Goal: Task Accomplishment & Management: Manage account settings

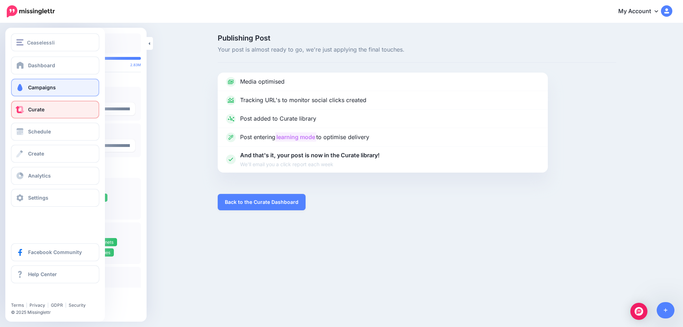
click at [23, 88] on span at bounding box center [19, 87] width 9 height 7
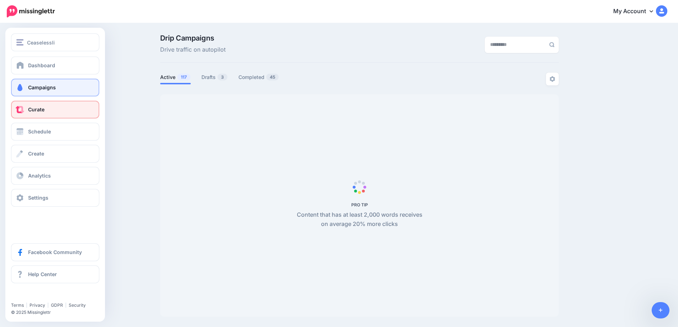
click at [19, 113] on link "Curate" at bounding box center [55, 110] width 88 height 18
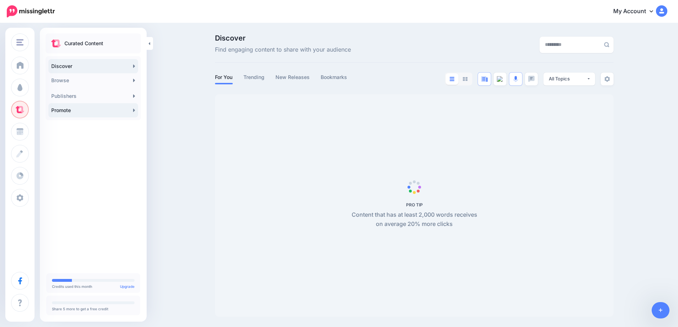
click at [128, 115] on link "Promote" at bounding box center [93, 110] width 90 height 14
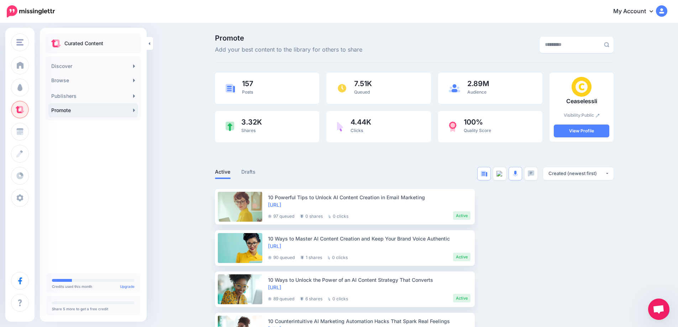
click at [131, 109] on link "Promote" at bounding box center [93, 110] width 90 height 14
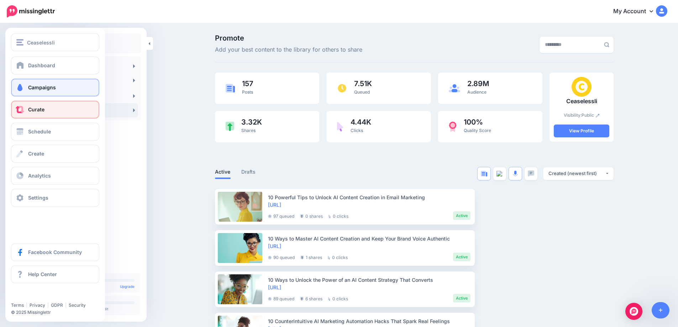
click at [25, 84] on link "Campaigns" at bounding box center [55, 88] width 88 height 18
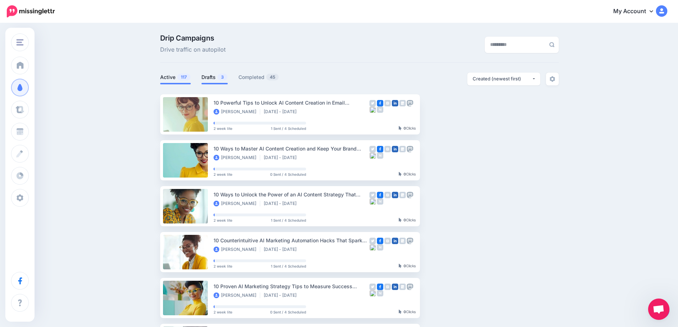
click at [215, 77] on link "Drafts 3" at bounding box center [214, 77] width 26 height 9
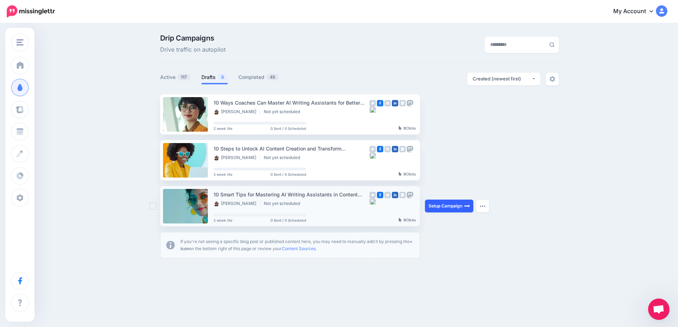
click at [446, 209] on link "Setup Campaign" at bounding box center [449, 206] width 48 height 13
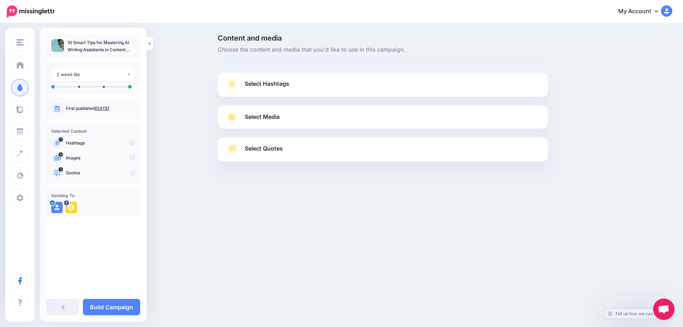
click at [107, 105] on p "First published Oct. 11, 2025" at bounding box center [100, 108] width 69 height 6
click at [109, 108] on link "Oct. 11, 2025" at bounding box center [102, 108] width 14 height 5
click at [276, 86] on span "Select Hashtags" at bounding box center [267, 84] width 44 height 10
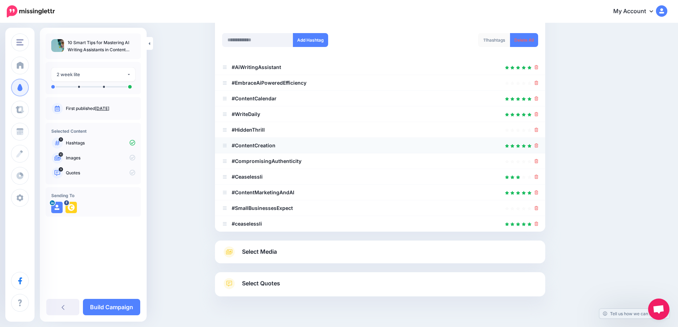
scroll to position [91, 0]
click at [538, 177] on icon at bounding box center [536, 177] width 4 height 4
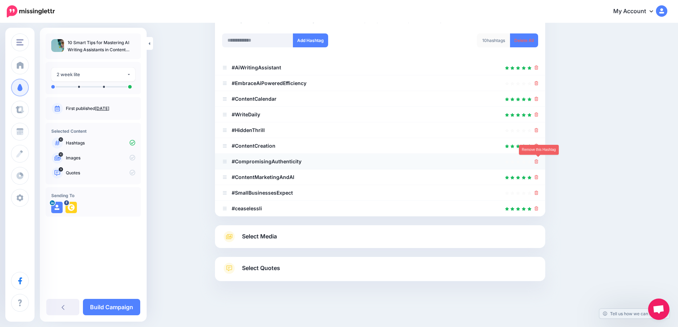
click at [538, 160] on icon at bounding box center [536, 161] width 4 height 4
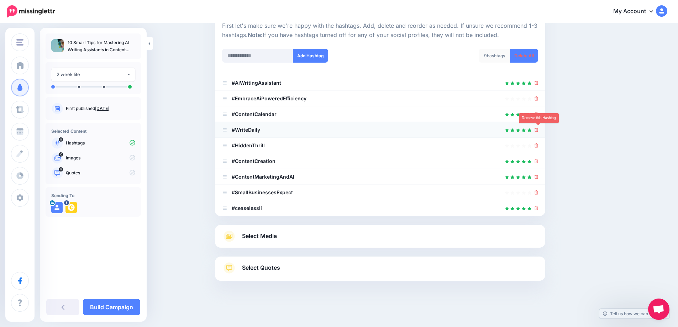
click at [538, 130] on icon at bounding box center [536, 130] width 4 height 4
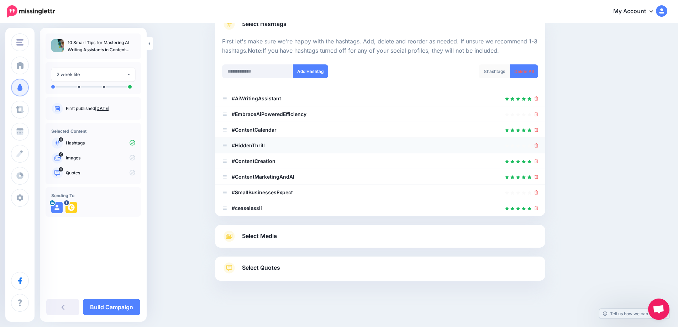
scroll to position [60, 0]
click at [538, 145] on icon at bounding box center [536, 145] width 4 height 4
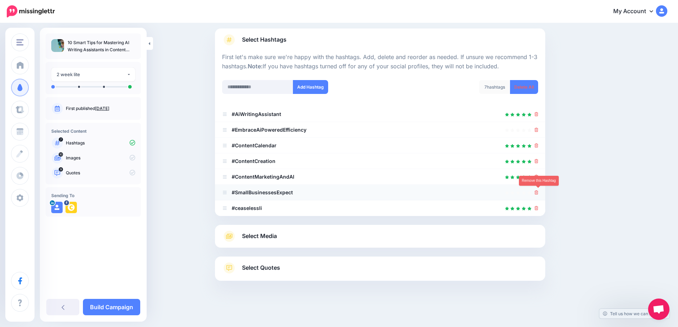
click at [538, 193] on icon at bounding box center [536, 192] width 4 height 4
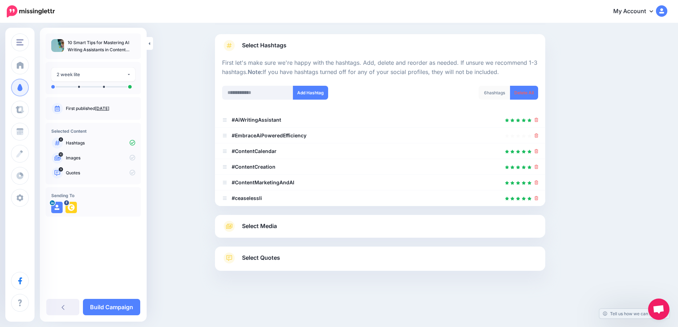
scroll to position [38, 0]
click at [261, 224] on span "Select Media" at bounding box center [259, 226] width 35 height 10
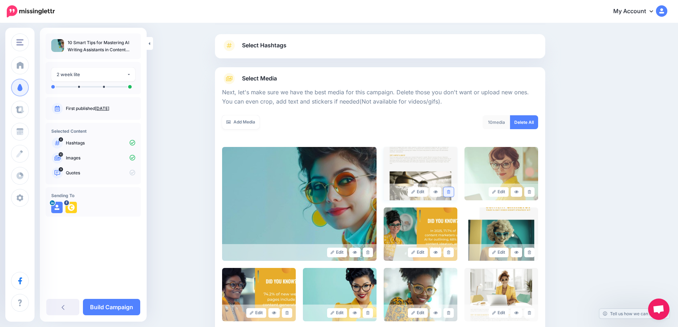
click at [450, 191] on icon at bounding box center [448, 192] width 3 height 4
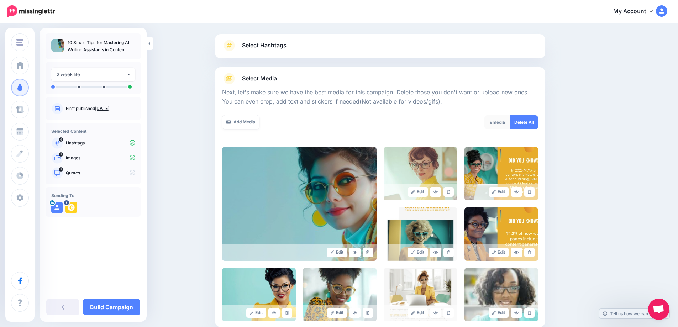
click at [450, 191] on icon at bounding box center [448, 192] width 3 height 4
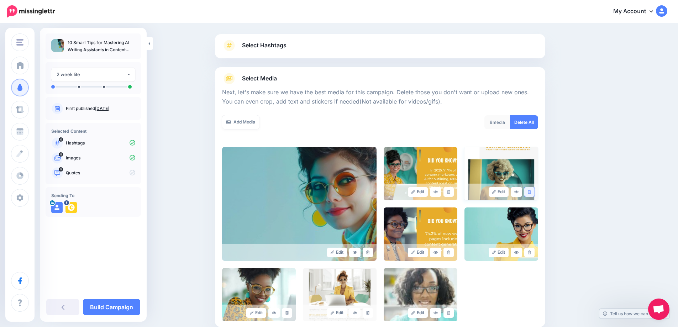
click at [534, 191] on link at bounding box center [529, 192] width 10 height 10
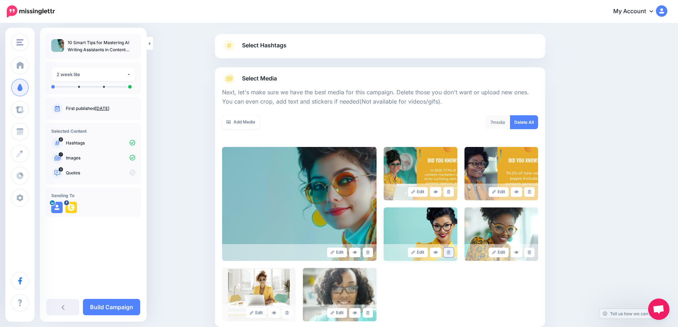
click at [450, 254] on icon at bounding box center [448, 252] width 3 height 4
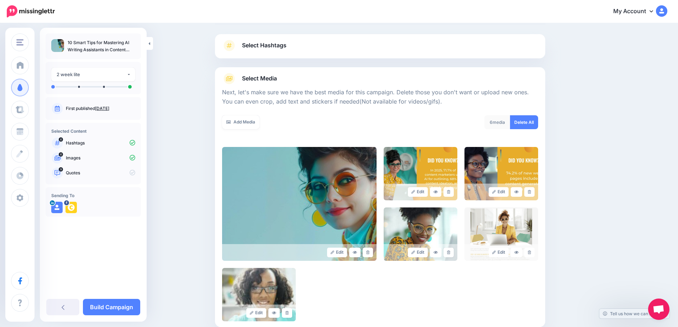
click at [450, 254] on icon at bounding box center [448, 252] width 3 height 4
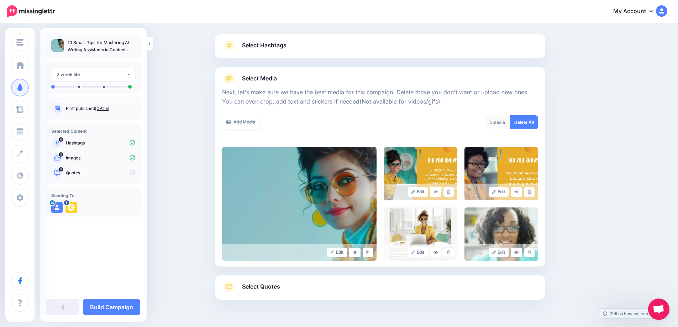
click at [450, 254] on icon at bounding box center [448, 252] width 3 height 4
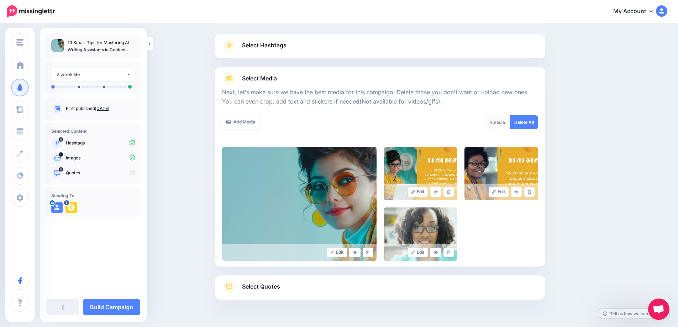
click at [450, 254] on icon at bounding box center [448, 252] width 3 height 4
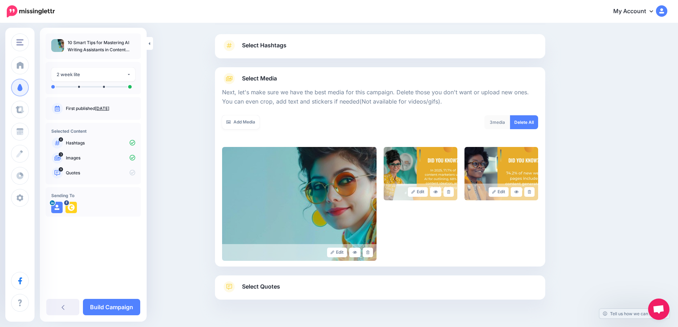
scroll to position [67, 0]
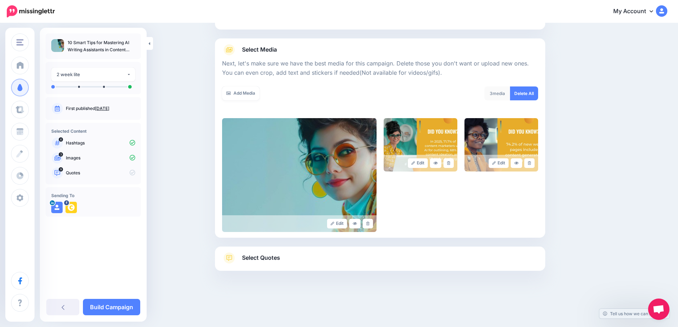
click at [268, 255] on span "Select Quotes" at bounding box center [261, 258] width 38 height 10
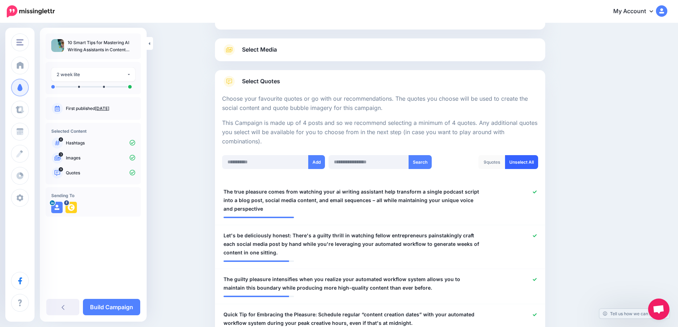
click at [520, 165] on link "Unselect All" at bounding box center [521, 162] width 33 height 14
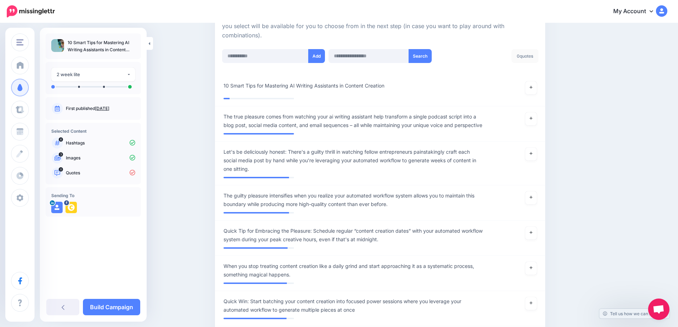
scroll to position [174, 0]
click at [532, 86] on icon at bounding box center [530, 86] width 3 height 4
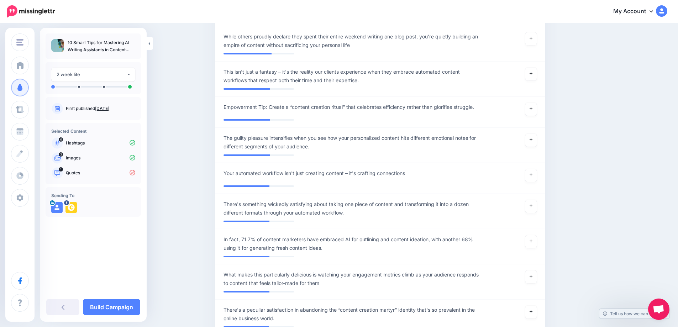
scroll to position [1869, 0]
click at [532, 242] on icon at bounding box center [530, 240] width 3 height 3
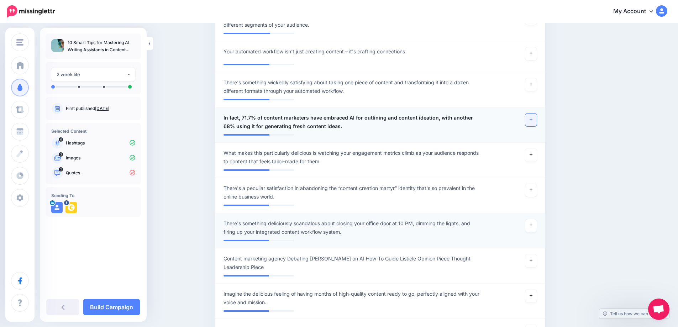
click at [523, 236] on div at bounding box center [515, 227] width 54 height 17
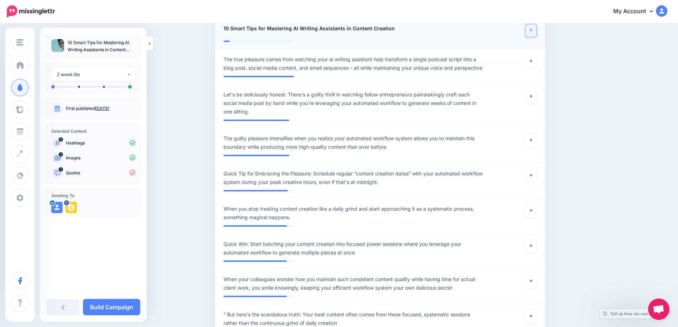
scroll to position [231, 0]
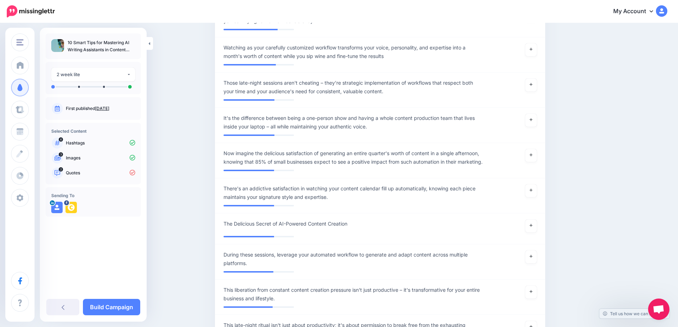
scroll to position [1405, 0]
click at [536, 162] on link at bounding box center [530, 155] width 11 height 13
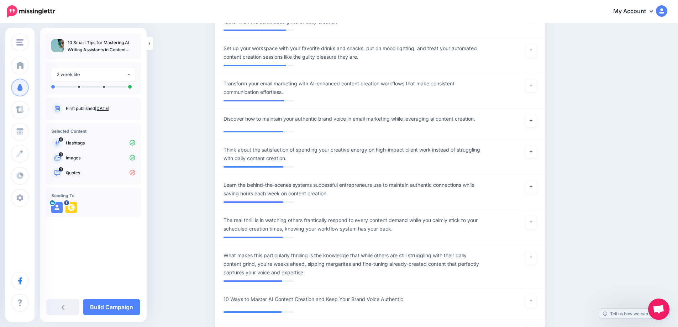
scroll to position [532, 0]
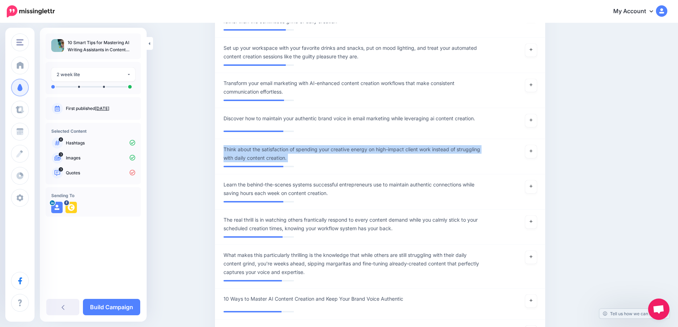
drag, startPoint x: 597, startPoint y: 162, endPoint x: 549, endPoint y: 136, distance: 55.6
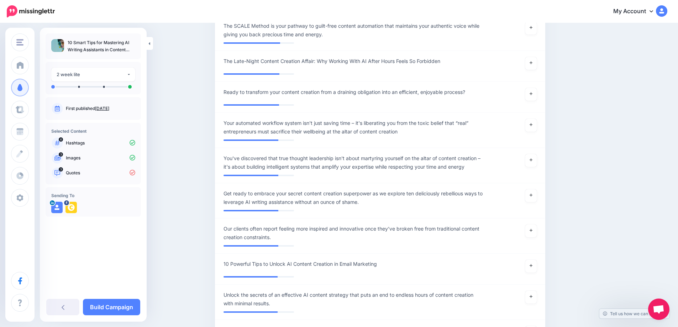
scroll to position [1087, 0]
click at [535, 131] on link at bounding box center [530, 124] width 11 height 13
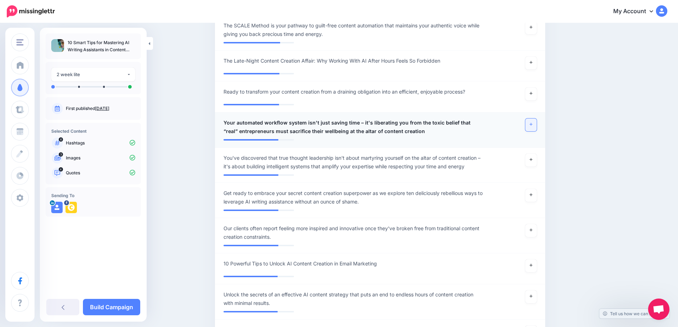
click at [534, 131] on link at bounding box center [530, 124] width 11 height 13
click at [534, 131] on link at bounding box center [529, 124] width 16 height 13
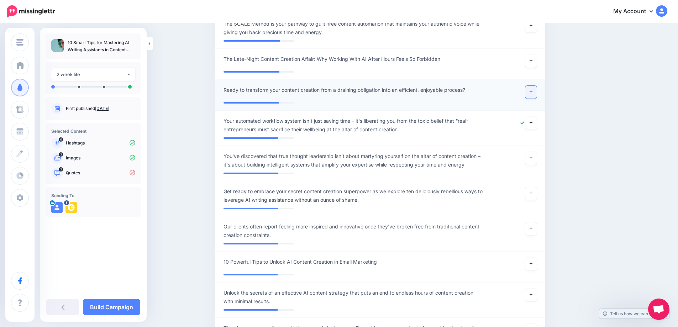
scroll to position [1089, 0]
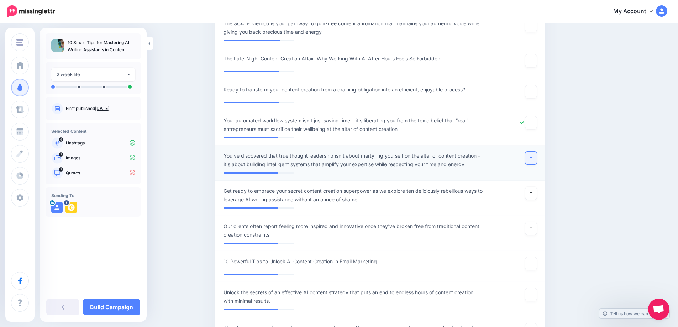
click at [534, 164] on link at bounding box center [530, 158] width 11 height 13
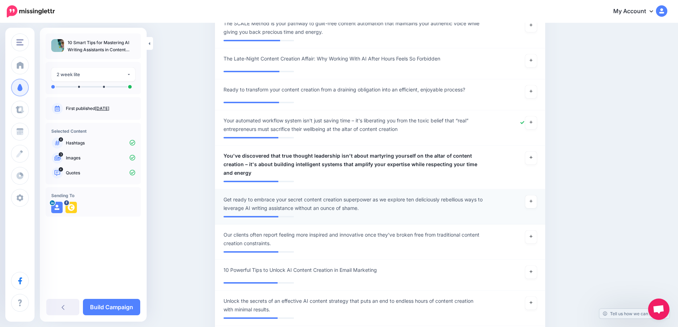
click at [533, 205] on li "**********" at bounding box center [380, 206] width 330 height 35
click at [532, 203] on icon at bounding box center [530, 201] width 3 height 3
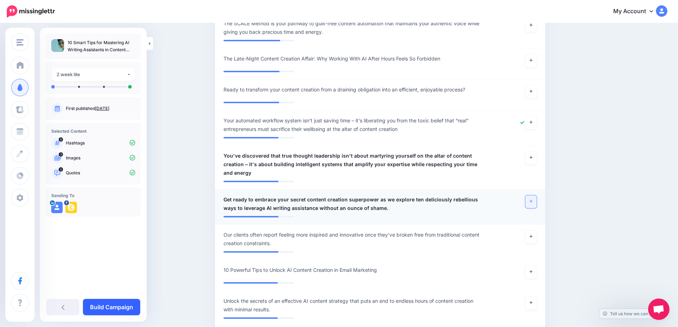
click at [125, 306] on link "Build Campaign" at bounding box center [111, 307] width 57 height 16
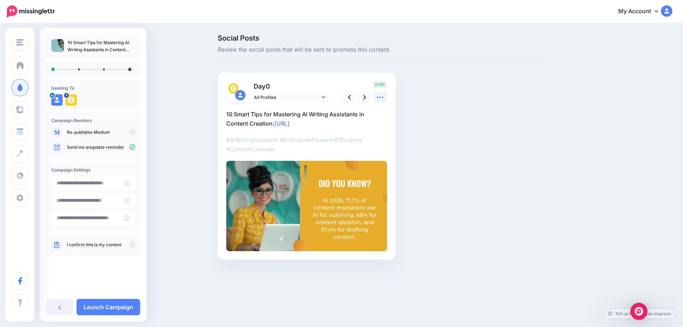
click at [382, 98] on icon at bounding box center [379, 97] width 7 height 7
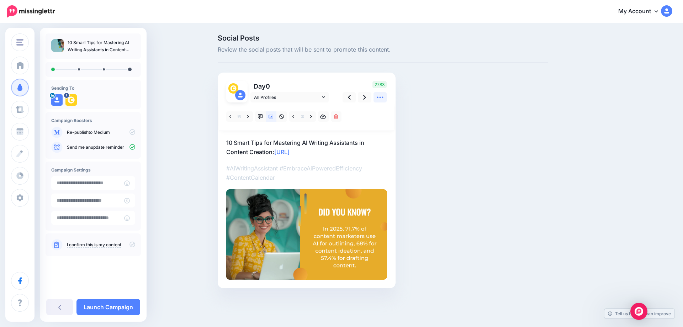
click at [382, 99] on icon at bounding box center [379, 97] width 7 height 7
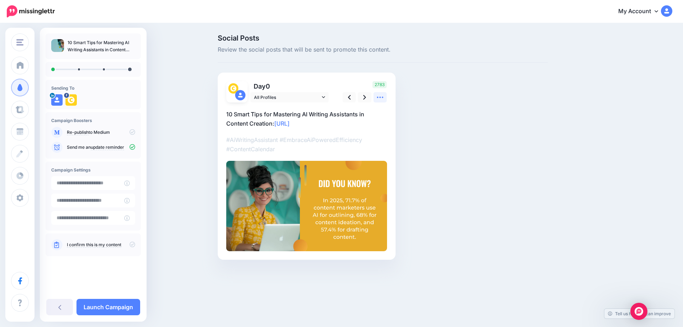
click at [382, 99] on icon at bounding box center [379, 97] width 7 height 7
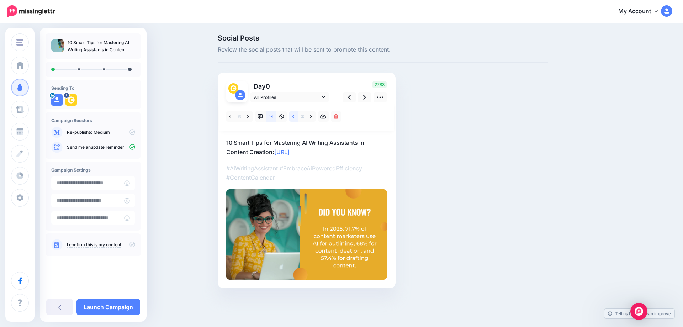
click at [292, 118] on icon at bounding box center [293, 116] width 2 height 5
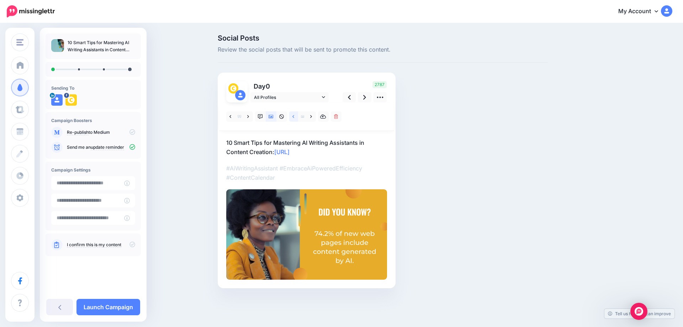
click at [292, 118] on icon at bounding box center [293, 116] width 2 height 5
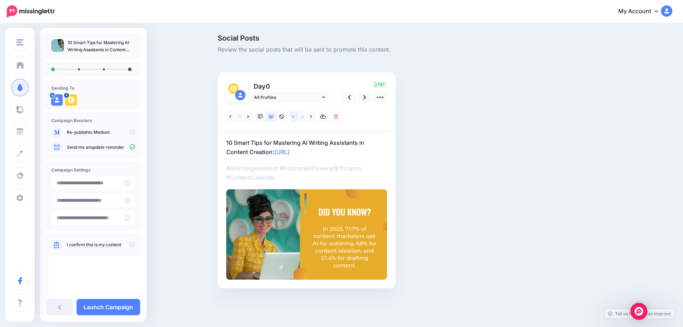
click at [292, 118] on icon at bounding box center [293, 116] width 2 height 5
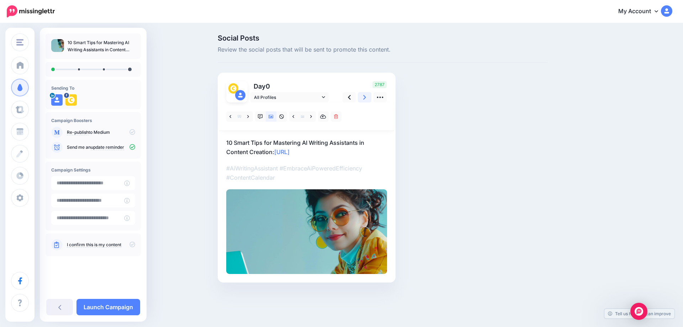
click at [364, 94] on icon at bounding box center [364, 97] width 3 height 7
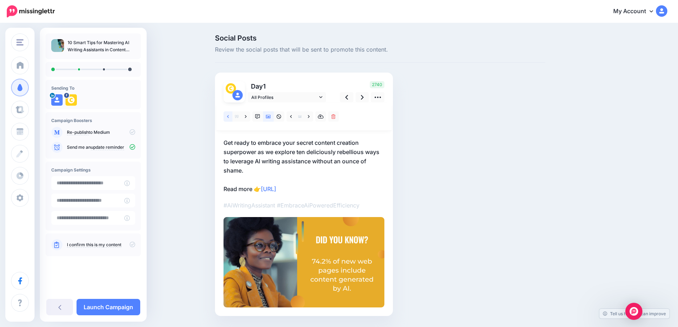
click at [232, 120] on link at bounding box center [227, 116] width 9 height 10
click at [309, 118] on icon at bounding box center [309, 116] width 2 height 5
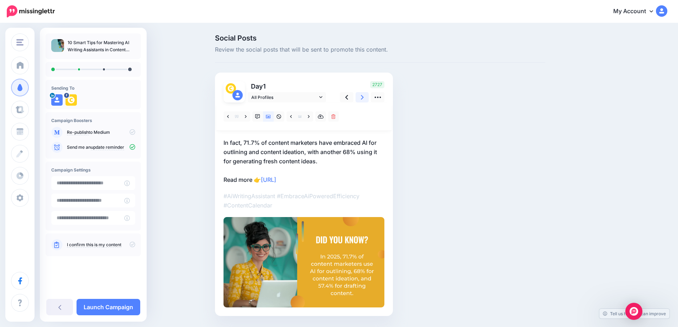
click at [364, 100] on icon at bounding box center [362, 97] width 3 height 7
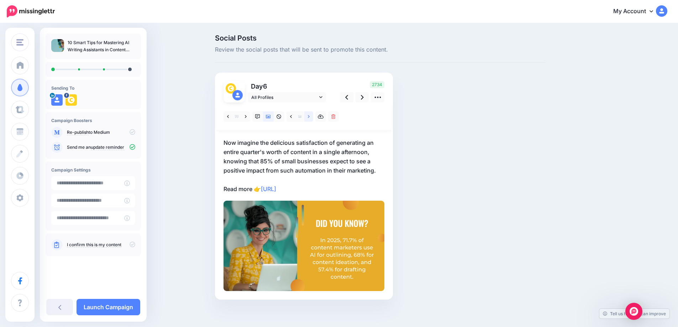
click at [309, 117] on icon at bounding box center [309, 116] width 2 height 3
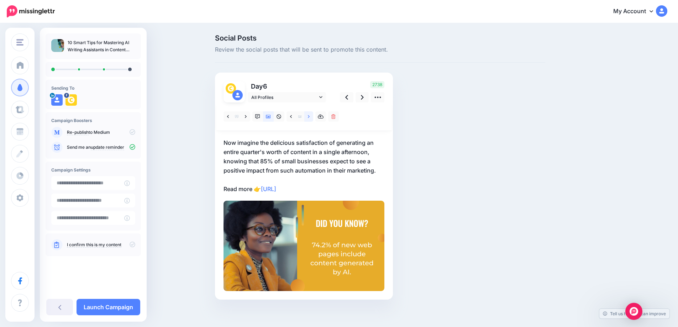
click at [309, 117] on icon at bounding box center [309, 116] width 2 height 3
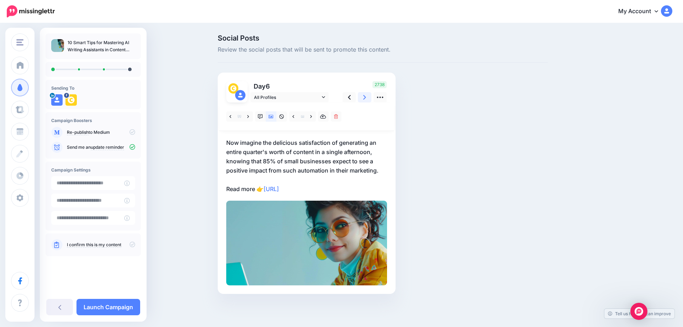
click at [362, 98] on link at bounding box center [365, 97] width 14 height 10
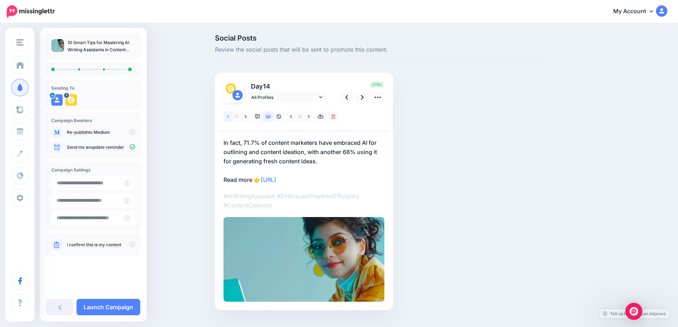
click at [229, 117] on icon at bounding box center [228, 116] width 2 height 3
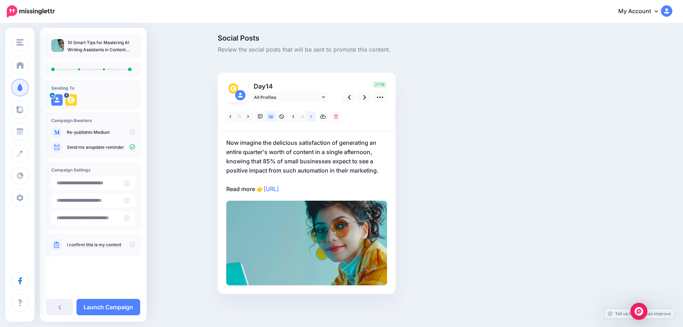
click at [309, 117] on link at bounding box center [311, 116] width 9 height 10
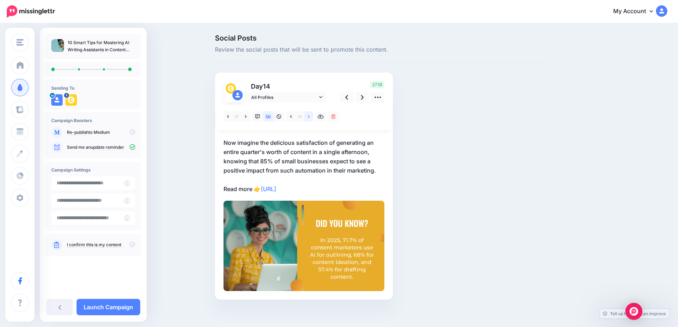
click at [309, 117] on link at bounding box center [308, 116] width 9 height 10
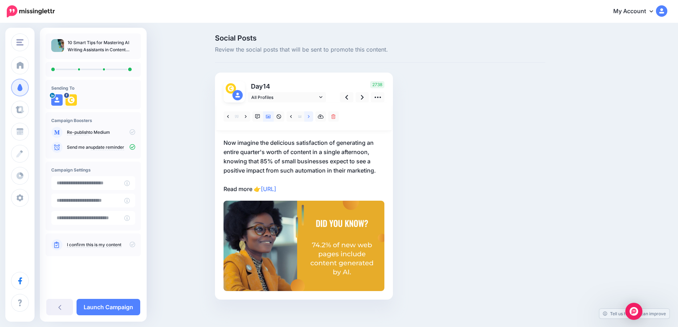
click at [309, 117] on link at bounding box center [308, 116] width 9 height 10
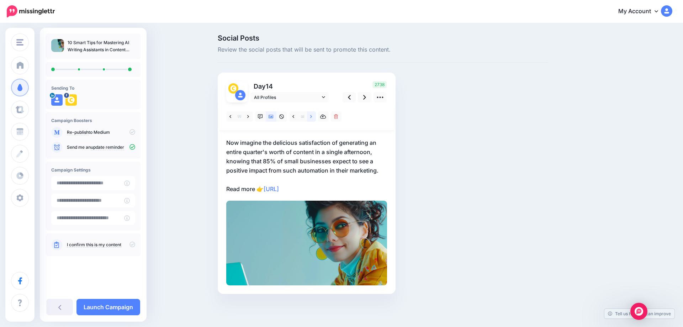
click at [309, 117] on link at bounding box center [311, 116] width 9 height 10
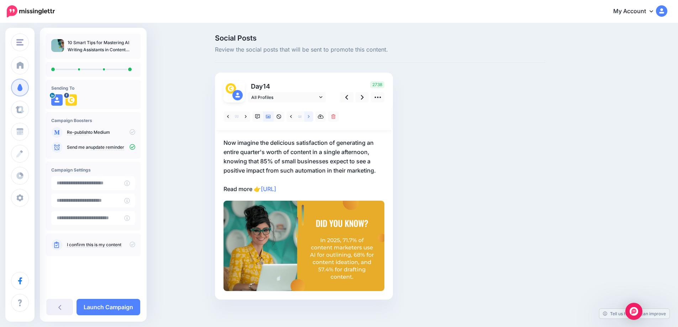
click at [309, 117] on link at bounding box center [308, 116] width 9 height 10
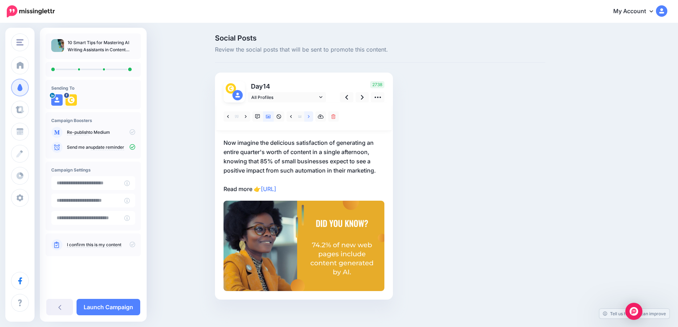
click at [309, 117] on link at bounding box center [308, 116] width 9 height 10
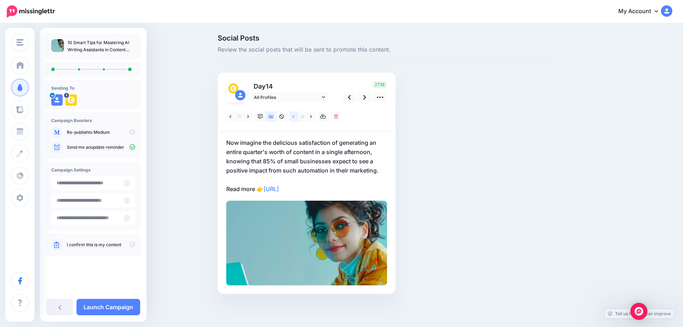
click at [294, 117] on icon at bounding box center [293, 116] width 2 height 5
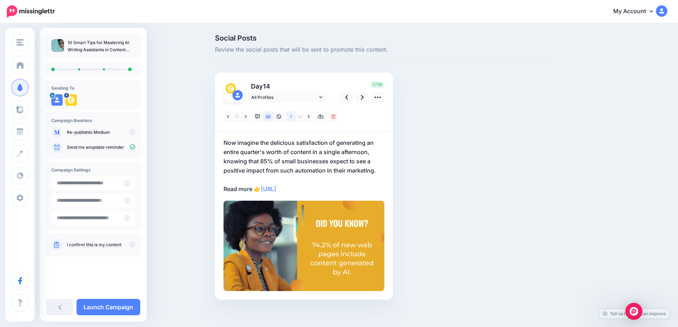
click at [292, 117] on icon at bounding box center [291, 116] width 2 height 5
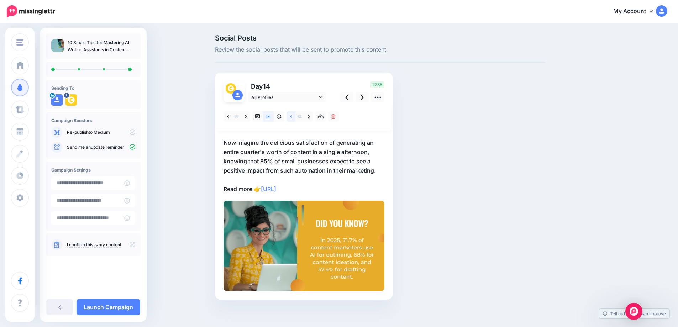
click at [292, 117] on icon at bounding box center [291, 116] width 2 height 5
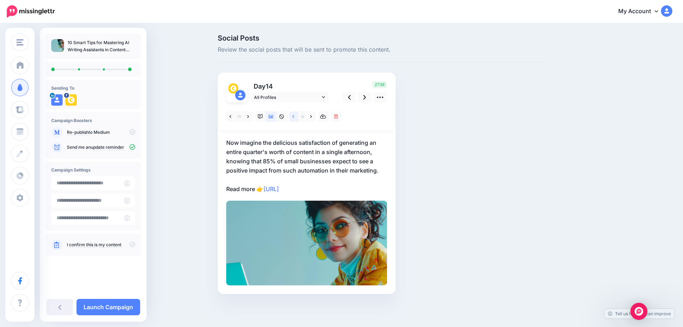
click at [294, 117] on icon at bounding box center [293, 116] width 2 height 5
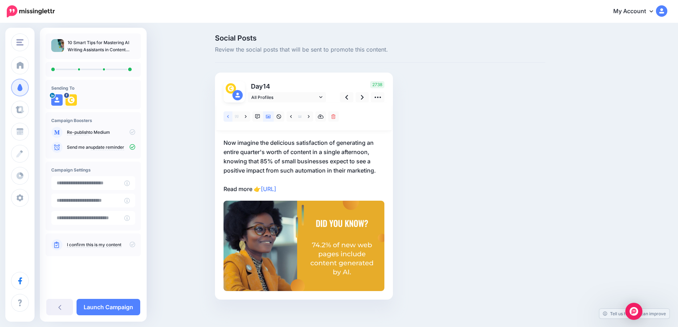
click at [230, 113] on link at bounding box center [227, 116] width 9 height 10
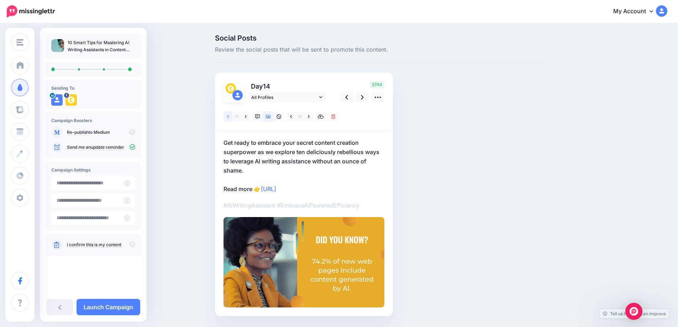
click at [230, 113] on link at bounding box center [227, 116] width 9 height 10
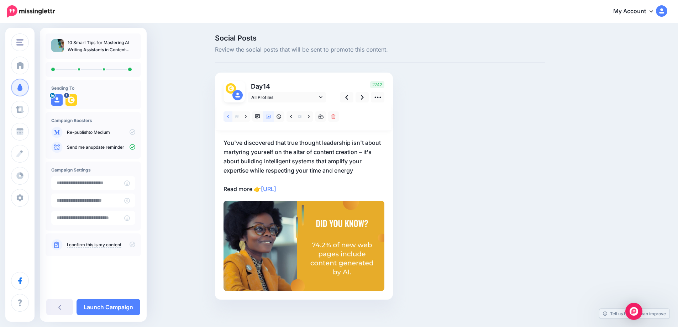
click at [230, 113] on link at bounding box center [227, 116] width 9 height 10
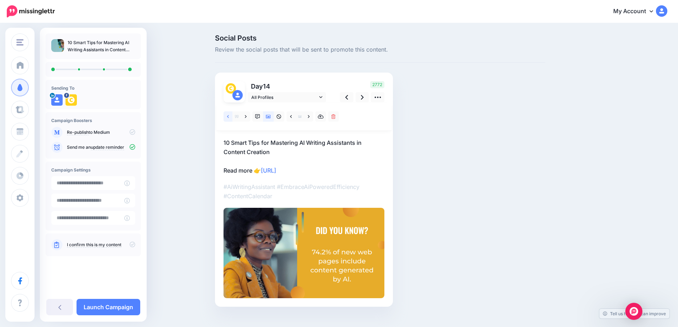
click at [230, 113] on link at bounding box center [227, 116] width 9 height 10
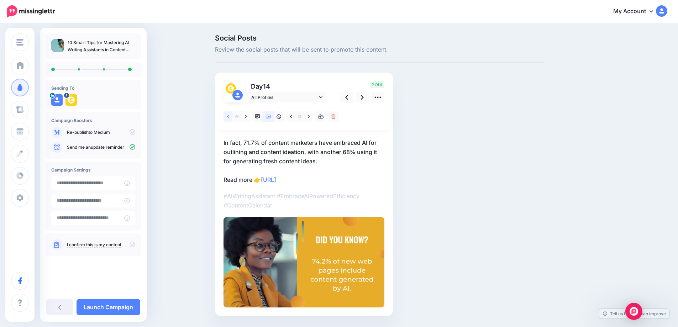
click at [230, 113] on link at bounding box center [227, 116] width 9 height 10
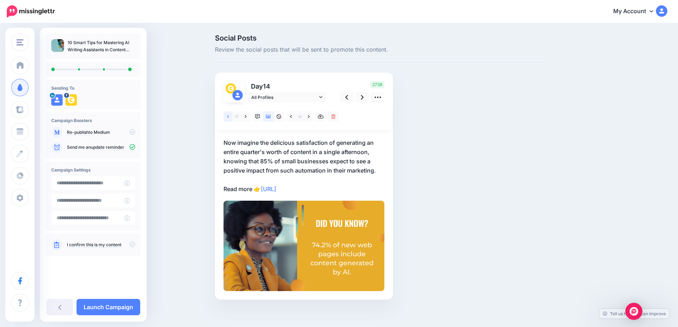
click at [230, 113] on link at bounding box center [227, 116] width 9 height 10
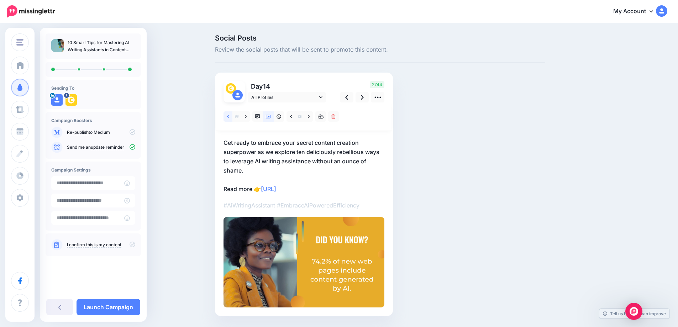
click at [230, 113] on link at bounding box center [227, 116] width 9 height 10
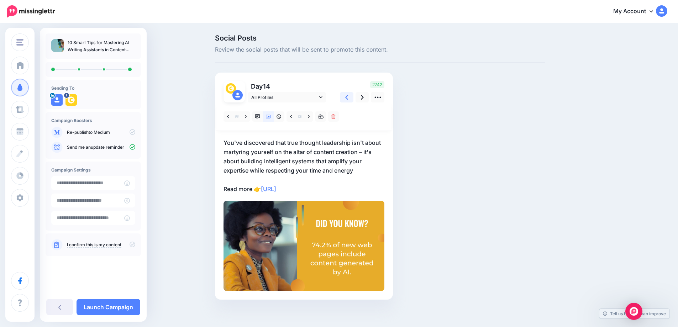
click at [348, 97] on icon at bounding box center [346, 97] width 3 height 7
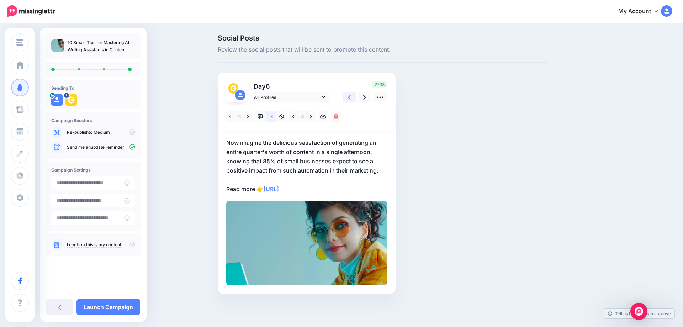
click at [349, 97] on icon at bounding box center [349, 97] width 3 height 7
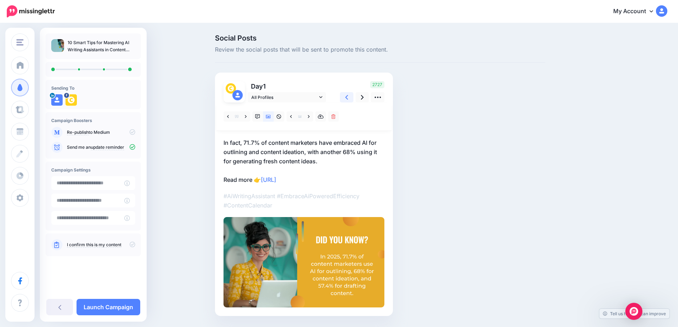
click at [348, 97] on icon at bounding box center [346, 97] width 3 height 7
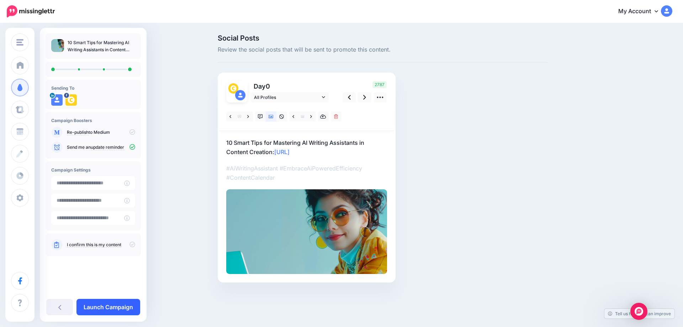
click at [92, 306] on link "Launch Campaign" at bounding box center [108, 307] width 64 height 16
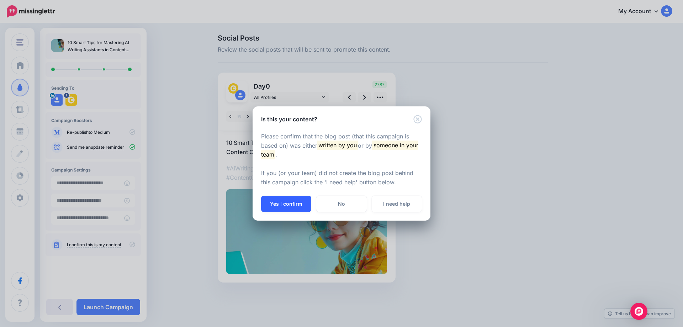
click at [274, 202] on button "Yes I confirm" at bounding box center [286, 204] width 50 height 16
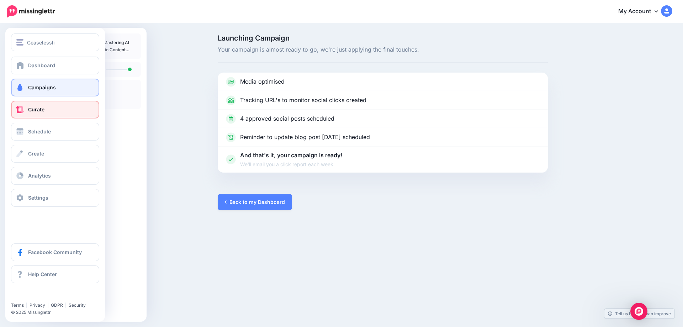
click at [23, 108] on span at bounding box center [19, 109] width 9 height 7
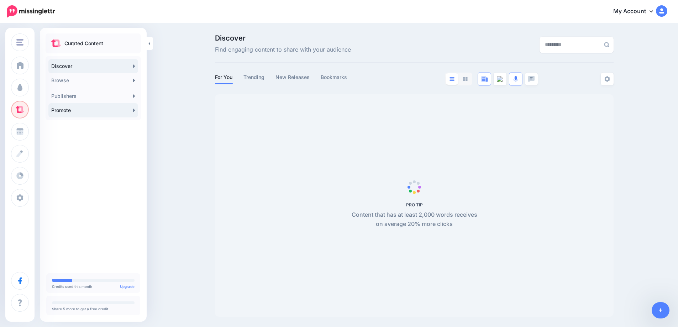
click at [131, 113] on link "Promote" at bounding box center [93, 110] width 90 height 14
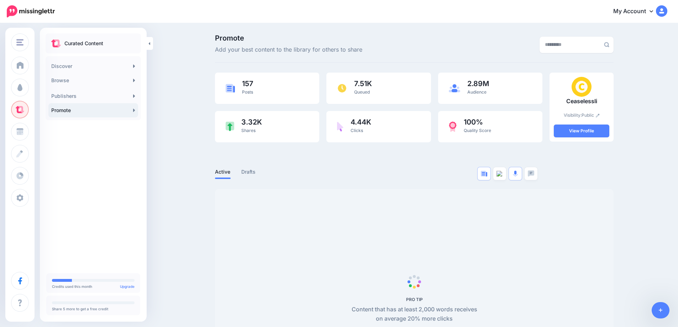
click at [658, 314] on link at bounding box center [660, 310] width 18 height 16
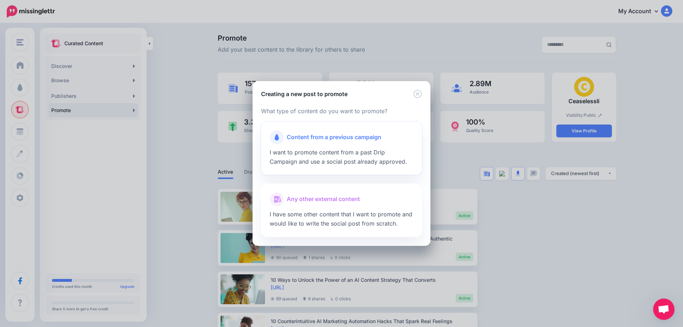
click at [376, 158] on div "Content from a previous campaign I want to promote content from a past Drip Cam…" at bounding box center [341, 148] width 161 height 53
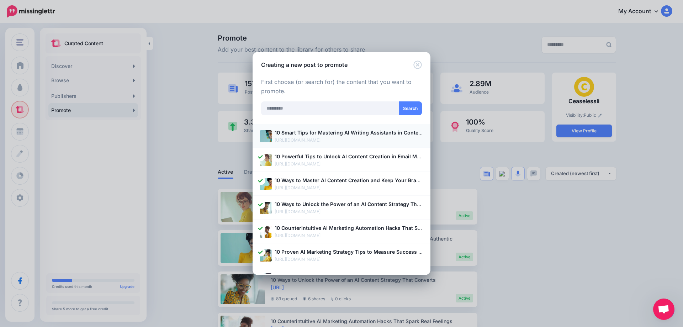
click at [327, 140] on p "[URL][DOMAIN_NAME]" at bounding box center [349, 140] width 149 height 7
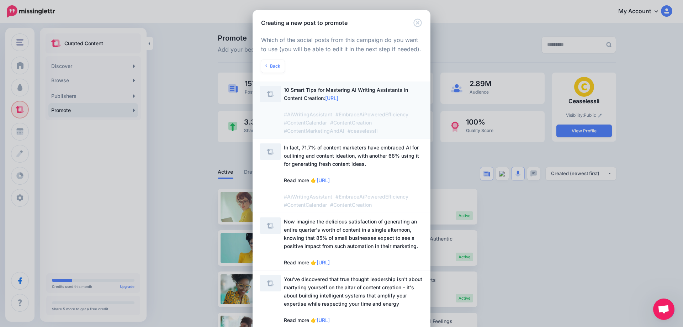
click at [302, 101] on span "10 Smart Tips for Mastering AI Writing Assistants in Content Creation: https://…" at bounding box center [347, 110] width 126 height 47
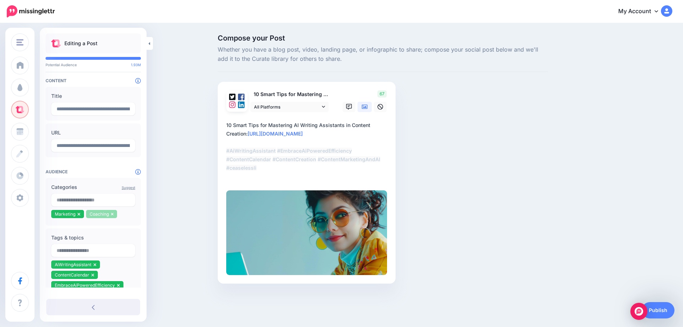
click at [112, 214] on icon at bounding box center [112, 214] width 3 height 4
click at [96, 205] on input "text" at bounding box center [93, 200] width 84 height 13
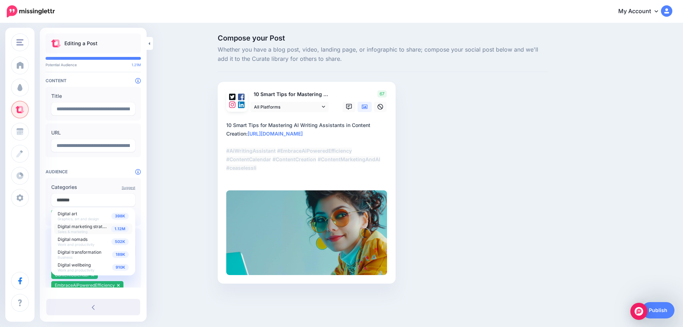
type input "*******"
click at [106, 226] on span "Digital marketing strategy" at bounding box center [84, 226] width 52 height 6
click at [168, 214] on div "Compose your Post Whether you have a blog post, video, landing page, or infogra…" at bounding box center [341, 170] width 683 height 292
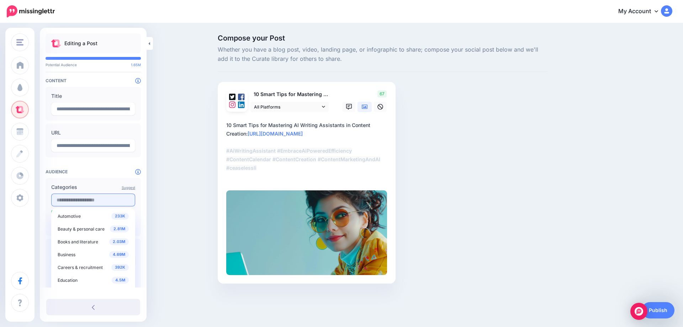
click at [76, 203] on input "text" at bounding box center [93, 200] width 84 height 13
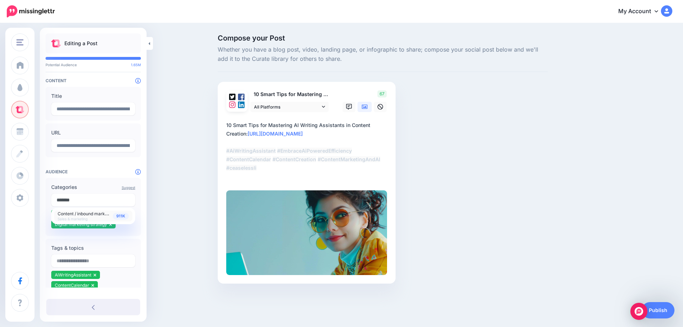
type input "*******"
click at [88, 214] on span "Content / inbound marketing" at bounding box center [86, 213] width 57 height 6
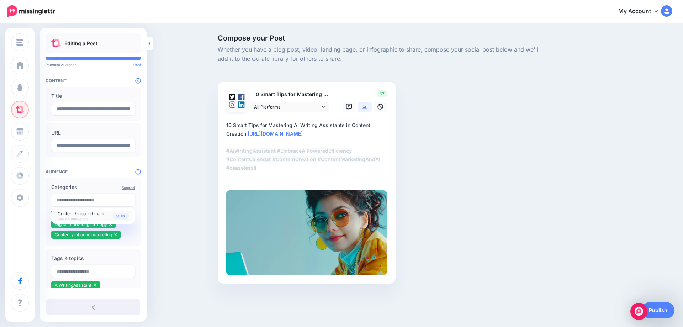
click at [172, 198] on div "Compose your Post Whether you have a blog post, video, landing page, or infogra…" at bounding box center [341, 170] width 683 height 292
click at [666, 310] on link "Publish" at bounding box center [658, 310] width 33 height 16
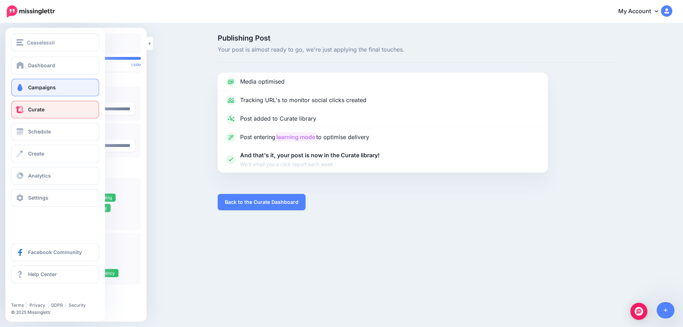
click at [22, 91] on span at bounding box center [19, 87] width 9 height 7
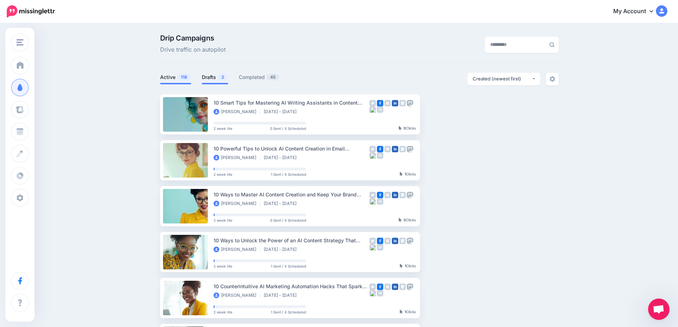
click at [209, 75] on link "Drafts 2" at bounding box center [215, 77] width 26 height 9
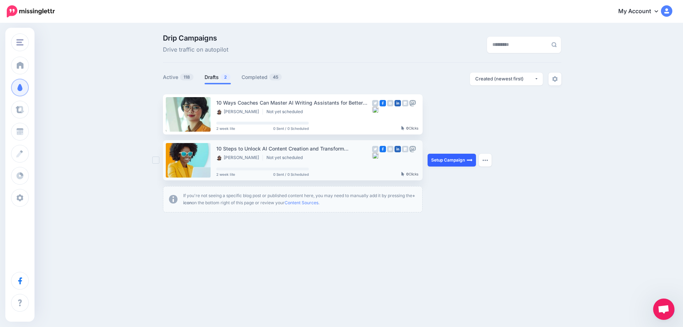
click at [447, 160] on link "Setup Campaign" at bounding box center [452, 160] width 48 height 13
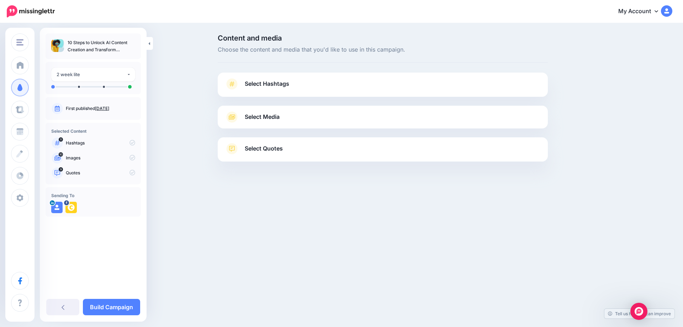
click at [109, 108] on link "[DATE]" at bounding box center [102, 108] width 14 height 5
click at [265, 84] on span "Select Hashtags" at bounding box center [267, 84] width 44 height 10
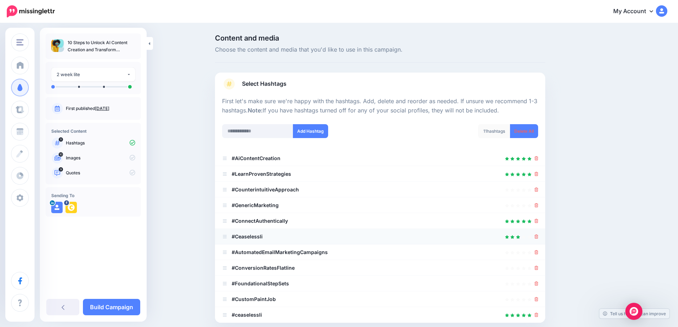
click at [536, 239] on div at bounding box center [380, 236] width 316 height 9
click at [538, 237] on icon at bounding box center [536, 236] width 4 height 4
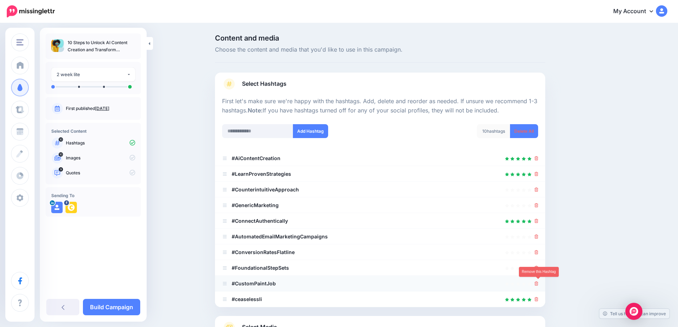
click at [538, 286] on icon at bounding box center [536, 283] width 4 height 4
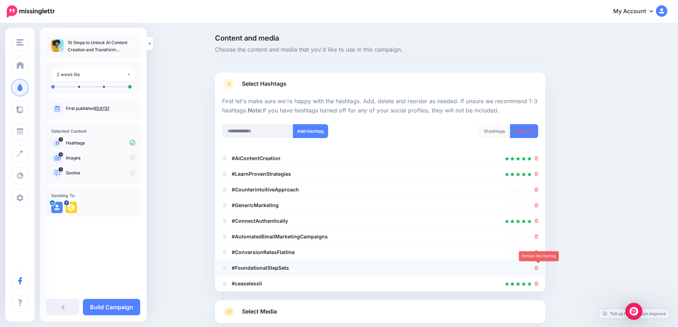
click at [538, 268] on icon at bounding box center [536, 268] width 4 height 4
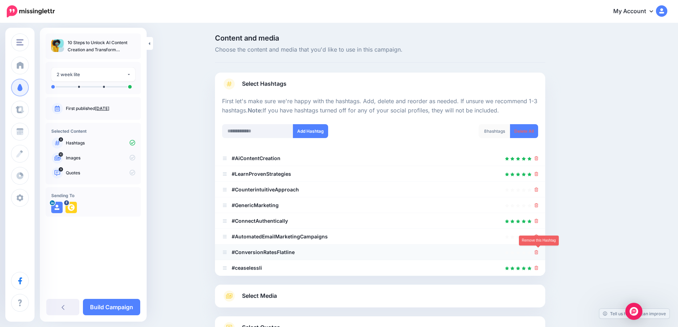
click at [538, 252] on icon at bounding box center [536, 252] width 4 height 4
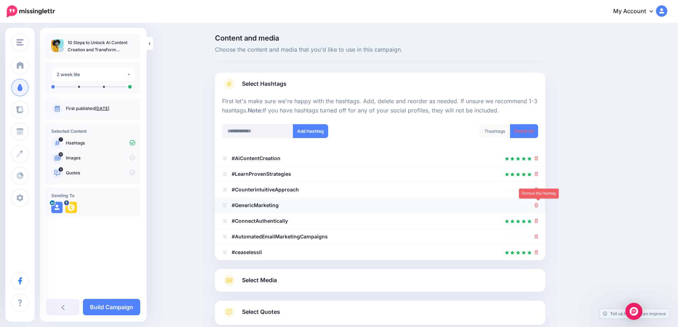
click at [538, 204] on icon at bounding box center [536, 205] width 4 height 4
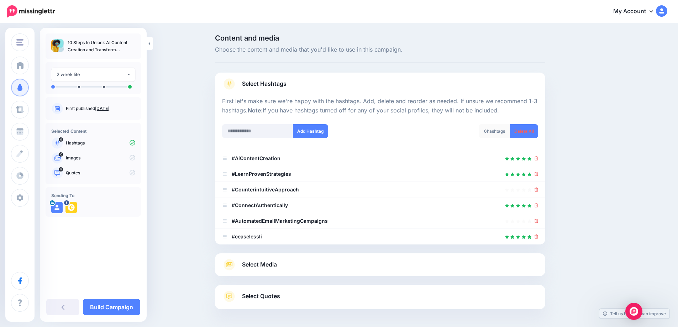
click at [270, 263] on span "Select Media" at bounding box center [259, 265] width 35 height 10
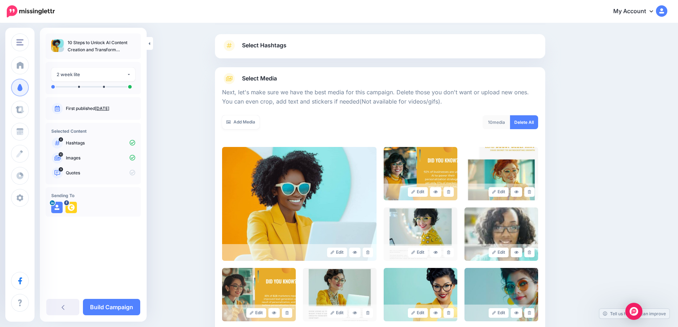
scroll to position [42, 0]
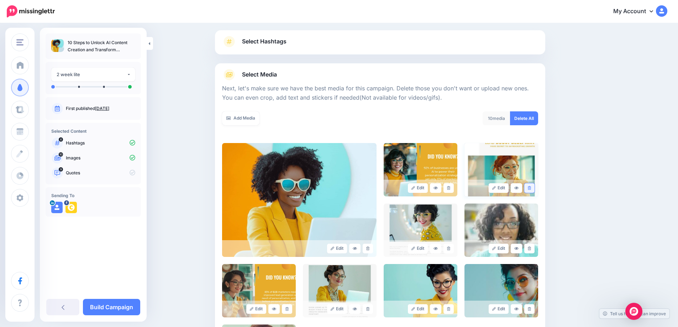
click at [531, 188] on icon at bounding box center [529, 188] width 3 height 4
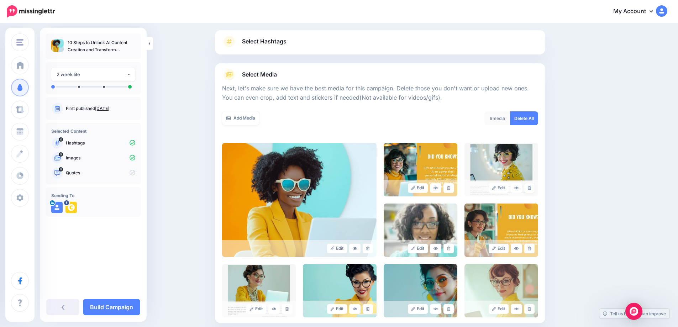
click at [531, 188] on icon at bounding box center [529, 188] width 3 height 4
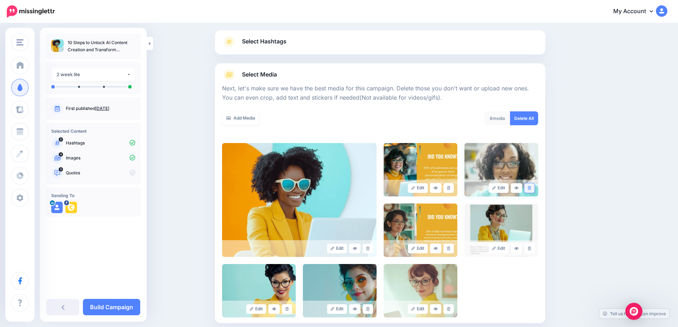
click at [531, 188] on icon at bounding box center [529, 188] width 3 height 4
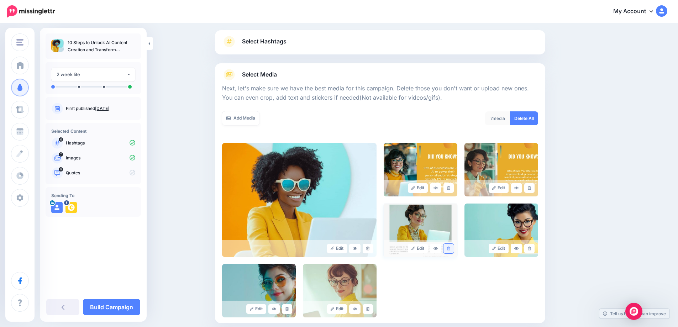
click at [451, 245] on link at bounding box center [448, 249] width 10 height 10
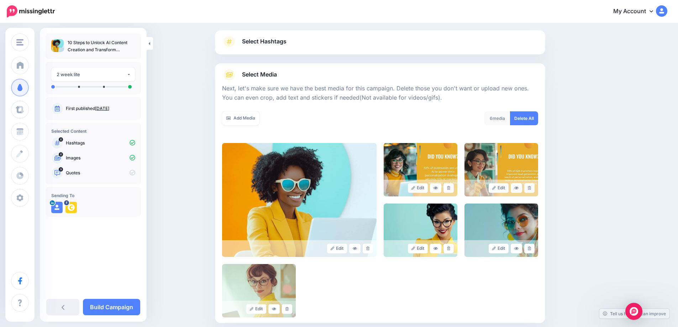
click at [451, 245] on link at bounding box center [448, 249] width 10 height 10
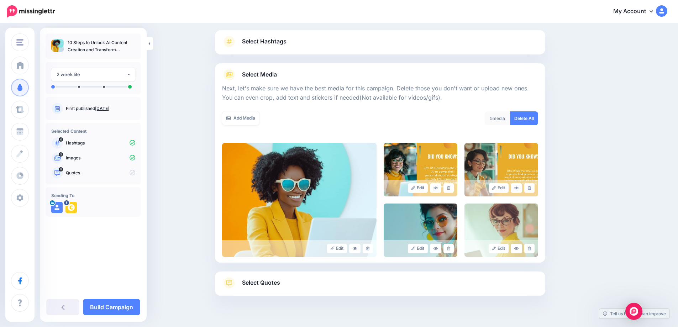
click at [451, 245] on link at bounding box center [448, 249] width 10 height 10
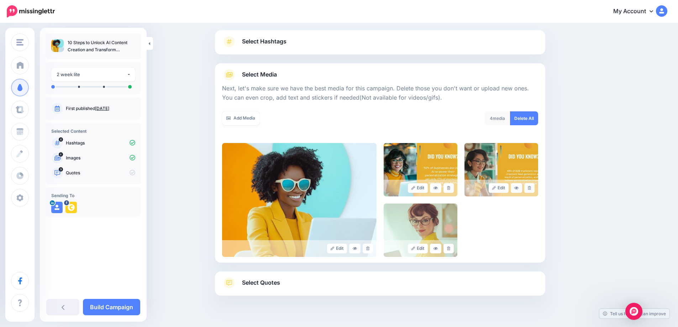
click at [451, 245] on link at bounding box center [448, 249] width 10 height 10
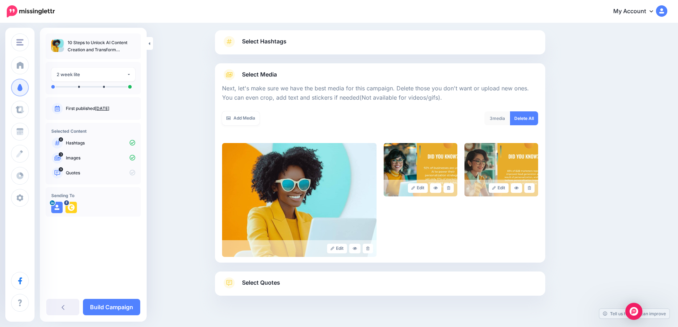
click at [271, 284] on span "Select Quotes" at bounding box center [261, 283] width 38 height 10
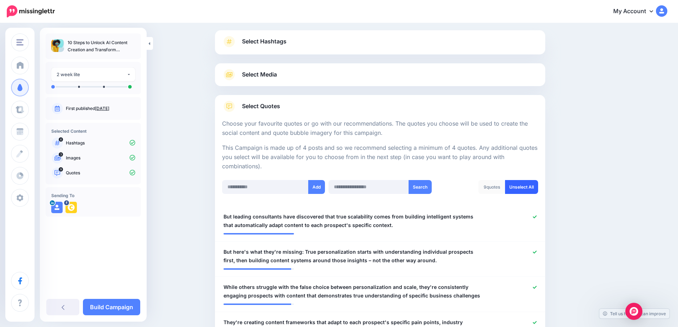
click at [527, 192] on link "Unselect All" at bounding box center [521, 187] width 33 height 14
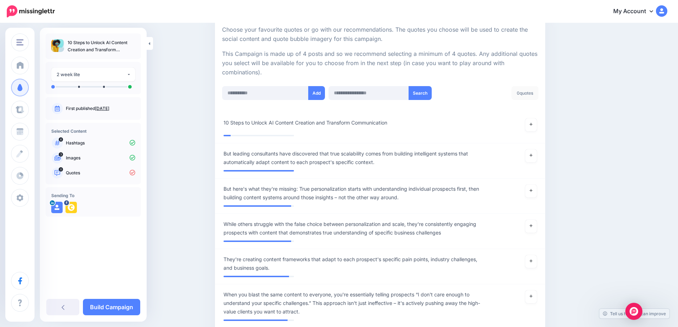
scroll to position [136, 0]
click at [531, 130] on link at bounding box center [530, 125] width 11 height 13
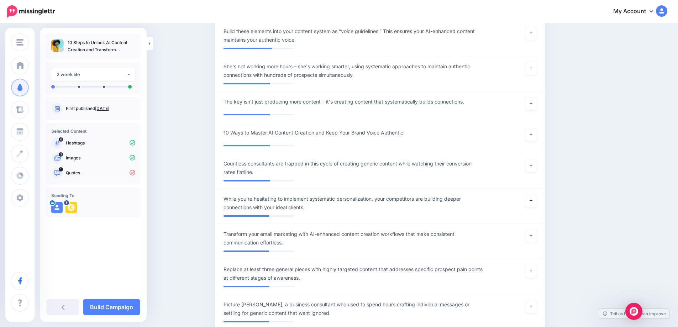
scroll to position [1043, 0]
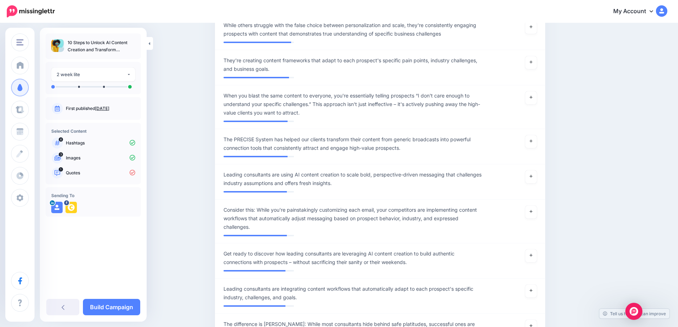
scroll to position [331, 0]
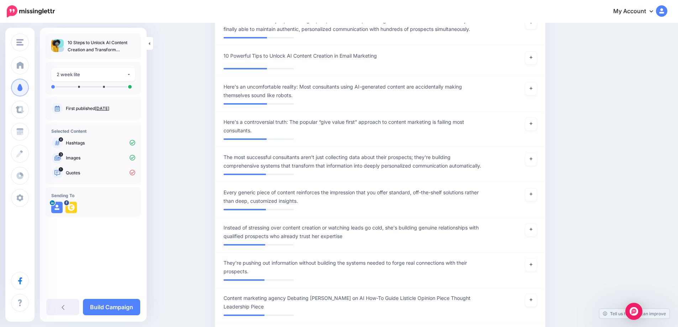
scroll to position [1428, 0]
click at [532, 160] on icon at bounding box center [530, 158] width 3 height 3
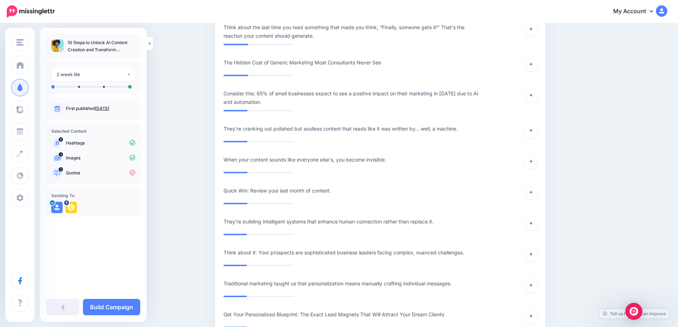
scroll to position [3097, 0]
click at [535, 101] on link at bounding box center [530, 95] width 11 height 13
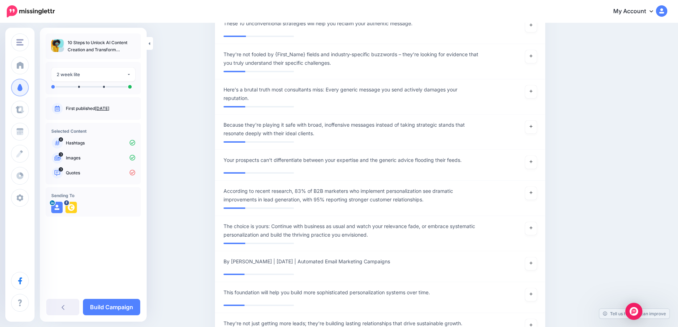
scroll to position [3481, 0]
click at [532, 194] on icon at bounding box center [530, 192] width 3 height 3
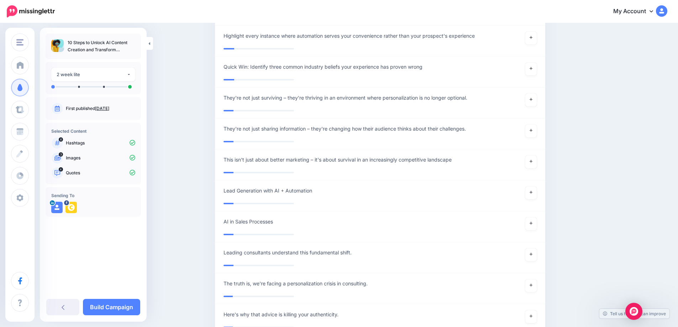
scroll to position [5018, 0]
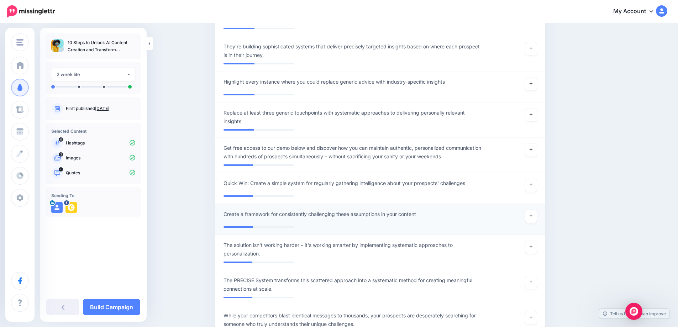
scroll to position [2521, 0]
click at [534, 254] on link at bounding box center [530, 247] width 11 height 13
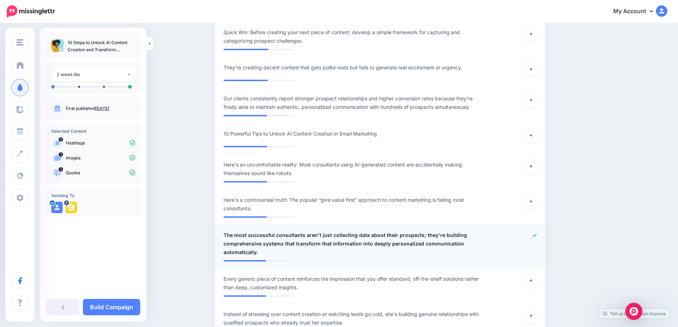
scroll to position [1349, 0]
click at [131, 308] on link "Build Campaign" at bounding box center [111, 307] width 57 height 16
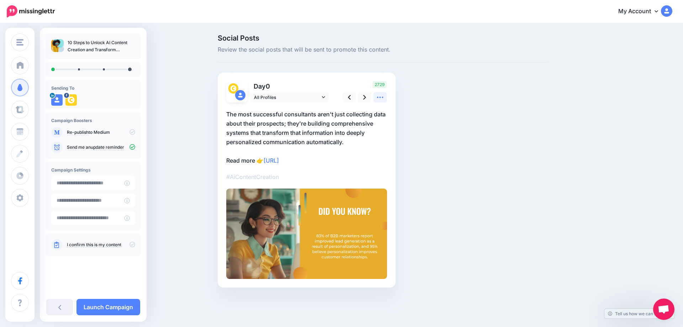
click at [381, 96] on icon at bounding box center [379, 97] width 7 height 7
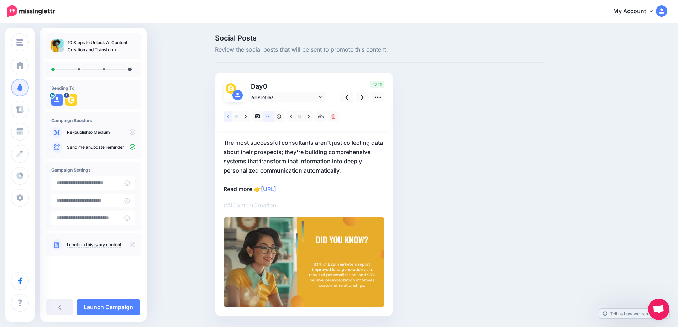
click at [229, 115] on icon at bounding box center [228, 116] width 2 height 5
click at [247, 114] on icon at bounding box center [246, 116] width 2 height 5
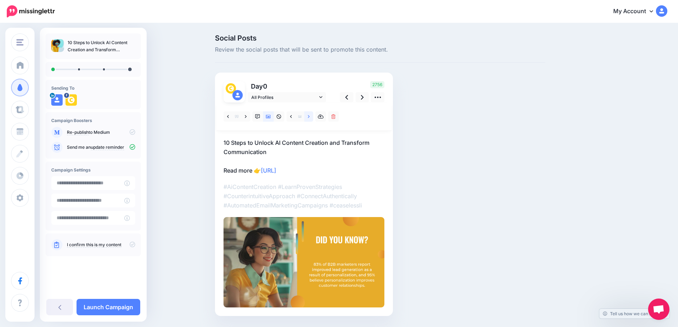
click at [313, 116] on link at bounding box center [308, 116] width 9 height 10
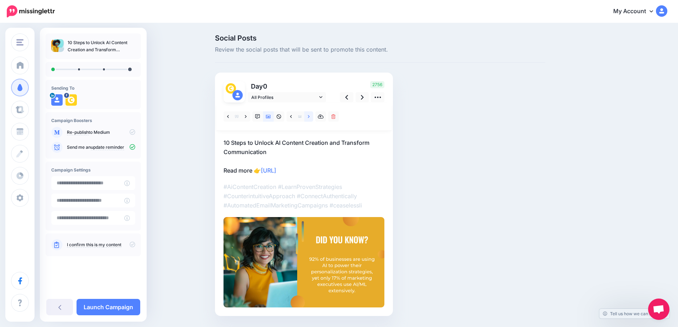
click at [313, 116] on link at bounding box center [308, 116] width 9 height 10
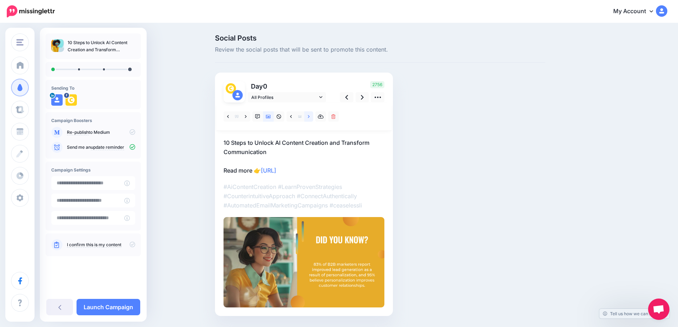
click at [313, 116] on link at bounding box center [308, 116] width 9 height 10
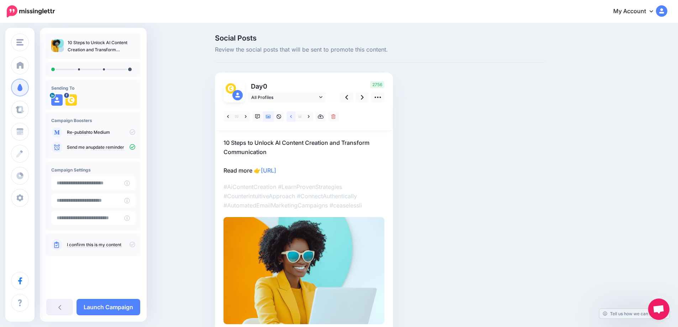
click at [292, 115] on link at bounding box center [290, 116] width 9 height 10
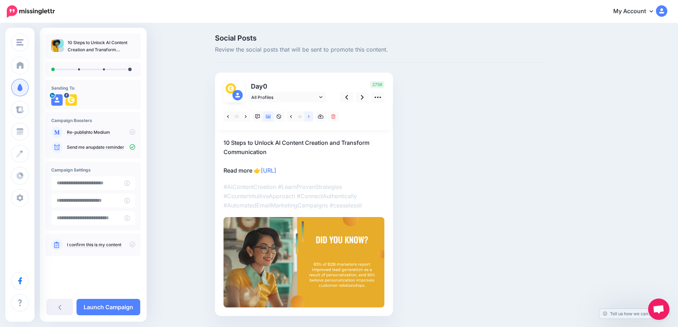
click at [313, 117] on link at bounding box center [308, 116] width 9 height 10
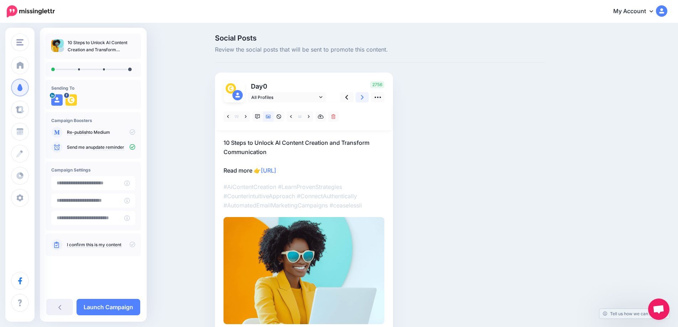
click at [362, 99] on link at bounding box center [362, 97] width 14 height 10
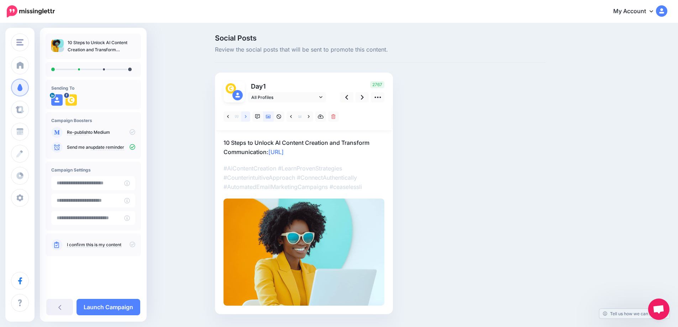
click at [248, 120] on link at bounding box center [245, 116] width 9 height 10
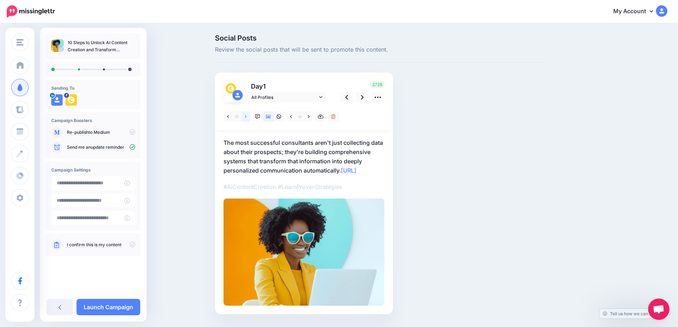
click at [247, 117] on icon at bounding box center [246, 116] width 2 height 5
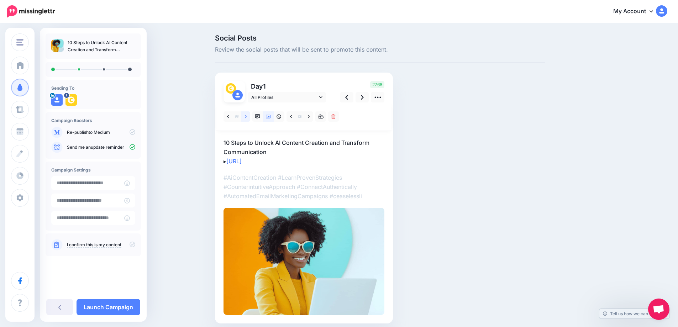
click at [247, 117] on icon at bounding box center [246, 116] width 2 height 5
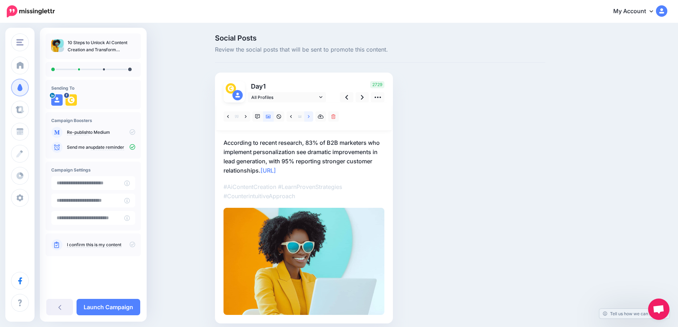
click at [309, 118] on icon at bounding box center [309, 116] width 2 height 5
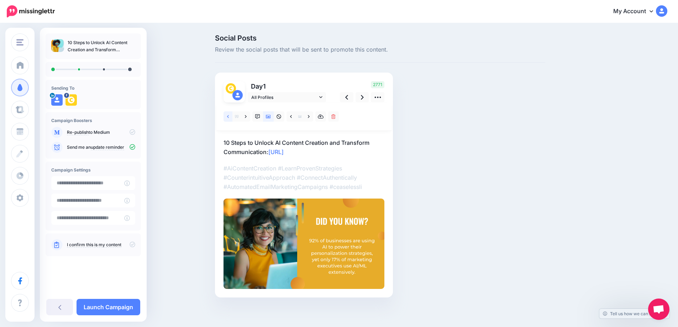
click at [229, 118] on link at bounding box center [227, 116] width 9 height 10
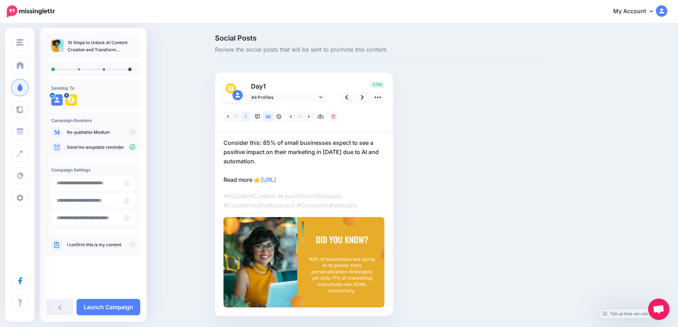
click at [247, 118] on icon at bounding box center [246, 116] width 2 height 5
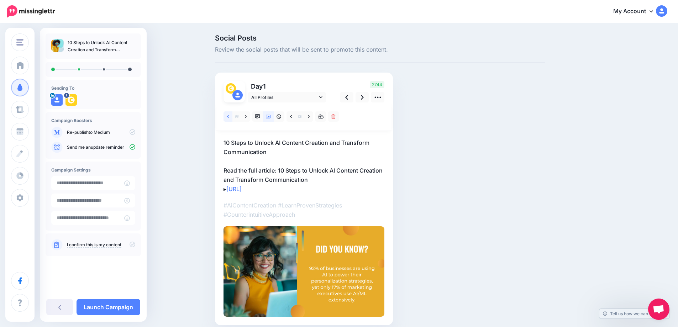
click at [229, 117] on icon at bounding box center [228, 116] width 2 height 5
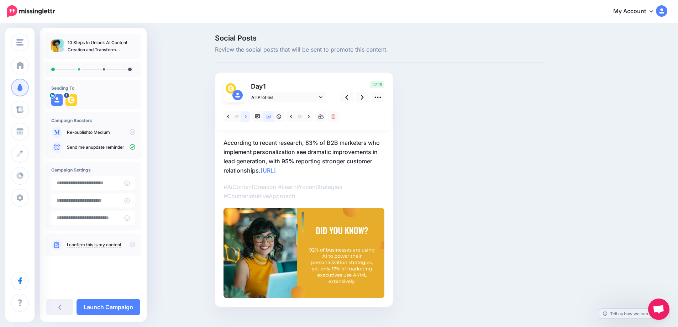
click at [250, 117] on link at bounding box center [245, 116] width 9 height 10
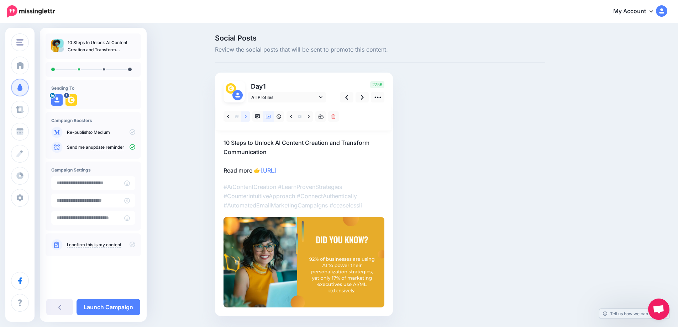
click at [250, 117] on link at bounding box center [245, 116] width 9 height 10
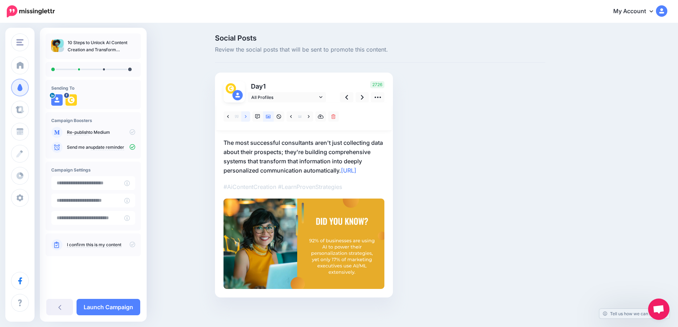
click at [250, 117] on link at bounding box center [245, 116] width 9 height 10
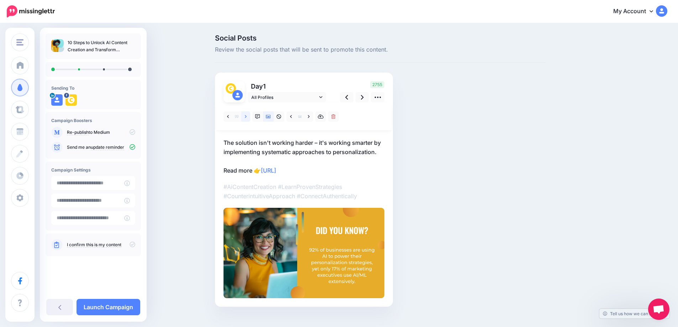
click at [247, 117] on icon at bounding box center [246, 116] width 2 height 5
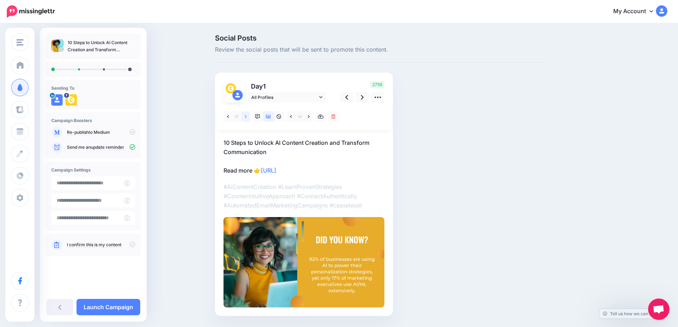
click at [247, 117] on icon at bounding box center [246, 116] width 2 height 5
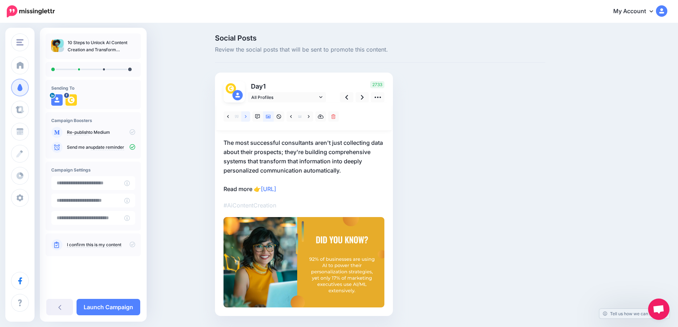
click at [247, 117] on icon at bounding box center [246, 116] width 2 height 5
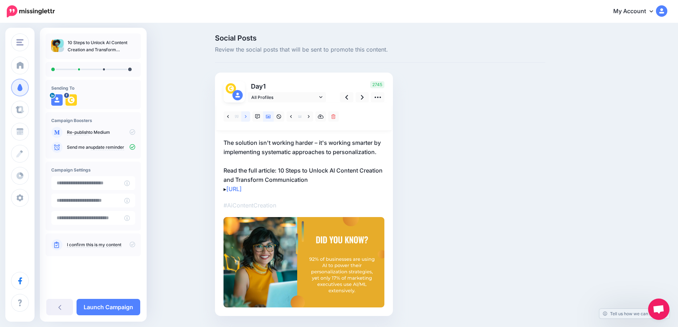
click at [247, 117] on icon at bounding box center [246, 116] width 2 height 5
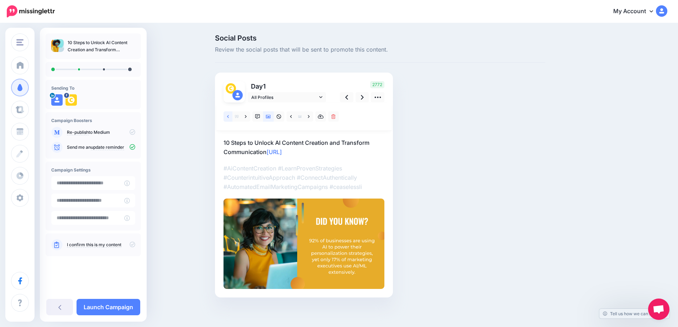
click at [229, 117] on icon at bounding box center [228, 116] width 2 height 3
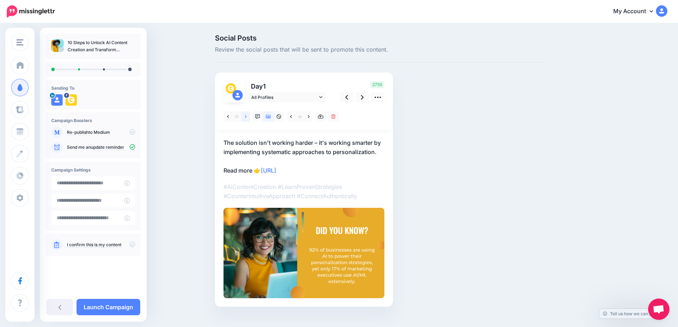
click at [247, 117] on icon at bounding box center [246, 116] width 2 height 3
click at [309, 117] on icon at bounding box center [309, 116] width 2 height 5
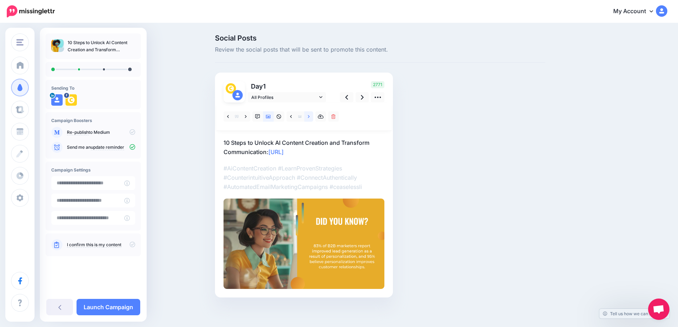
click at [309, 117] on icon at bounding box center [309, 116] width 2 height 5
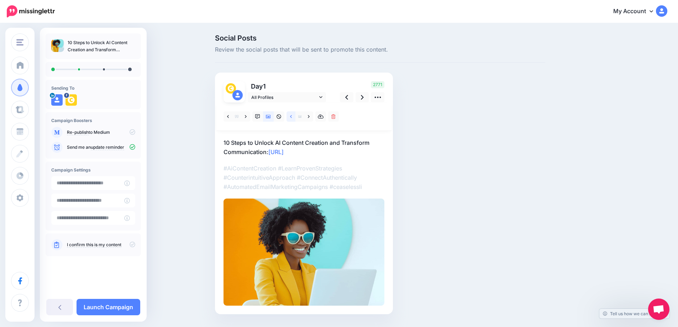
click at [292, 117] on icon at bounding box center [291, 116] width 2 height 5
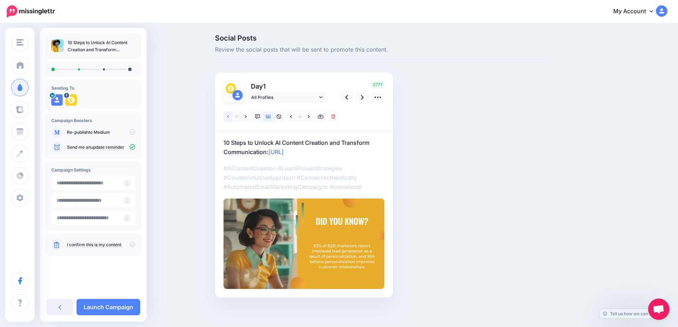
click at [229, 119] on link at bounding box center [227, 116] width 9 height 10
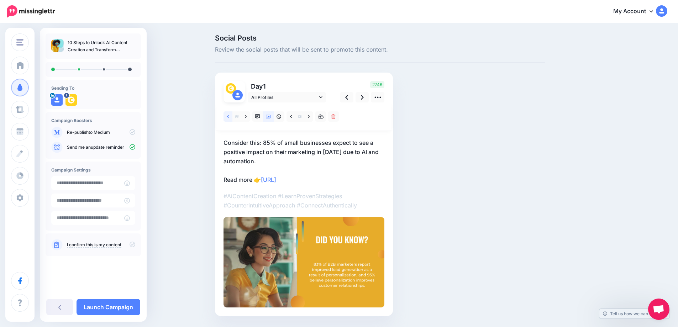
click at [229, 119] on link at bounding box center [227, 116] width 9 height 10
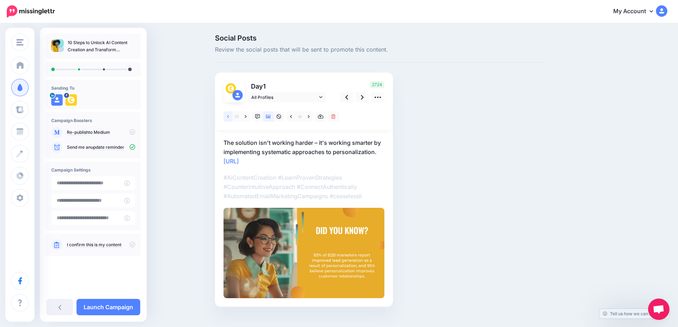
click at [229, 119] on link at bounding box center [227, 116] width 9 height 10
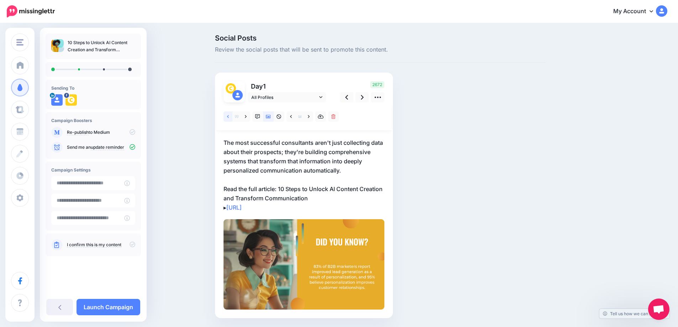
click at [229, 119] on link at bounding box center [227, 116] width 9 height 10
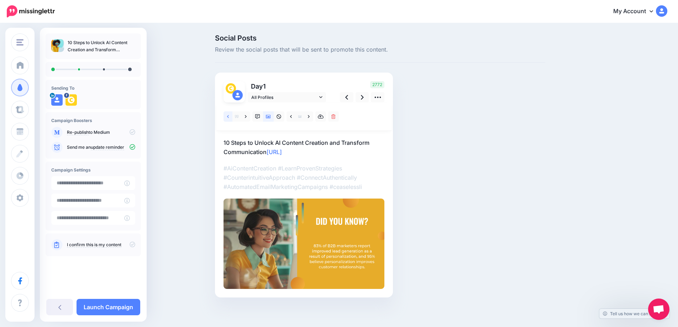
click at [229, 119] on link at bounding box center [227, 116] width 9 height 10
click at [247, 116] on icon at bounding box center [246, 116] width 2 height 5
click at [229, 118] on icon at bounding box center [228, 116] width 2 height 5
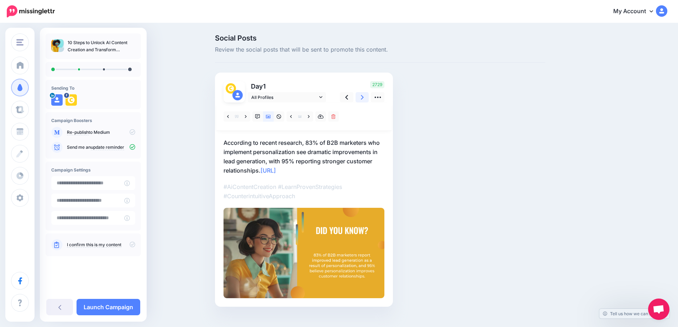
click at [364, 97] on icon at bounding box center [362, 97] width 3 height 7
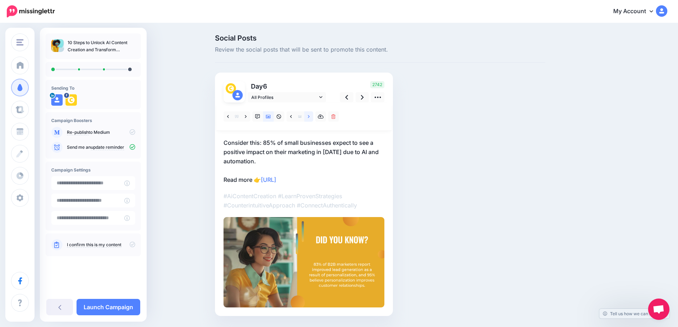
click at [313, 120] on link at bounding box center [308, 116] width 9 height 10
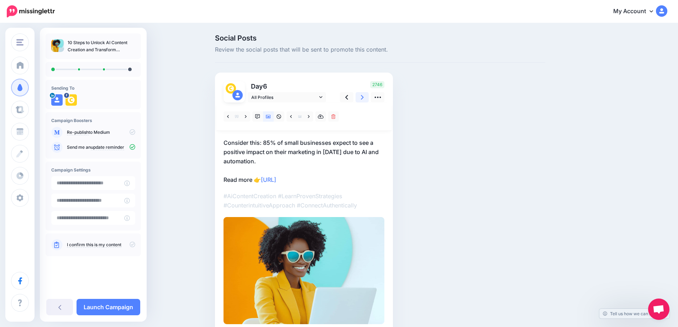
click at [364, 98] on icon at bounding box center [362, 97] width 3 height 5
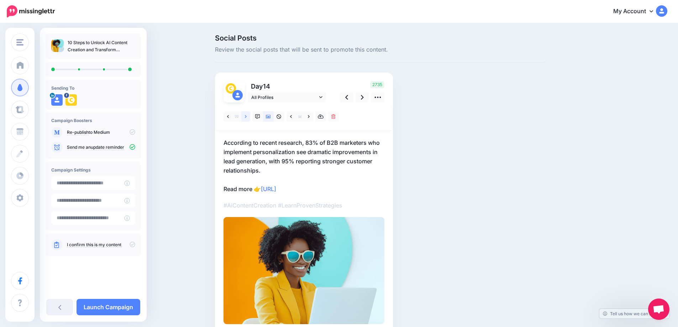
click at [244, 117] on link at bounding box center [245, 116] width 9 height 10
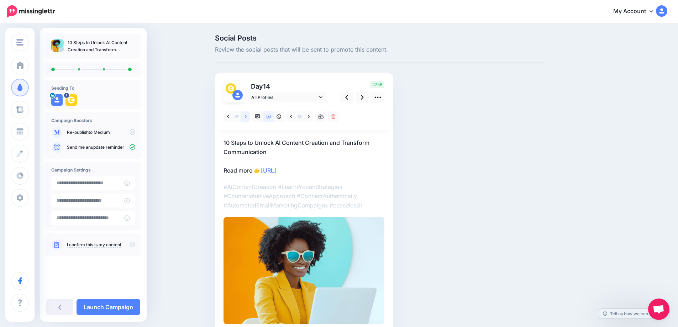
click at [244, 117] on link at bounding box center [245, 116] width 9 height 10
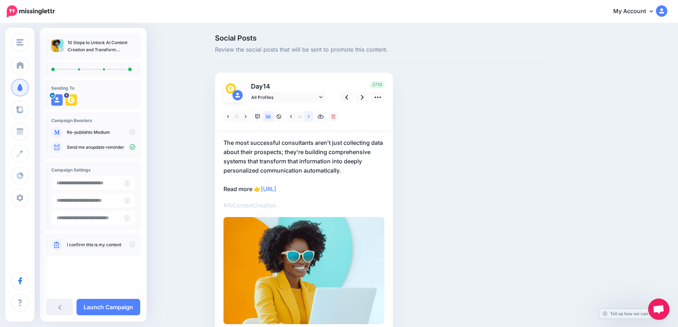
click at [309, 117] on icon at bounding box center [309, 116] width 2 height 5
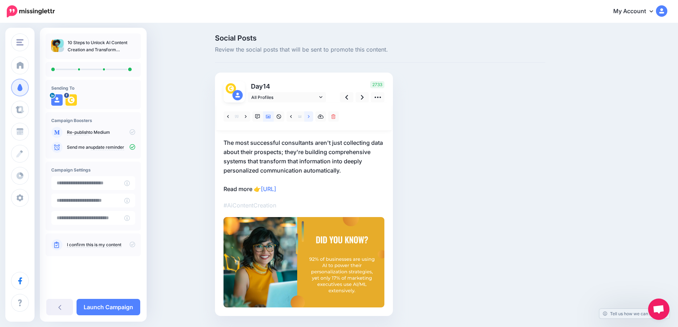
click at [309, 117] on icon at bounding box center [309, 116] width 2 height 5
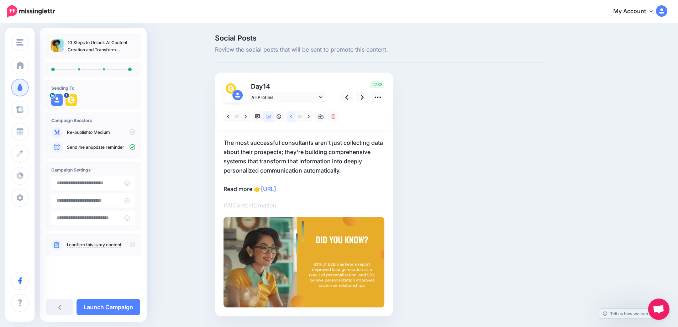
click at [292, 117] on icon at bounding box center [291, 116] width 2 height 5
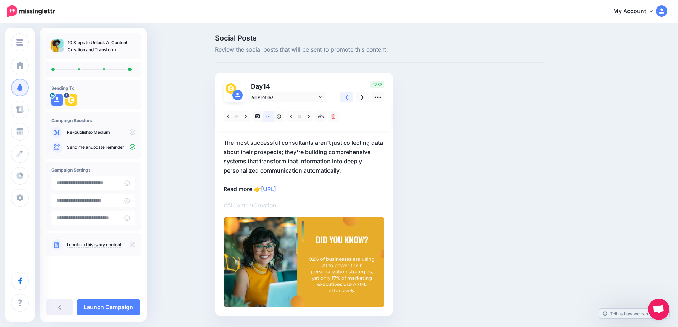
click at [348, 97] on icon at bounding box center [346, 97] width 3 height 5
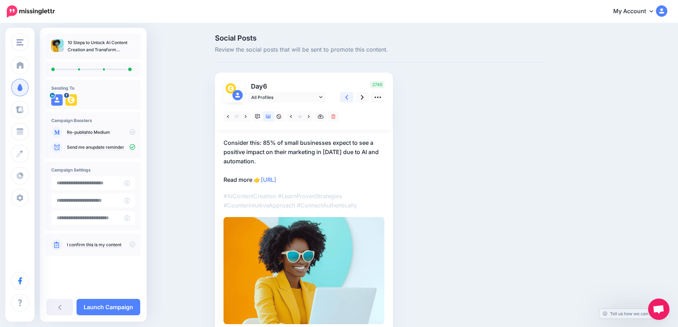
click at [348, 97] on icon at bounding box center [346, 97] width 3 height 5
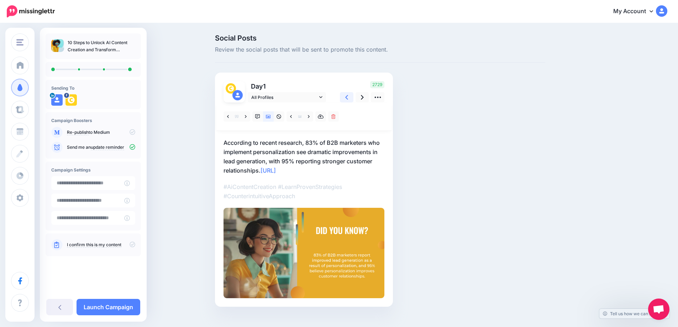
click at [348, 97] on icon at bounding box center [346, 97] width 3 height 5
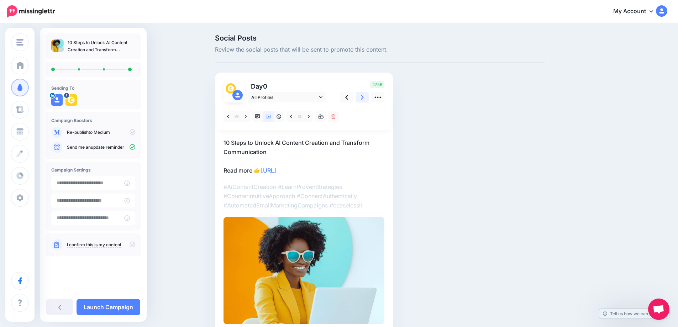
click at [364, 99] on icon at bounding box center [362, 97] width 3 height 5
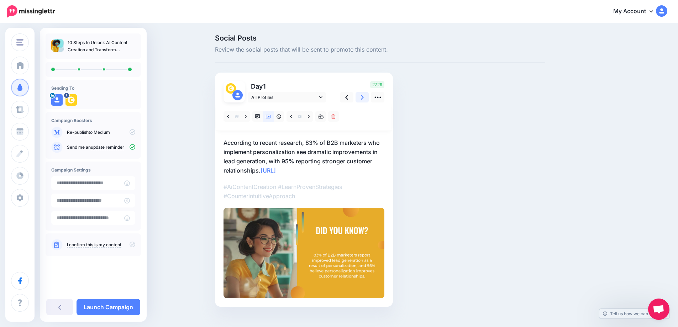
click at [364, 99] on icon at bounding box center [362, 97] width 3 height 5
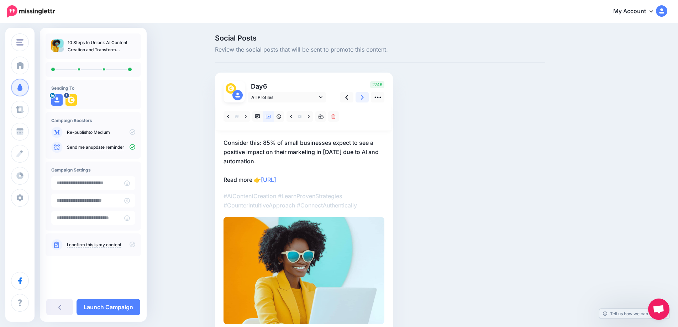
click at [364, 99] on icon at bounding box center [362, 97] width 3 height 5
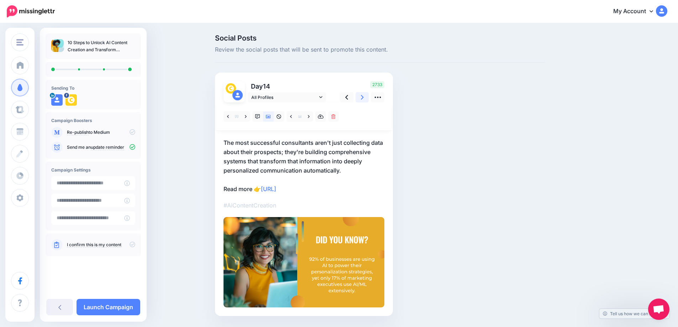
scroll to position [21, 0]
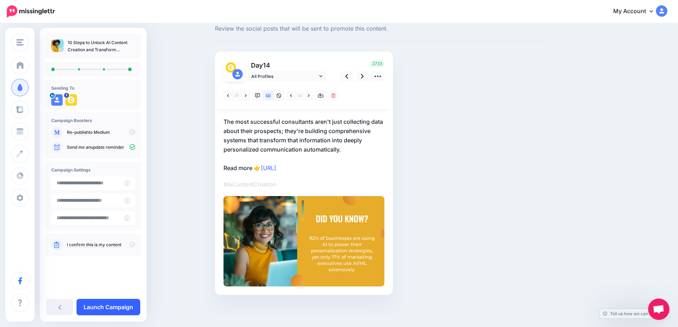
click at [120, 309] on link "Launch Campaign" at bounding box center [108, 307] width 64 height 16
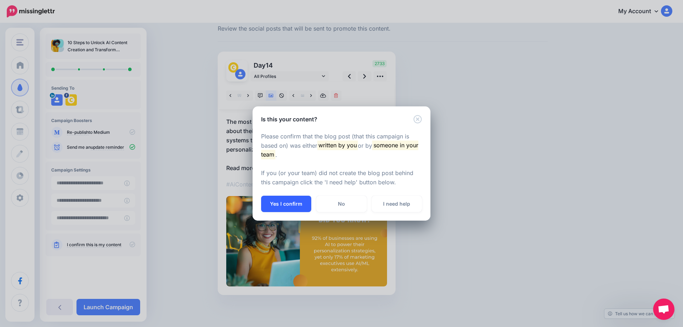
click at [282, 202] on button "Yes I confirm" at bounding box center [286, 204] width 50 height 16
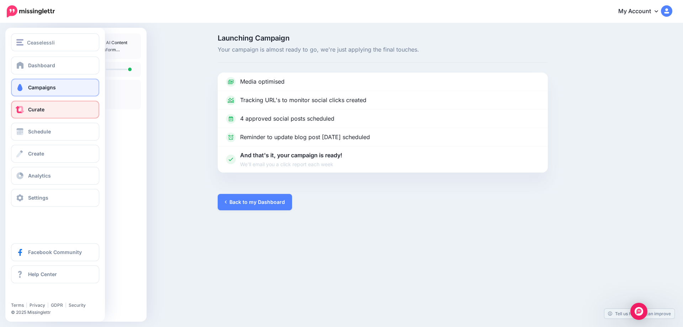
click at [20, 111] on span at bounding box center [19, 109] width 9 height 7
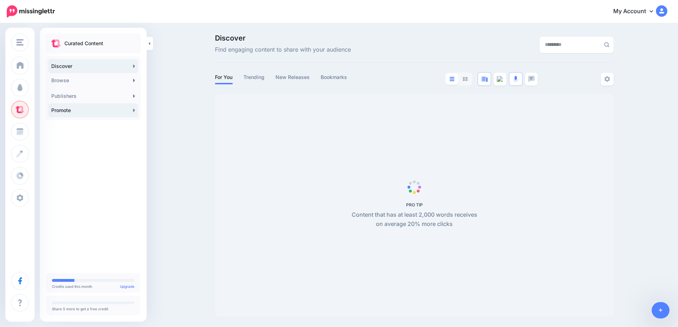
click at [130, 111] on link "Promote" at bounding box center [93, 110] width 90 height 14
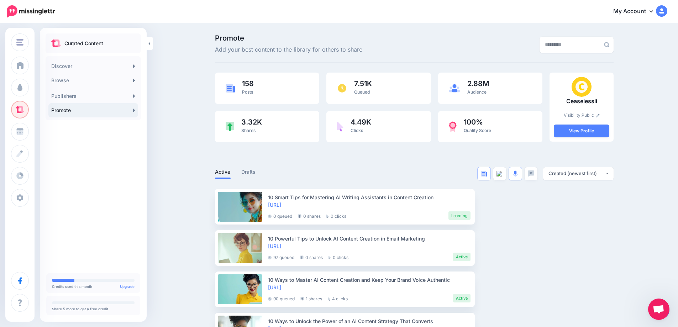
click at [126, 110] on link "Promote" at bounding box center [93, 110] width 90 height 14
click at [660, 309] on icon at bounding box center [660, 310] width 4 height 4
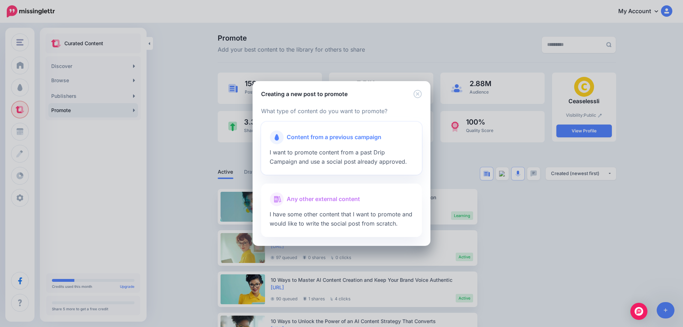
click at [352, 147] on div at bounding box center [342, 146] width 144 height 4
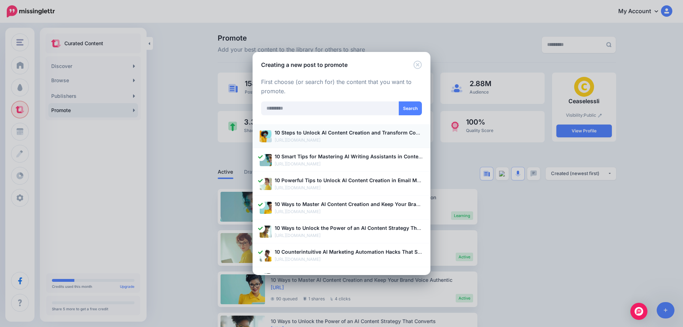
click at [337, 134] on b "10 Steps to Unlock AI Content Creation and Transform Communication" at bounding box center [362, 132] width 174 height 6
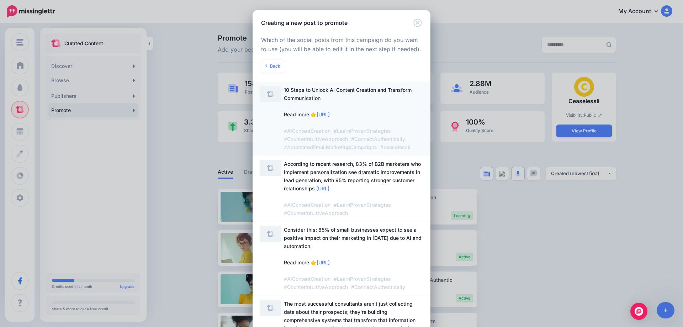
click at [290, 99] on span "10 Steps to Unlock AI Content Creation and Transform Communication Read more 👉 …" at bounding box center [348, 118] width 128 height 63
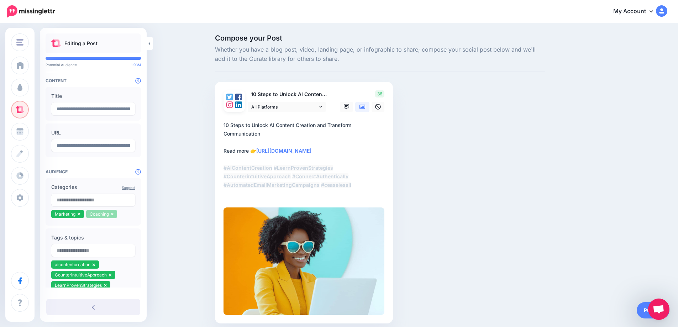
click at [113, 216] on icon at bounding box center [112, 214] width 3 height 4
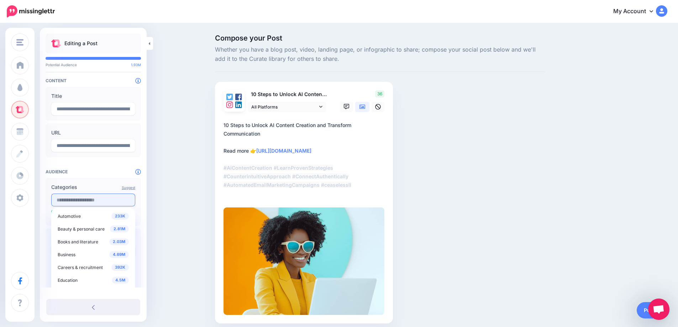
click at [100, 203] on input "text" at bounding box center [93, 200] width 84 height 13
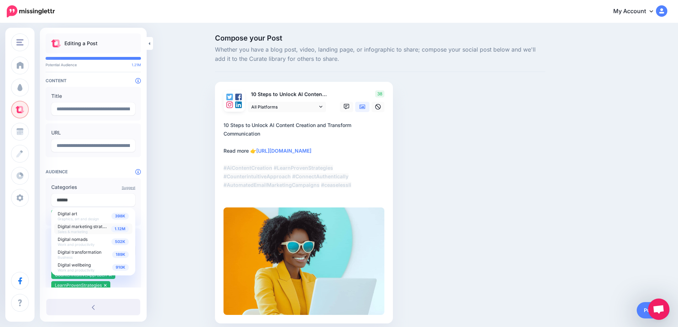
type input "******"
click at [94, 225] on span "Digital marketing strategy" at bounding box center [84, 226] width 52 height 6
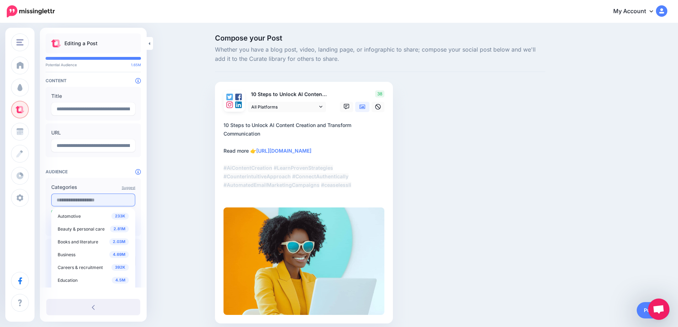
click at [93, 202] on input "text" at bounding box center [93, 200] width 84 height 13
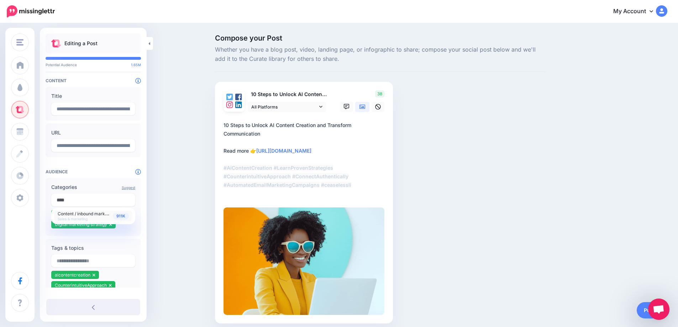
type input "****"
click at [85, 217] on span "Content / inbound marketing Sales & marketing" at bounding box center [86, 215] width 57 height 11
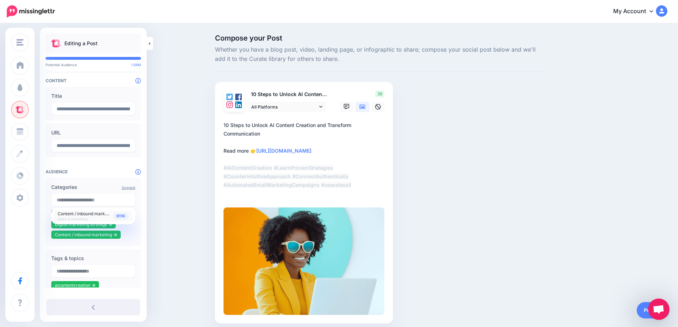
click at [196, 212] on div "Compose your Post Whether you have a blog post, video, landing page, or infogra…" at bounding box center [339, 190] width 678 height 332
click at [640, 309] on link "Publish" at bounding box center [652, 310] width 33 height 16
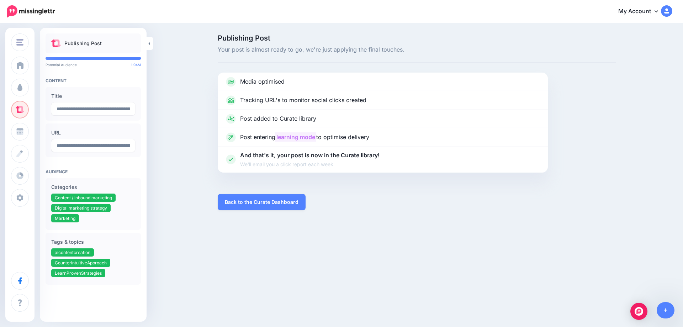
click at [683, 292] on div "Ceaselessli [GEOGRAPHIC_DATA] Add Workspace Dashboard Campaigns Curate Schedule…" at bounding box center [341, 163] width 683 height 327
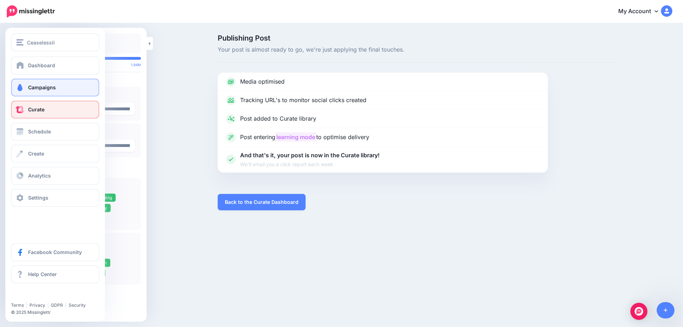
click at [21, 84] on span at bounding box center [19, 87] width 9 height 7
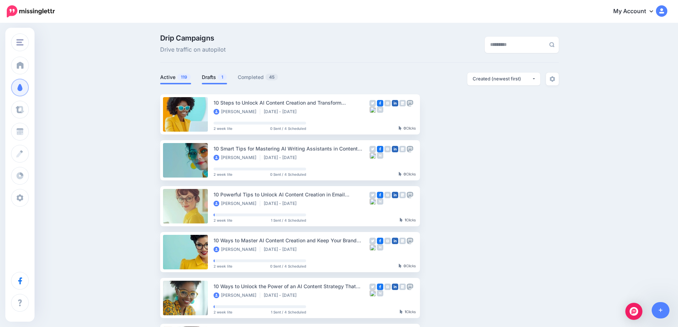
click at [210, 81] on link "Drafts 1" at bounding box center [214, 77] width 25 height 9
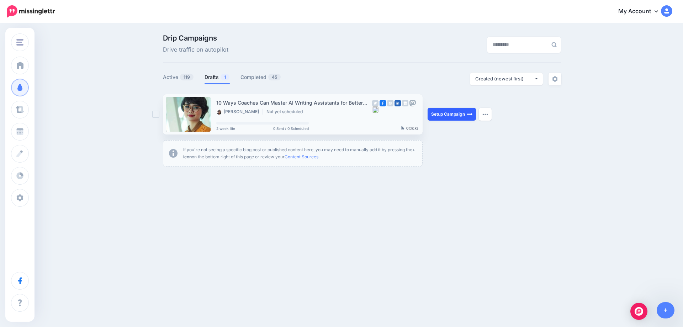
click at [439, 114] on link "Setup Campaign" at bounding box center [452, 114] width 48 height 13
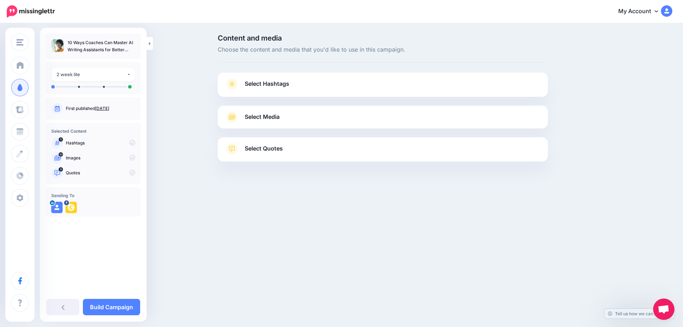
click at [107, 107] on link "[DATE]" at bounding box center [102, 108] width 14 height 5
click at [281, 83] on span "Select Hashtags" at bounding box center [267, 84] width 44 height 10
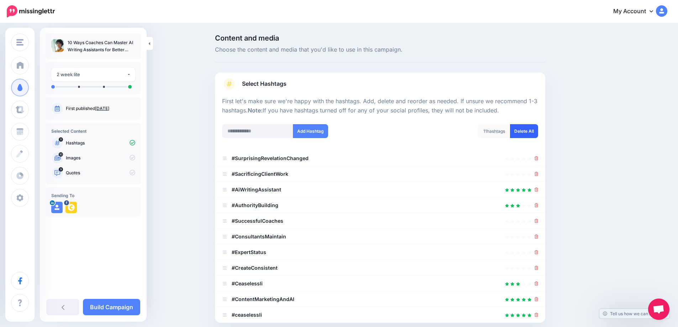
click at [532, 133] on link "Delete All" at bounding box center [524, 131] width 28 height 14
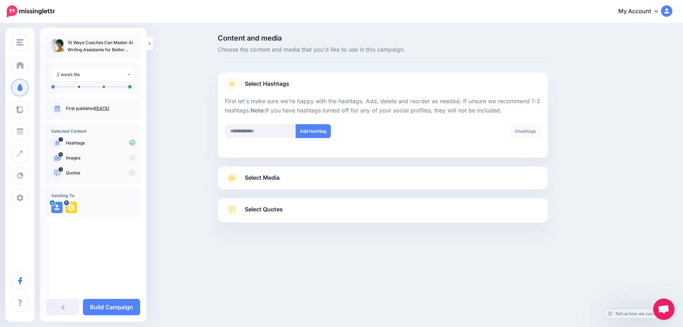
click at [272, 181] on span "Select Media" at bounding box center [262, 178] width 35 height 10
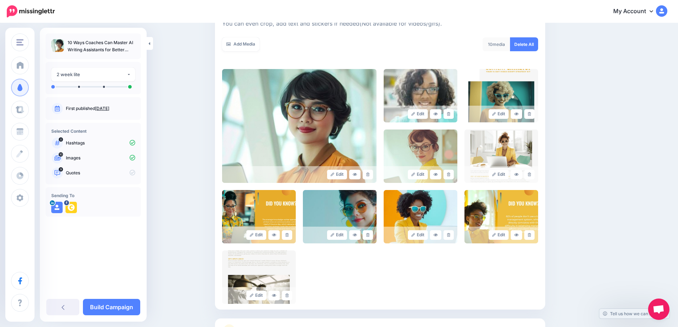
scroll to position [117, 0]
click at [450, 117] on link at bounding box center [448, 114] width 10 height 10
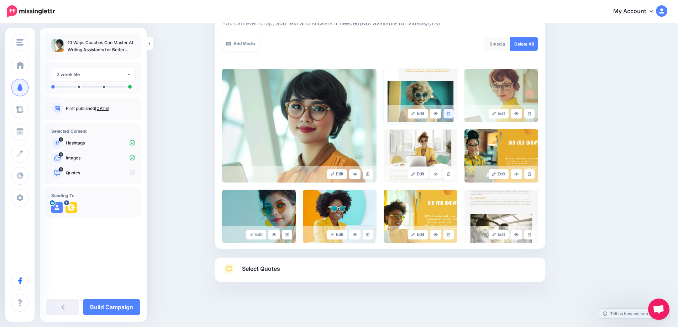
click at [452, 116] on link at bounding box center [448, 114] width 10 height 10
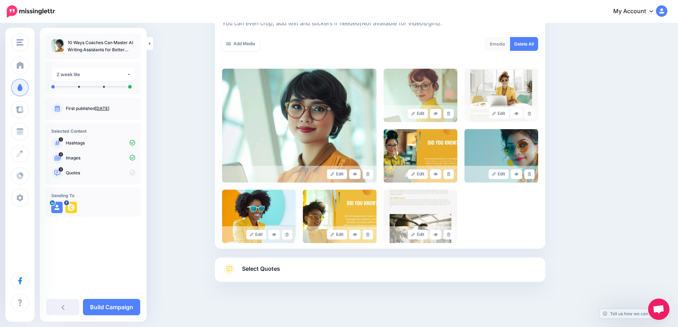
click at [452, 116] on link at bounding box center [448, 114] width 10 height 10
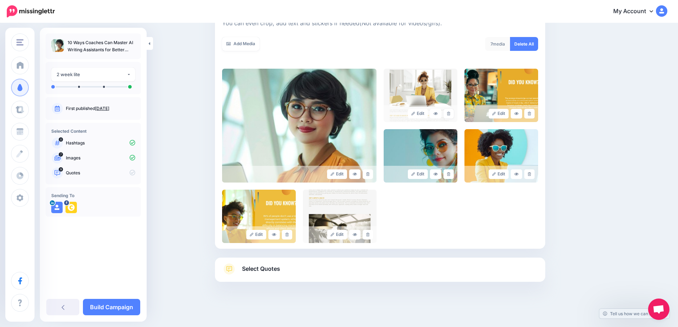
click at [452, 116] on link at bounding box center [448, 114] width 10 height 10
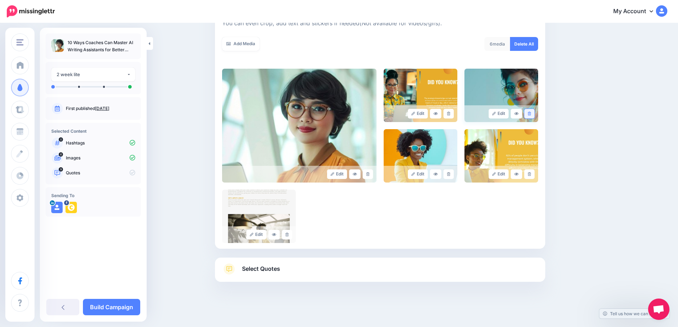
click at [534, 112] on link at bounding box center [529, 114] width 10 height 10
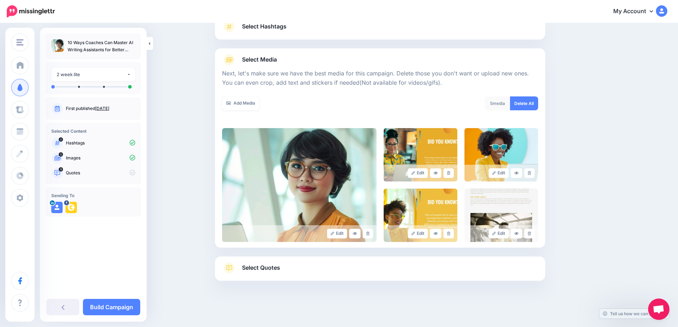
scroll to position [57, 0]
click at [531, 173] on icon at bounding box center [529, 173] width 3 height 4
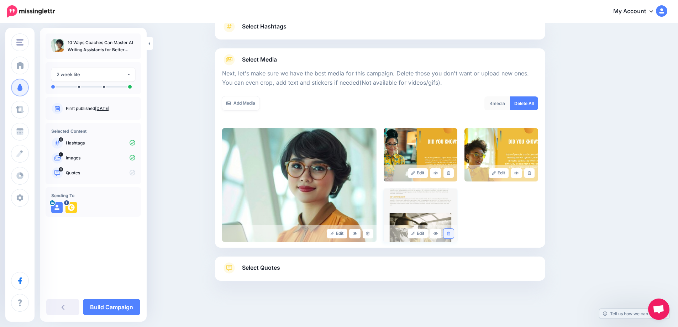
click at [451, 236] on link at bounding box center [448, 234] width 10 height 10
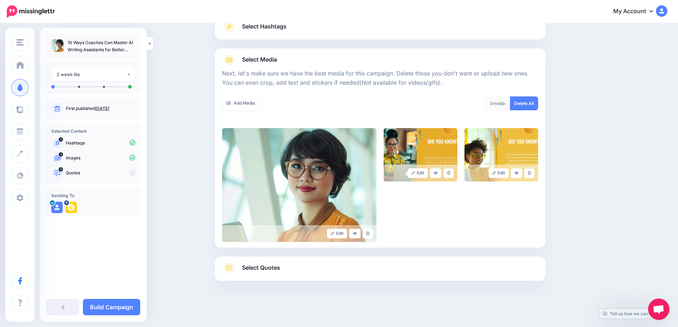
click at [273, 265] on span "Select Quotes" at bounding box center [261, 268] width 38 height 10
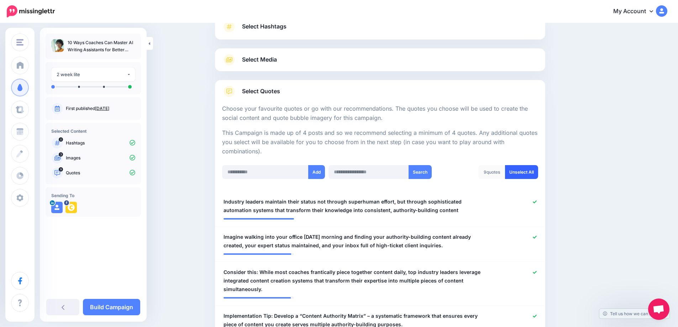
click at [524, 174] on link "Unselect All" at bounding box center [521, 172] width 33 height 14
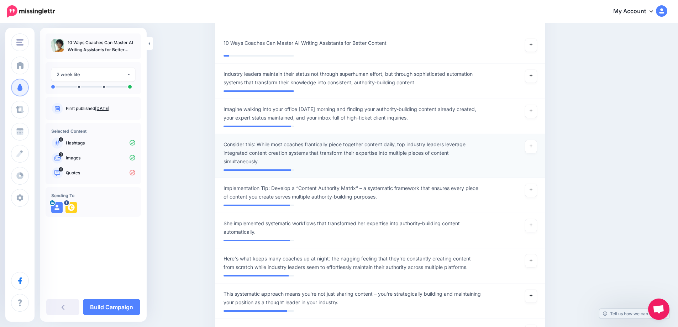
scroll to position [112, 0]
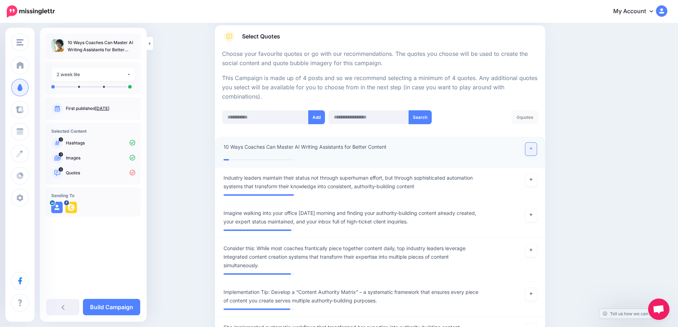
click at [534, 153] on link at bounding box center [530, 149] width 11 height 13
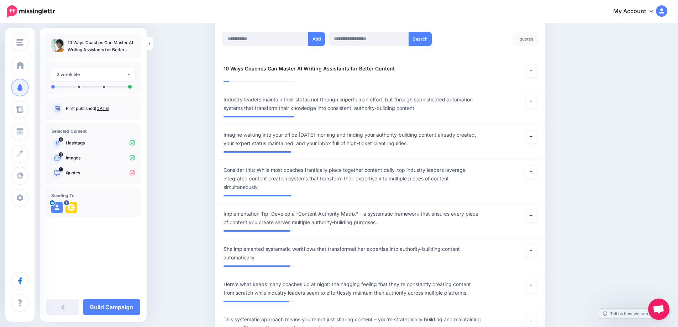
scroll to position [191, 0]
click at [536, 100] on link at bounding box center [530, 101] width 11 height 13
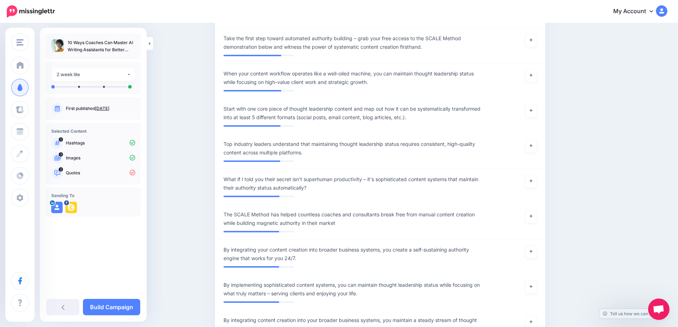
scroll to position [800, 0]
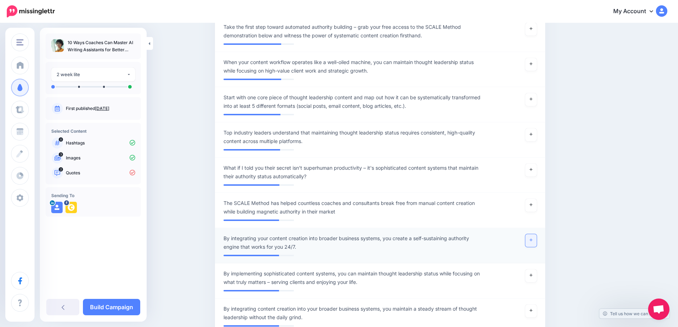
click at [531, 244] on link at bounding box center [530, 240] width 11 height 13
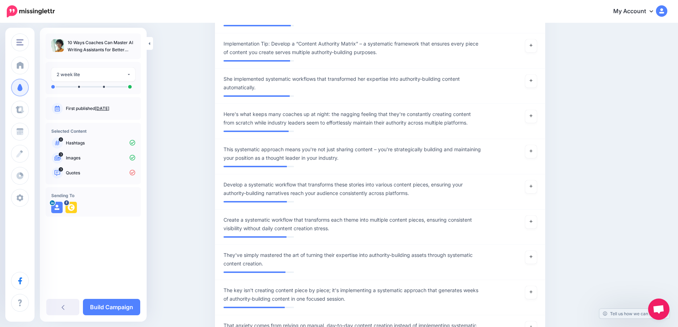
scroll to position [364, 0]
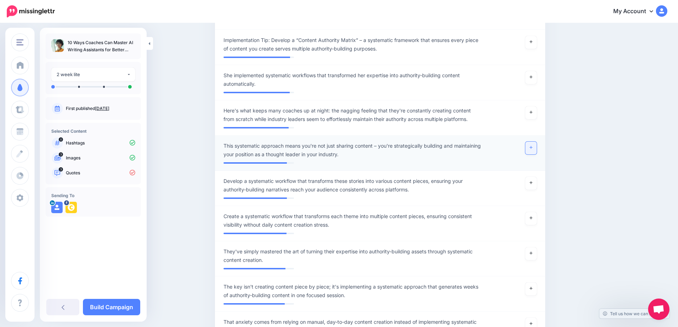
click at [534, 153] on link at bounding box center [530, 148] width 11 height 13
click at [530, 149] on link at bounding box center [530, 148] width 11 height 13
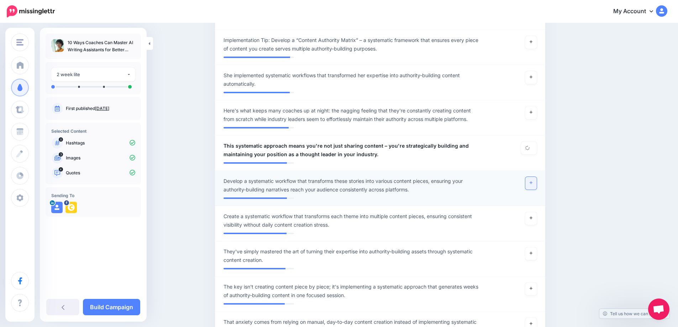
click at [535, 180] on link at bounding box center [530, 183] width 11 height 13
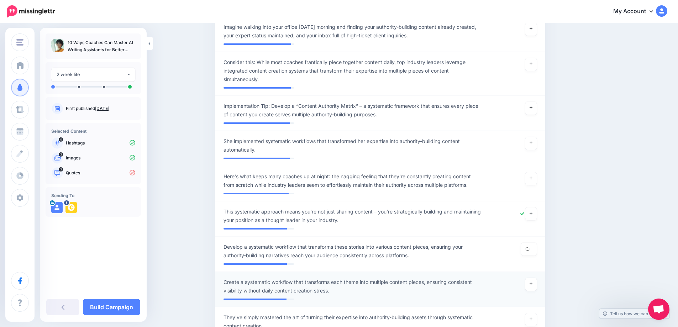
scroll to position [298, 0]
click at [534, 217] on link at bounding box center [530, 213] width 11 height 13
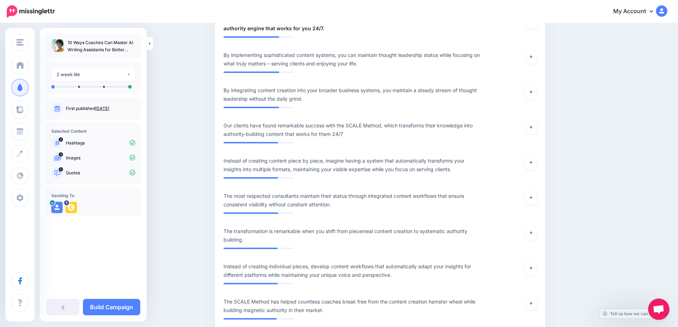
scroll to position [1018, 0]
click at [534, 201] on link at bounding box center [530, 197] width 11 height 13
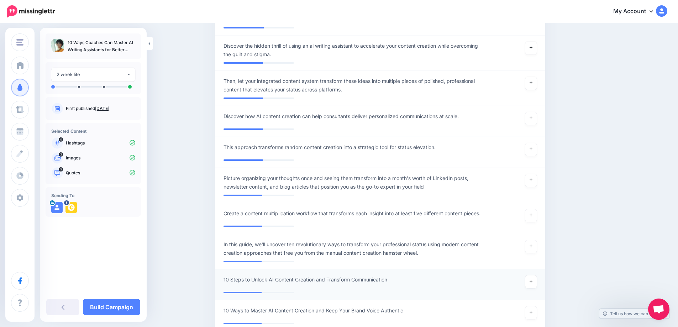
scroll to position [2158, 0]
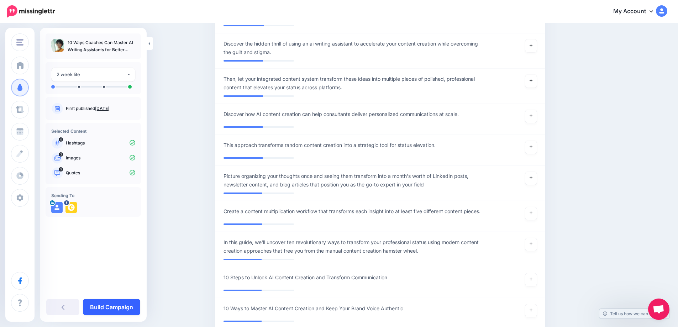
click at [126, 307] on link "Build Campaign" at bounding box center [111, 307] width 57 height 16
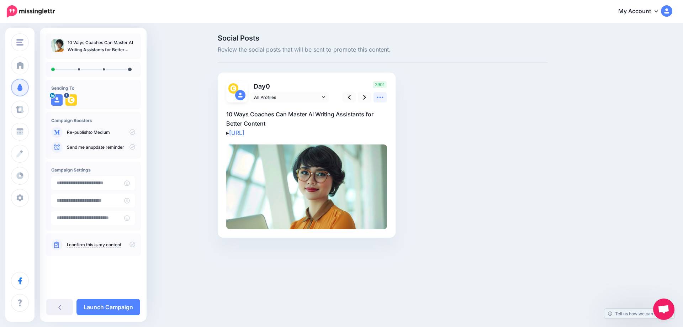
click at [380, 96] on icon at bounding box center [379, 97] width 7 height 7
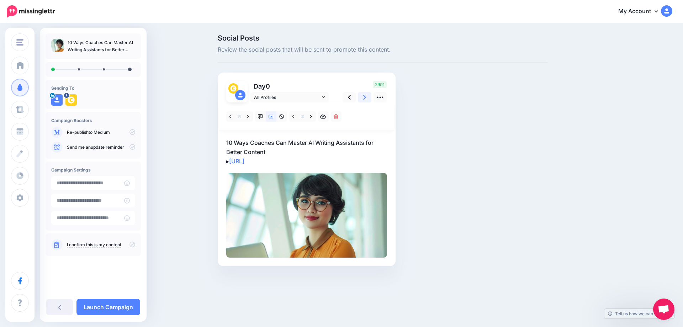
click at [363, 99] on link at bounding box center [365, 97] width 14 height 10
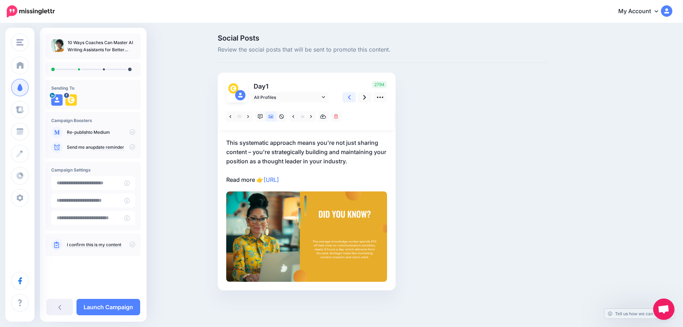
click at [349, 97] on icon at bounding box center [349, 97] width 3 height 7
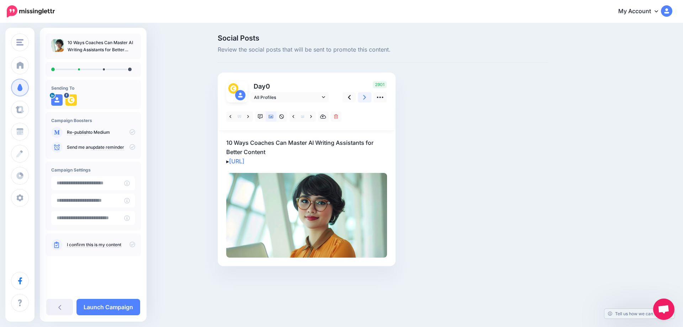
click at [362, 101] on link at bounding box center [365, 97] width 14 height 10
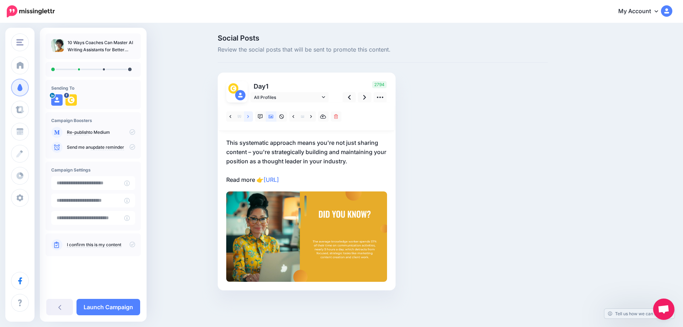
click at [248, 117] on icon at bounding box center [248, 116] width 2 height 5
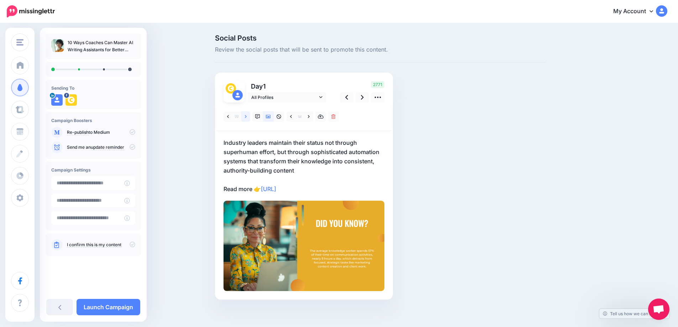
click at [247, 117] on icon at bounding box center [246, 116] width 2 height 5
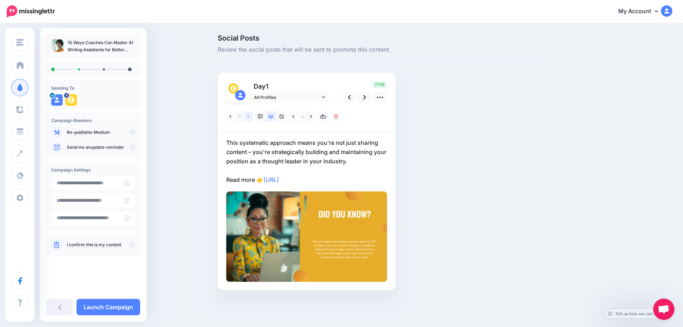
click at [248, 117] on icon at bounding box center [248, 116] width 2 height 5
click at [365, 99] on icon at bounding box center [364, 97] width 3 height 7
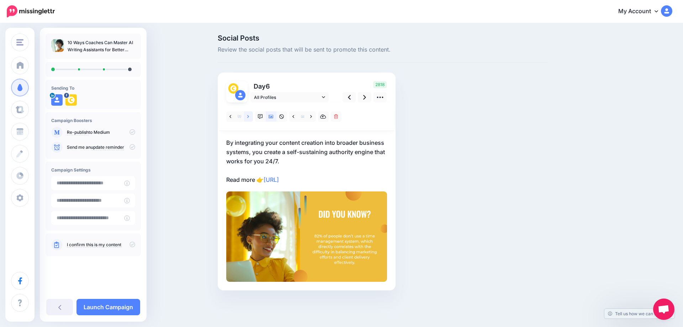
click at [249, 117] on icon at bounding box center [248, 116] width 2 height 5
click at [364, 98] on icon at bounding box center [364, 97] width 3 height 7
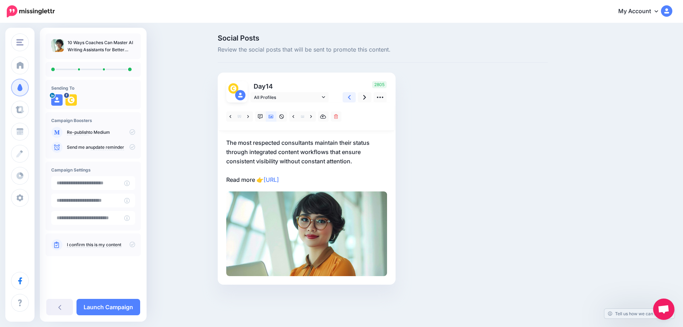
click at [352, 97] on link at bounding box center [350, 97] width 14 height 10
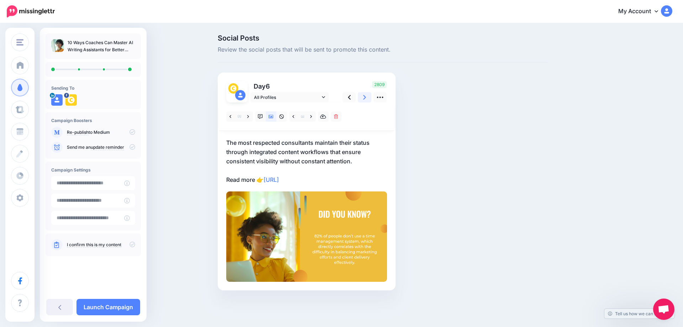
click at [364, 97] on icon at bounding box center [364, 97] width 3 height 7
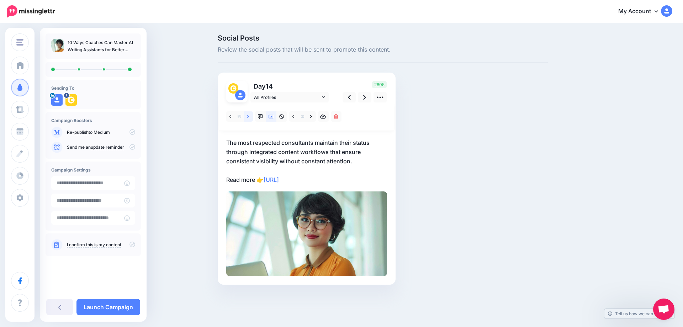
click at [248, 117] on icon at bounding box center [248, 116] width 2 height 5
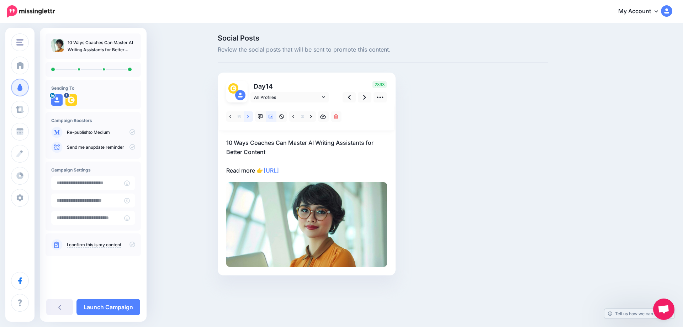
click at [247, 117] on icon at bounding box center [248, 116] width 2 height 5
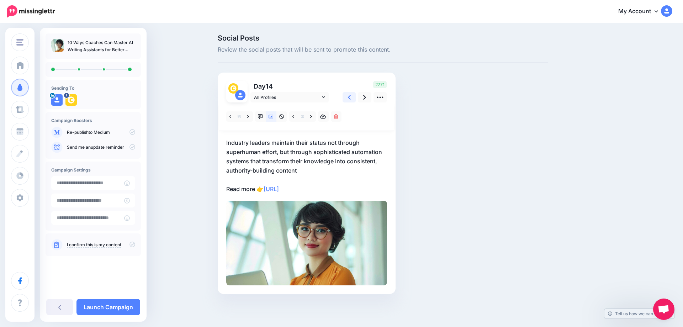
click at [350, 97] on icon at bounding box center [349, 97] width 3 height 7
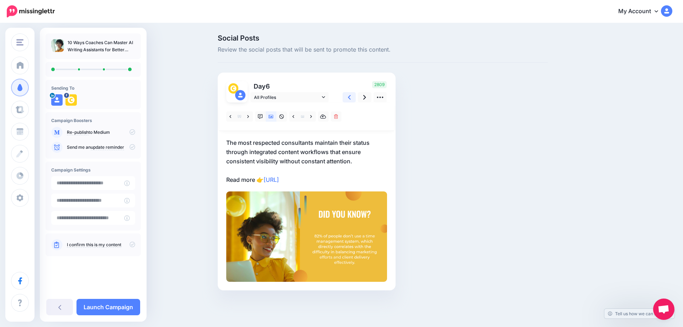
click at [350, 97] on icon at bounding box center [349, 97] width 3 height 7
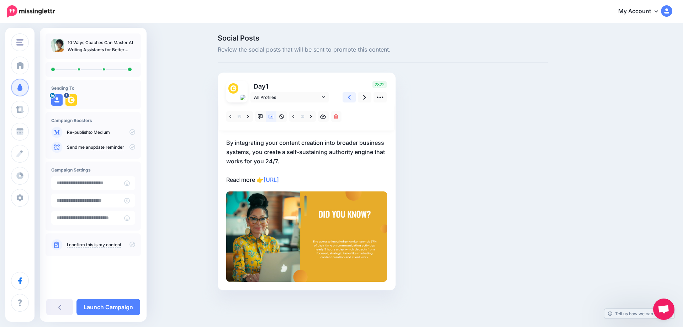
click at [350, 97] on icon at bounding box center [349, 97] width 3 height 7
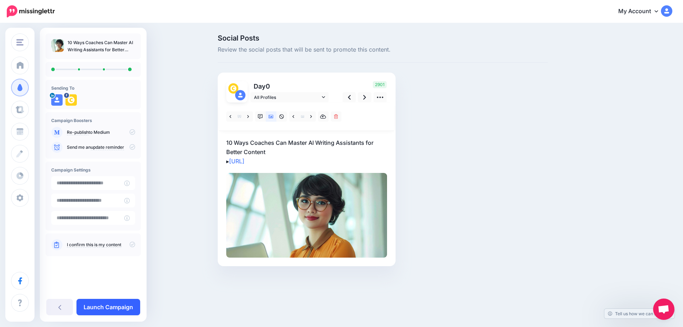
click at [118, 308] on link "Launch Campaign" at bounding box center [108, 307] width 64 height 16
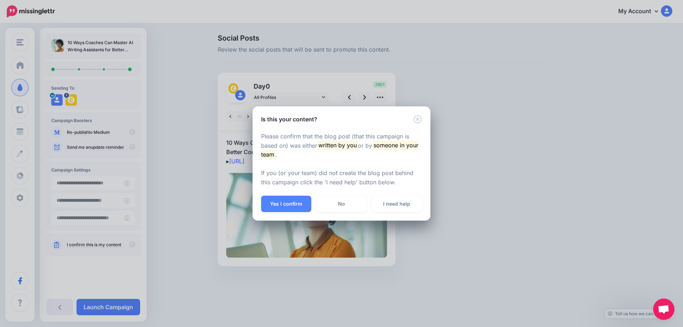
click at [118, 308] on div "Is this your content? Please confirm that the blog post (that this campaign is …" at bounding box center [341, 163] width 683 height 327
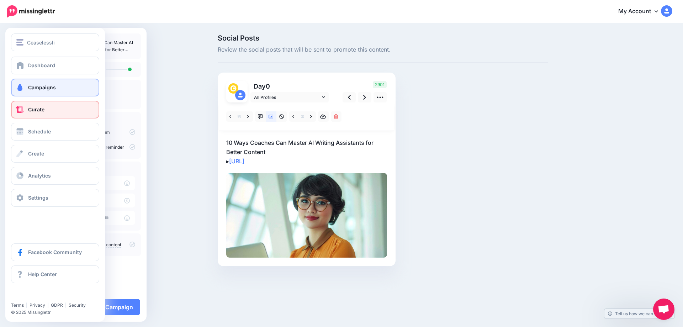
click at [27, 111] on link "Curate" at bounding box center [55, 110] width 88 height 18
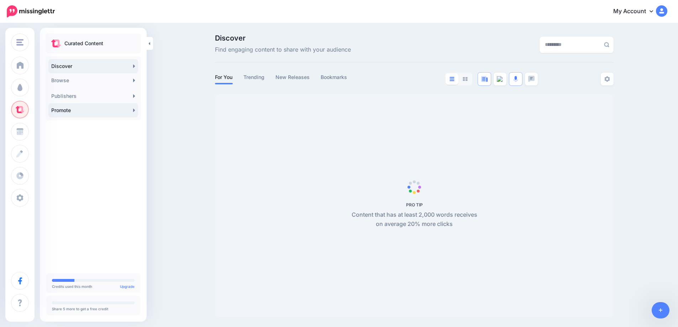
click at [133, 111] on link "Promote" at bounding box center [93, 110] width 90 height 14
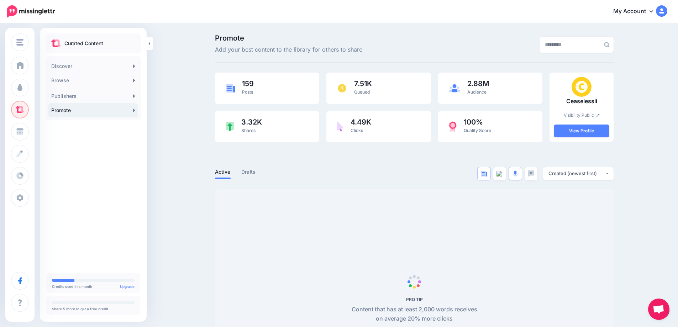
click at [658, 314] on span "Open chat" at bounding box center [658, 310] width 12 height 10
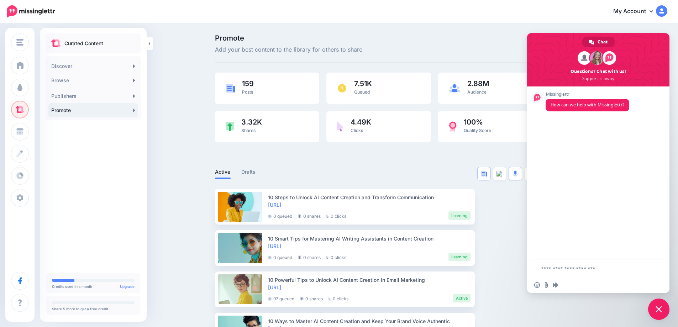
click at [129, 110] on link "Promote" at bounding box center [93, 110] width 90 height 14
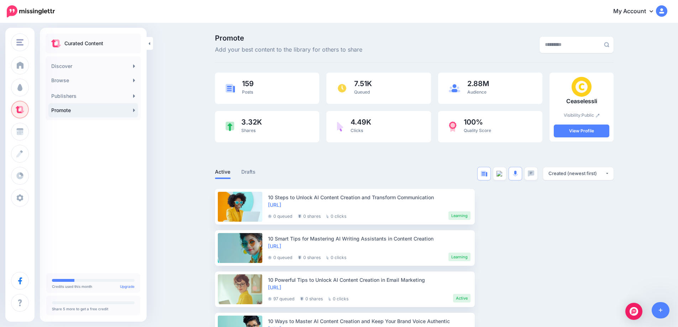
click at [132, 115] on link "Promote" at bounding box center [93, 110] width 90 height 14
click at [657, 310] on link at bounding box center [660, 310] width 18 height 16
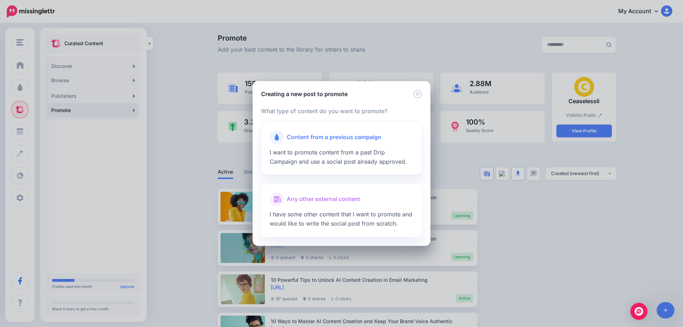
click at [354, 142] on span "Content from a previous campaign" at bounding box center [334, 137] width 95 height 9
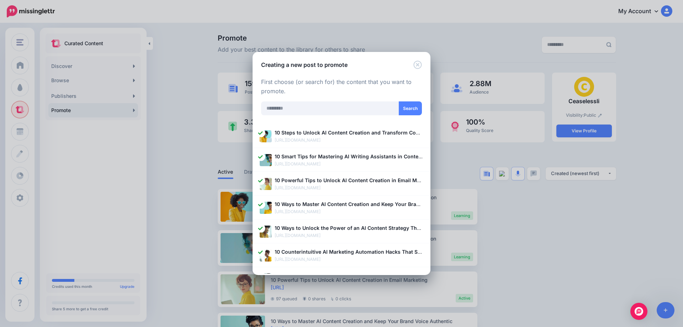
click at [414, 70] on div "Loading Loading What type of content do you want to promote? Content from a pre…" at bounding box center [342, 172] width 178 height 206
click at [414, 67] on icon "Close" at bounding box center [417, 64] width 9 height 9
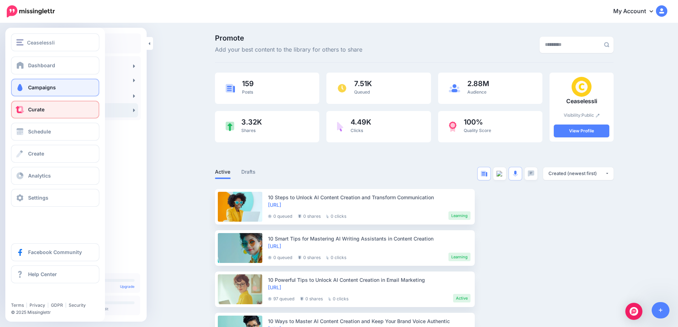
click at [24, 91] on span at bounding box center [19, 87] width 9 height 7
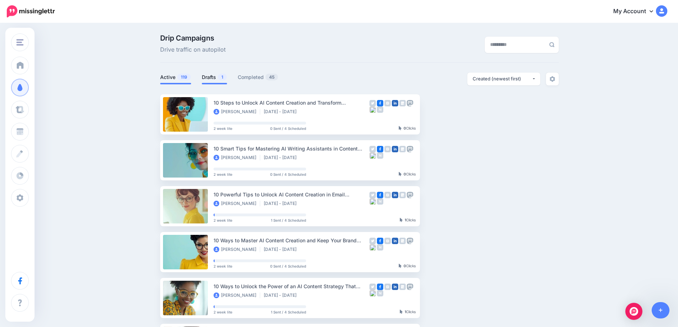
click at [209, 76] on link "Drafts 1" at bounding box center [214, 77] width 25 height 9
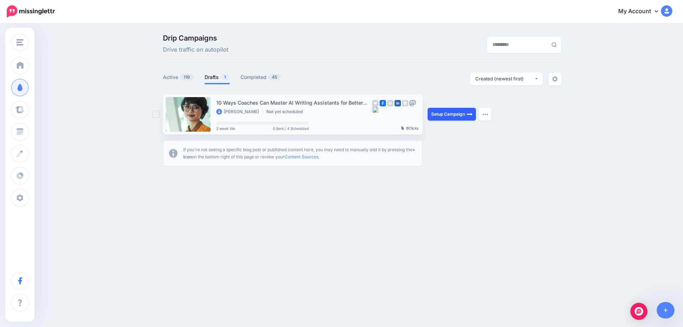
click at [446, 113] on link "Setup Campaign" at bounding box center [452, 114] width 48 height 13
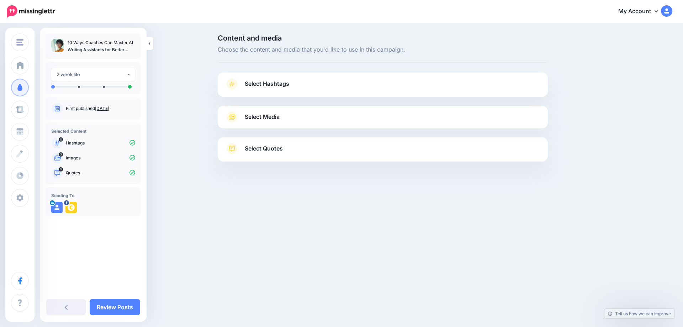
click at [273, 87] on span "Select Hashtags" at bounding box center [267, 84] width 44 height 10
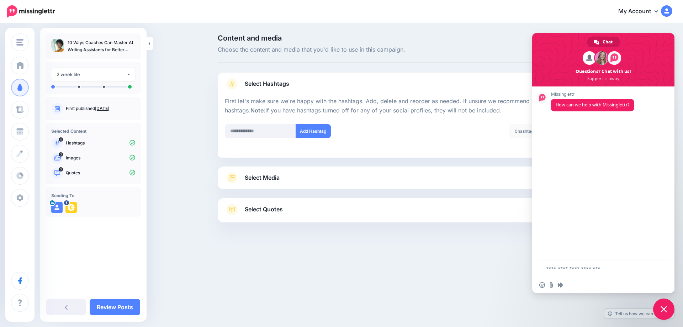
click at [268, 174] on span "Select Media" at bounding box center [262, 178] width 35 height 10
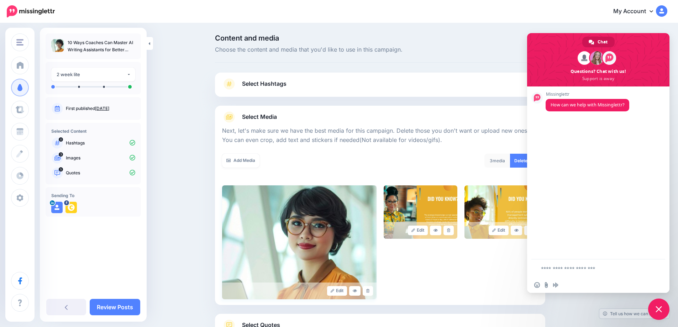
scroll to position [57, 0]
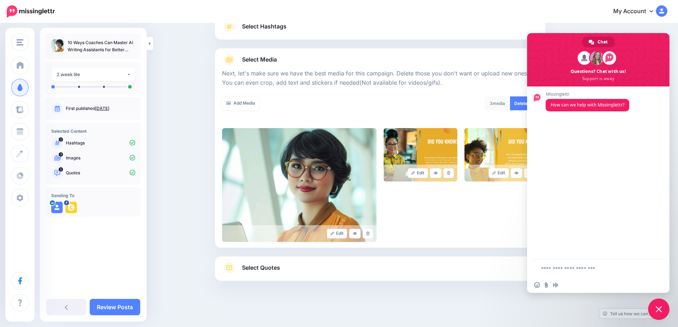
click at [265, 271] on span "Select Quotes" at bounding box center [261, 268] width 38 height 10
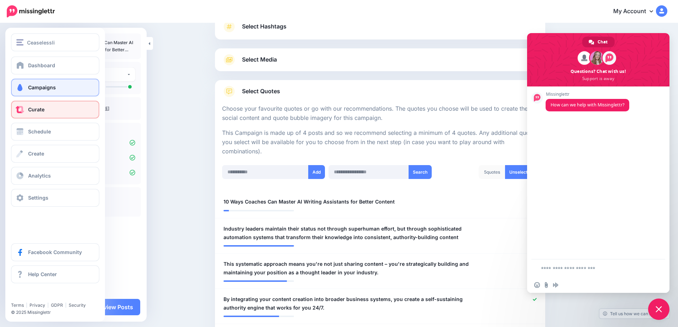
click at [24, 109] on span at bounding box center [19, 109] width 9 height 7
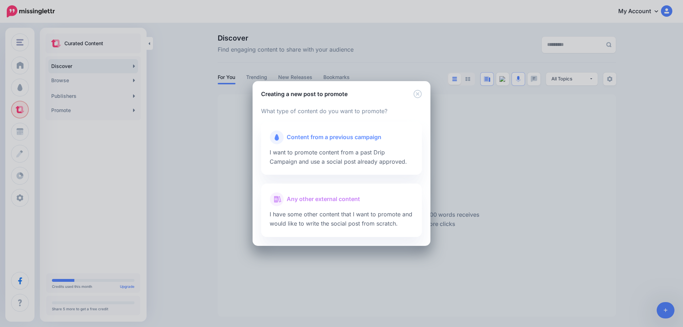
click at [133, 111] on div "Creating a new post to promote Loading Loading What type of content do you want…" at bounding box center [341, 163] width 683 height 327
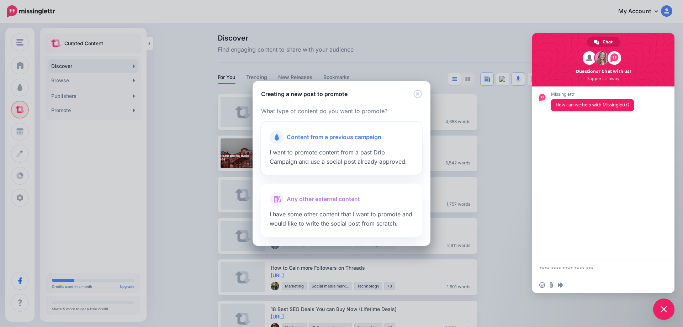
click at [308, 140] on span "Content from a previous campaign" at bounding box center [334, 137] width 95 height 9
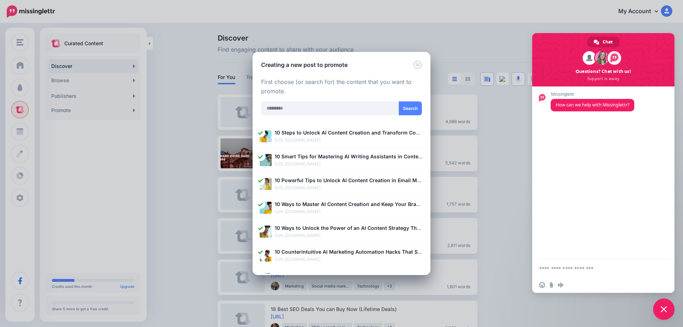
click at [663, 309] on div "Creating a new post to promote Loading Loading What type of content do you want…" at bounding box center [341, 163] width 683 height 327
click at [663, 312] on div "Creating a new post to promote Loading Loading What type of content do you want…" at bounding box center [341, 163] width 683 height 327
click at [418, 65] on icon "Close" at bounding box center [417, 64] width 8 height 8
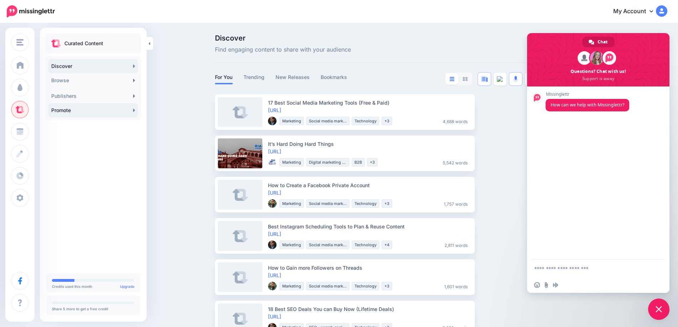
click at [133, 114] on link "Promote" at bounding box center [93, 110] width 90 height 14
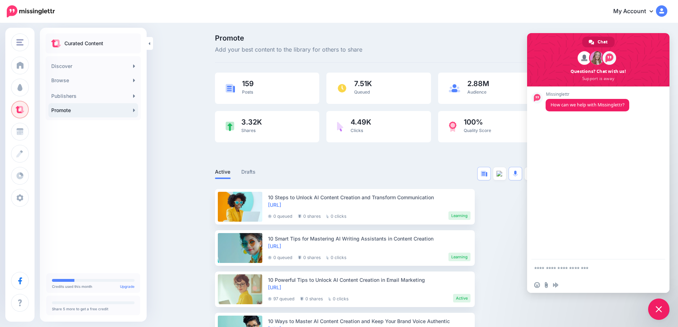
click at [654, 307] on span "Close chat" at bounding box center [658, 308] width 21 height 21
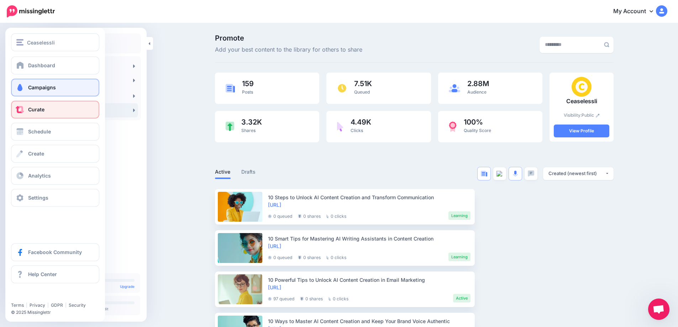
click at [41, 87] on span "Campaigns" at bounding box center [42, 87] width 28 height 6
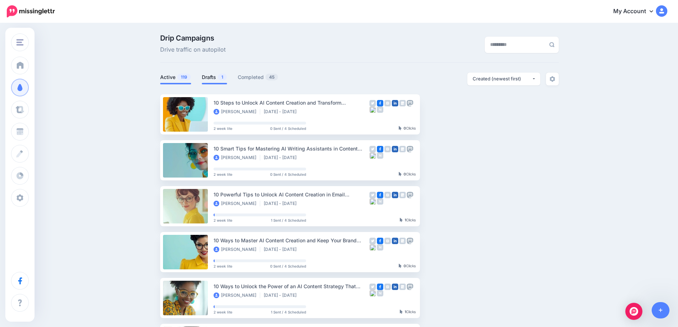
click at [210, 76] on link "Drafts 1" at bounding box center [214, 77] width 25 height 9
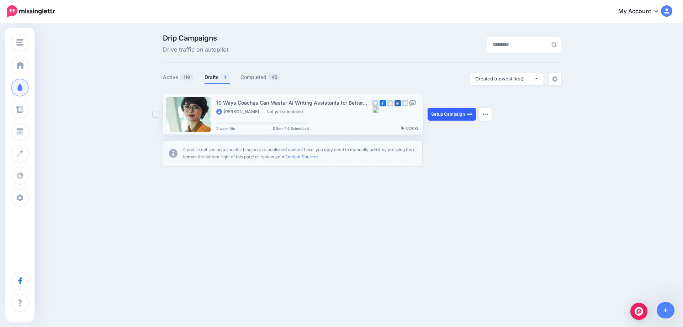
click at [444, 114] on link "Setup Campaign" at bounding box center [452, 114] width 48 height 13
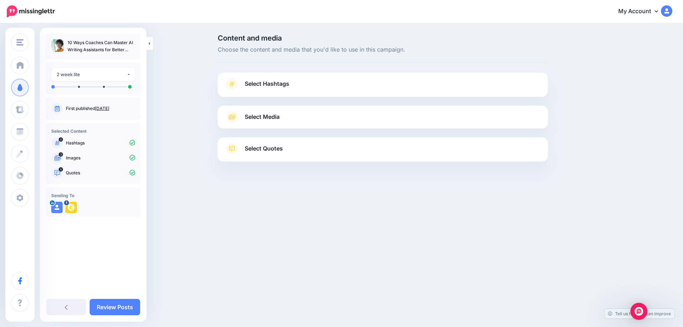
click at [275, 146] on span "Select Quotes" at bounding box center [264, 149] width 38 height 10
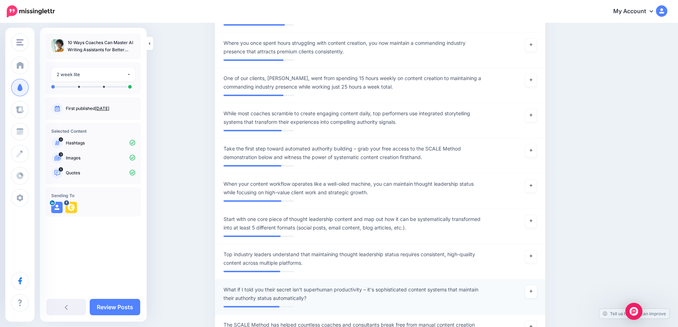
scroll to position [751, 0]
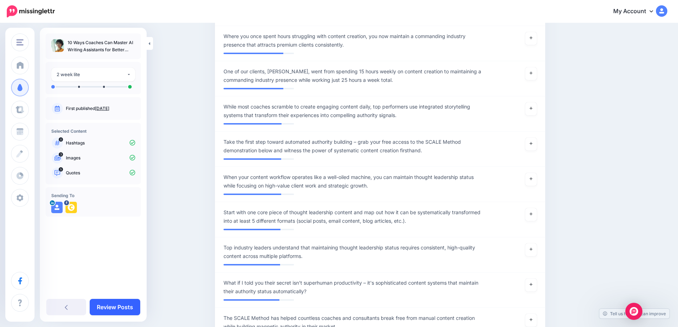
click at [127, 311] on link "Review Posts" at bounding box center [115, 307] width 51 height 16
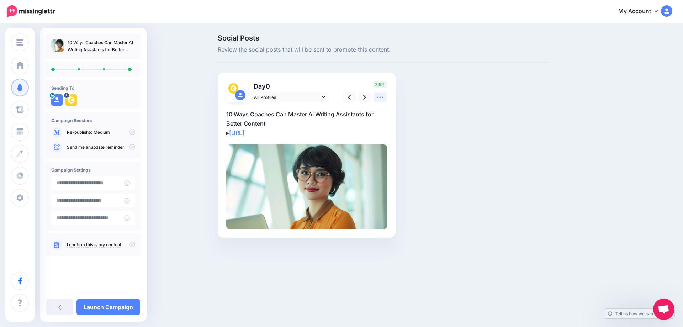
click at [378, 99] on icon at bounding box center [379, 97] width 7 height 7
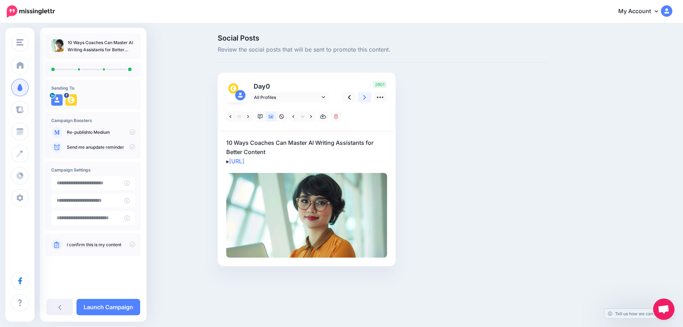
click at [366, 98] on icon at bounding box center [364, 97] width 3 height 7
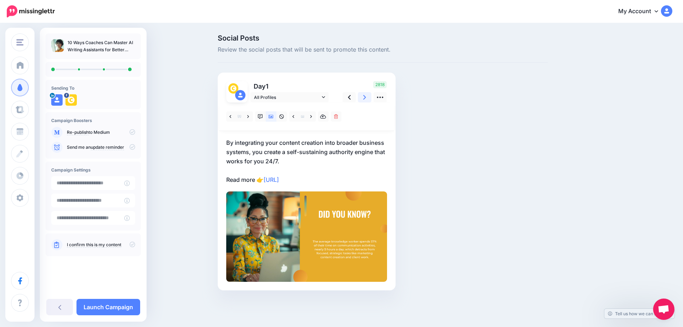
click at [366, 98] on icon at bounding box center [364, 97] width 3 height 7
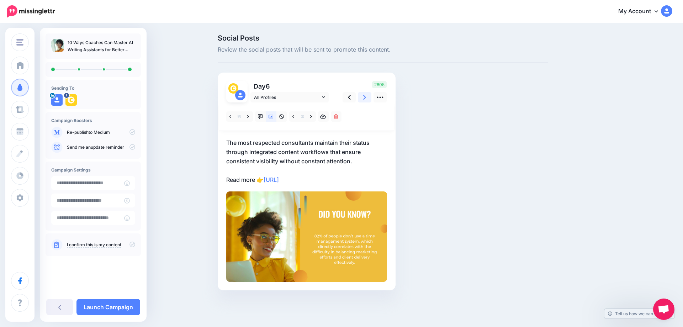
click at [364, 97] on icon at bounding box center [364, 97] width 3 height 7
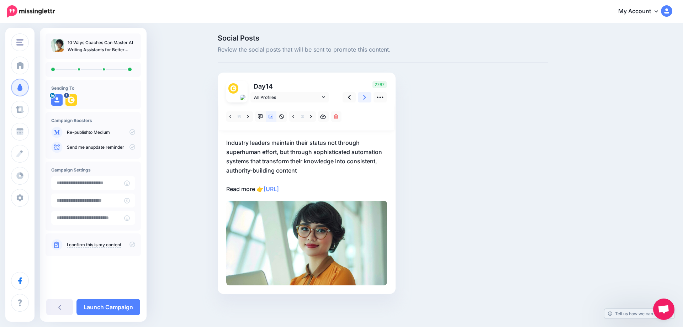
click at [364, 97] on icon at bounding box center [364, 97] width 3 height 7
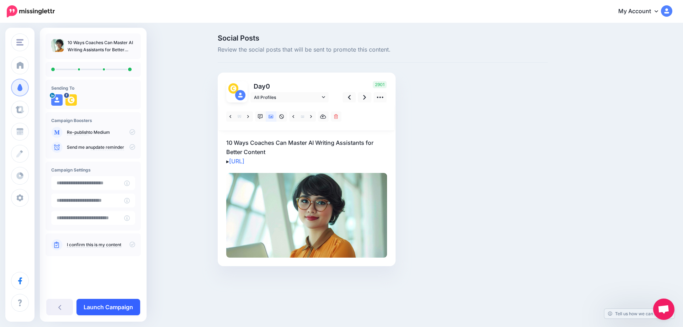
click at [119, 308] on link "Launch Campaign" at bounding box center [108, 307] width 64 height 16
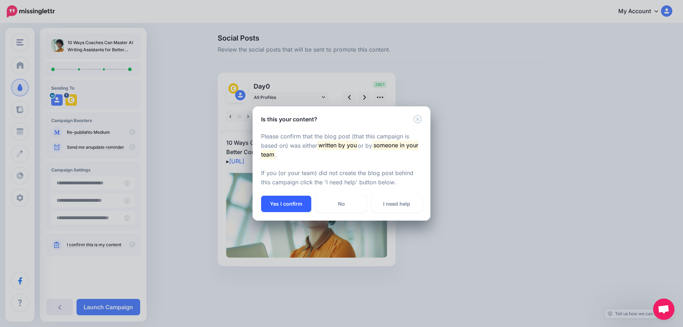
click at [276, 204] on button "Yes I confirm" at bounding box center [286, 204] width 50 height 16
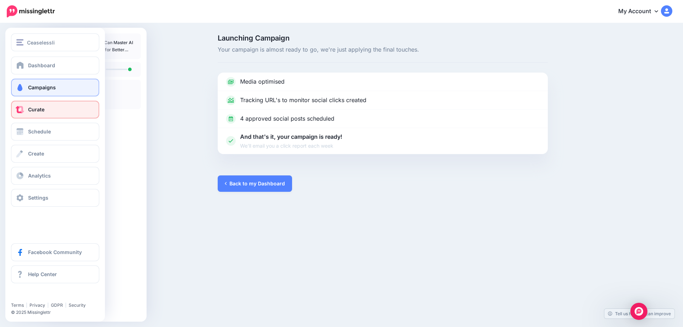
click at [19, 111] on span at bounding box center [19, 109] width 9 height 7
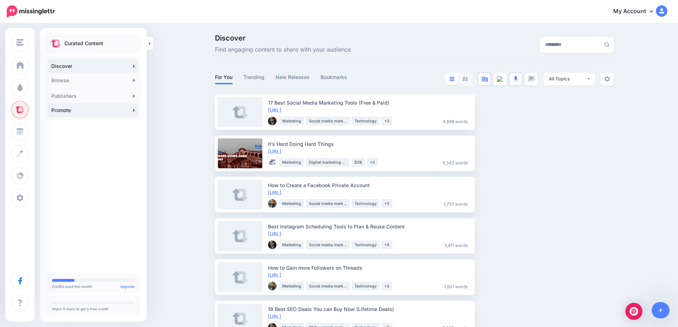
click at [136, 111] on link "Promote" at bounding box center [93, 110] width 90 height 14
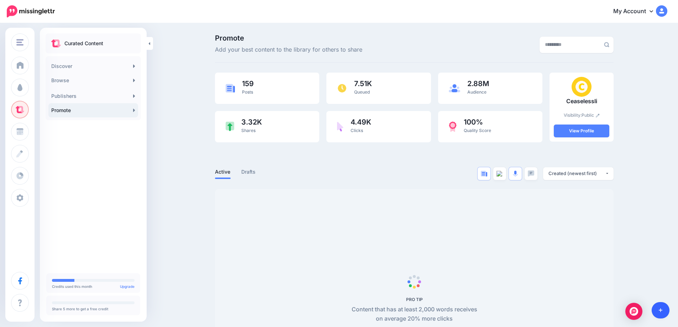
click at [666, 308] on link at bounding box center [660, 310] width 18 height 16
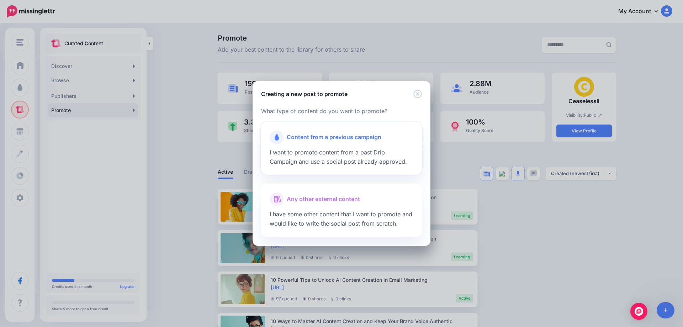
click at [328, 140] on span "Content from a previous campaign" at bounding box center [334, 137] width 95 height 9
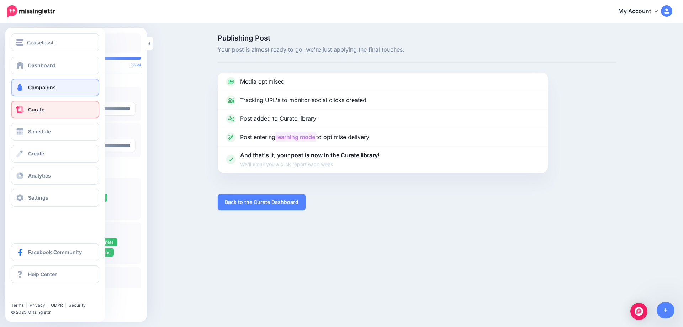
click at [27, 88] on link "Campaigns" at bounding box center [55, 88] width 88 height 18
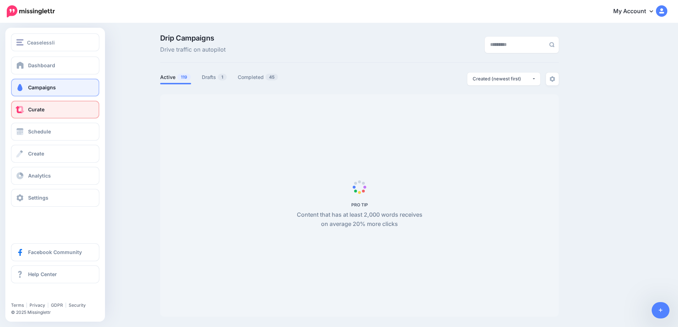
click at [53, 106] on link "Curate" at bounding box center [55, 110] width 88 height 18
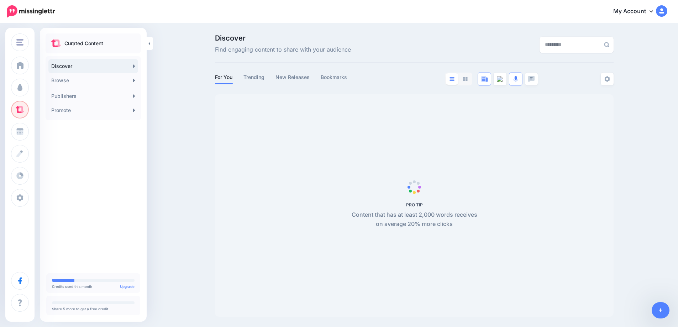
click at [130, 111] on link "Promote" at bounding box center [93, 110] width 90 height 14
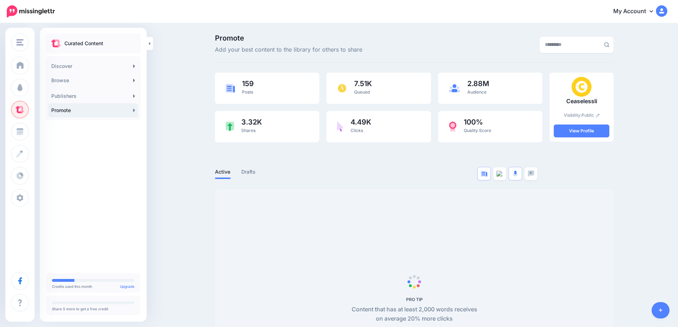
click at [658, 313] on link at bounding box center [660, 310] width 18 height 16
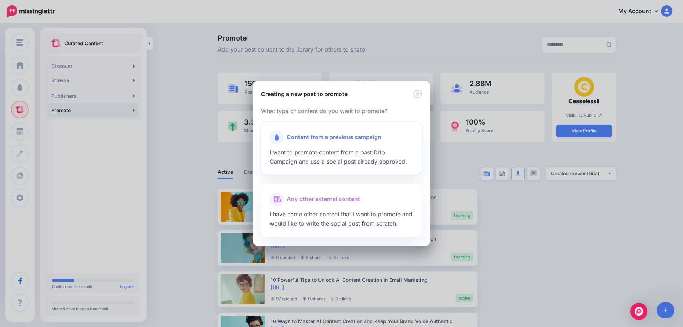
click at [377, 150] on span "I want to promote content from a past Drip Campaign and use a social post alrea…" at bounding box center [338, 157] width 137 height 16
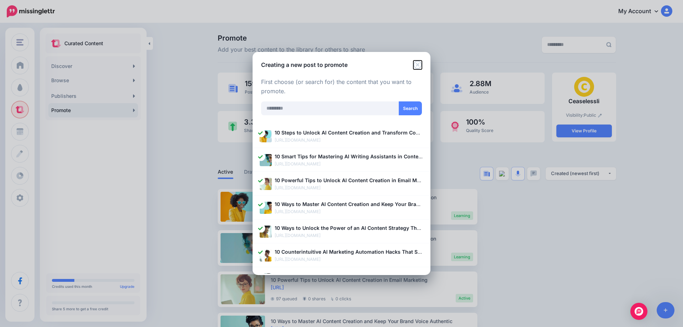
click at [416, 66] on icon "Close" at bounding box center [417, 64] width 9 height 9
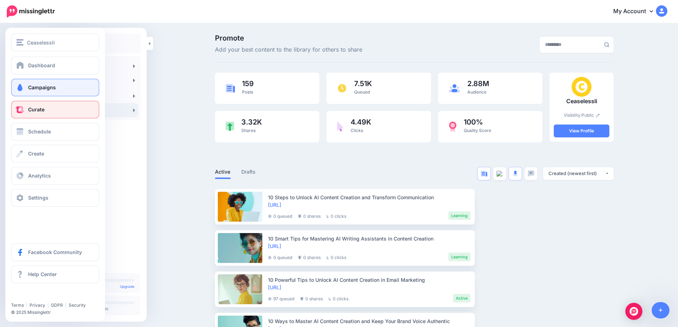
click at [25, 86] on link "Campaigns" at bounding box center [55, 88] width 88 height 18
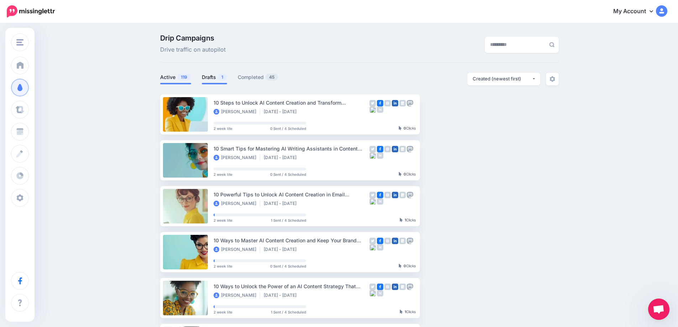
click at [223, 77] on span "1" at bounding box center [222, 77] width 9 height 7
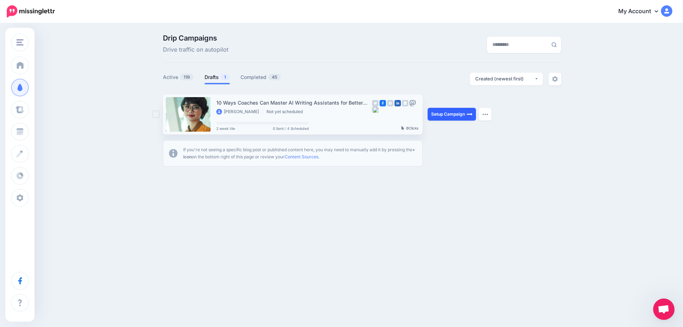
click at [452, 115] on link "Setup Campaign" at bounding box center [452, 114] width 48 height 13
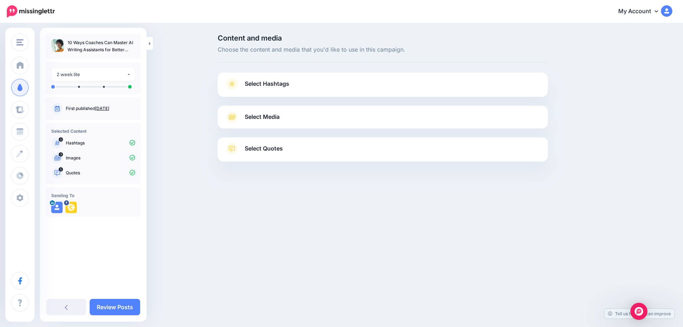
click at [263, 80] on span "Select Hashtags" at bounding box center [267, 84] width 44 height 10
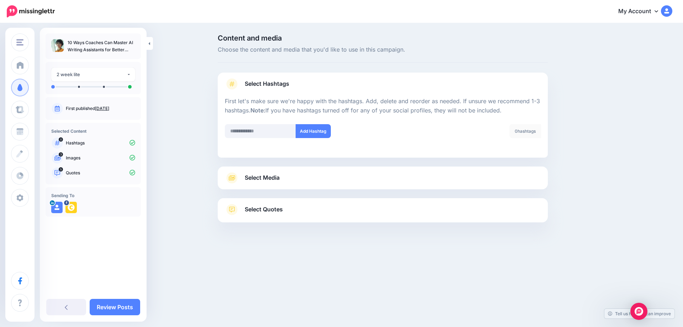
click at [279, 84] on span "Select Hashtags" at bounding box center [267, 84] width 44 height 10
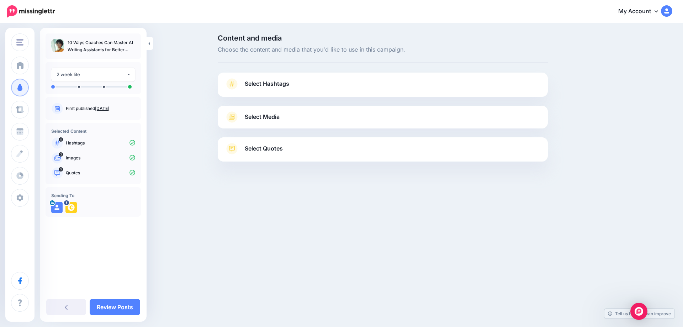
click at [279, 84] on span "Select Hashtags" at bounding box center [267, 84] width 44 height 10
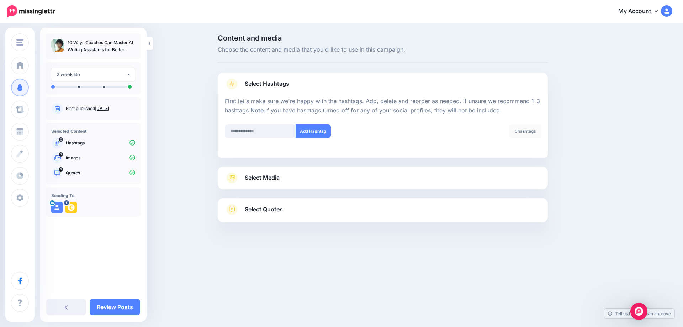
click at [271, 173] on link "Select Media" at bounding box center [383, 177] width 316 height 11
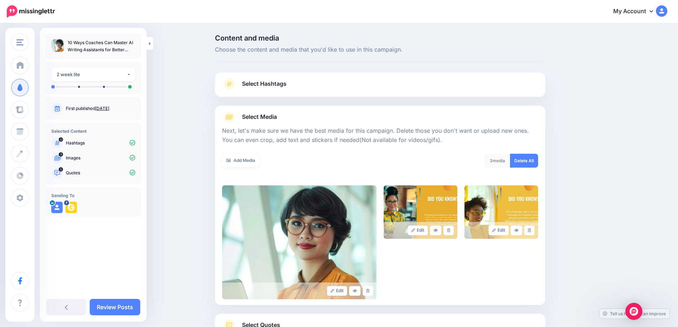
click at [279, 81] on span "Select Hashtags" at bounding box center [264, 84] width 44 height 10
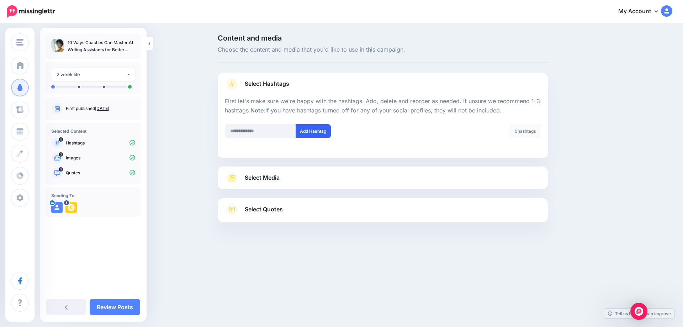
click at [317, 134] on button "Add Hashtag" at bounding box center [313, 131] width 35 height 14
click at [317, 134] on div at bounding box center [301, 131] width 153 height 14
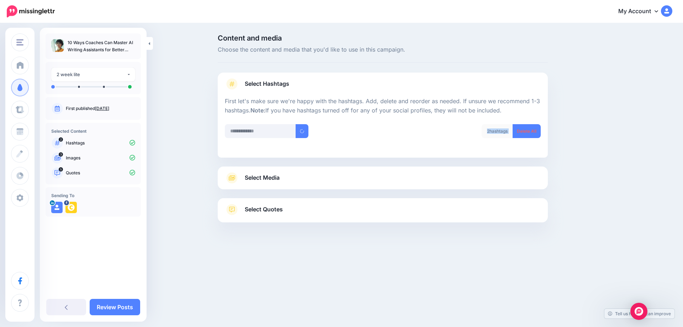
click at [317, 134] on div at bounding box center [301, 131] width 153 height 14
click at [317, 134] on button "Add Hashtag" at bounding box center [313, 131] width 35 height 14
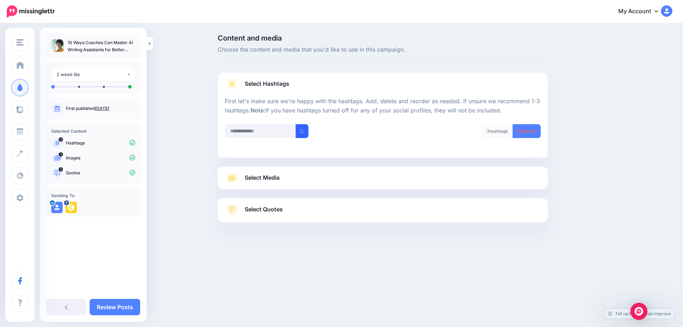
click at [317, 134] on div at bounding box center [301, 131] width 153 height 14
click at [317, 134] on button "Add Hashtag" at bounding box center [313, 131] width 35 height 14
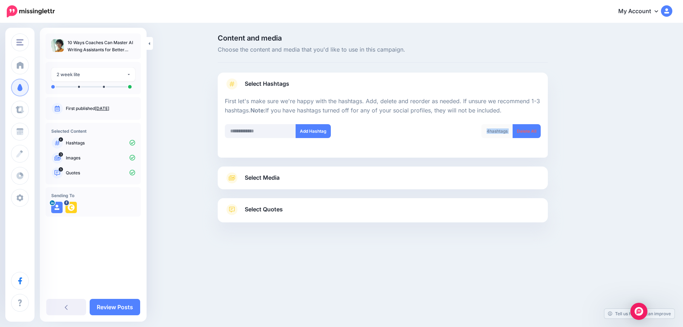
click at [317, 134] on div "Add Hashtag" at bounding box center [301, 131] width 153 height 14
click at [317, 134] on div at bounding box center [301, 131] width 153 height 14
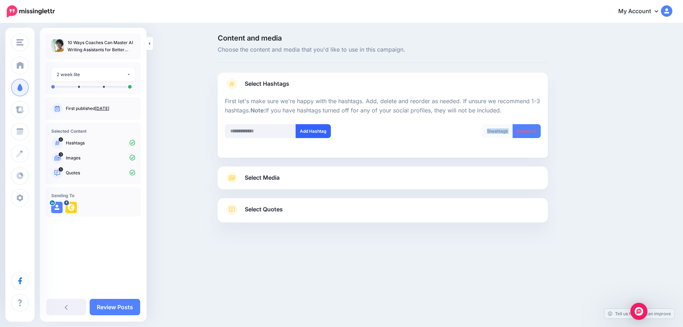
click at [317, 134] on button "Add Hashtag" at bounding box center [313, 131] width 35 height 14
click at [317, 134] on div at bounding box center [301, 131] width 153 height 14
click at [311, 133] on button "Add Hashtag" at bounding box center [313, 131] width 35 height 14
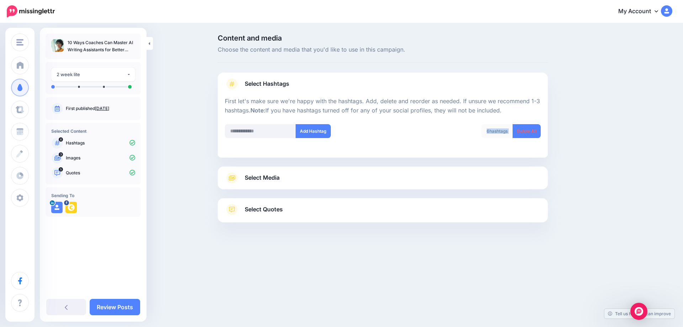
click at [311, 133] on div "Add Hashtag" at bounding box center [301, 131] width 153 height 14
click at [311, 133] on div at bounding box center [301, 131] width 153 height 14
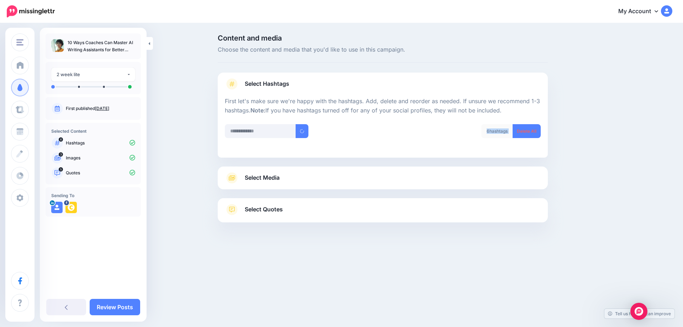
click at [311, 133] on div at bounding box center [301, 131] width 153 height 14
click at [311, 133] on button "Add Hashtag" at bounding box center [313, 131] width 35 height 14
click at [311, 133] on div at bounding box center [301, 131] width 153 height 14
click at [71, 142] on p "Hashtags" at bounding box center [100, 143] width 69 height 6
click at [266, 175] on span "Select Media" at bounding box center [262, 178] width 35 height 10
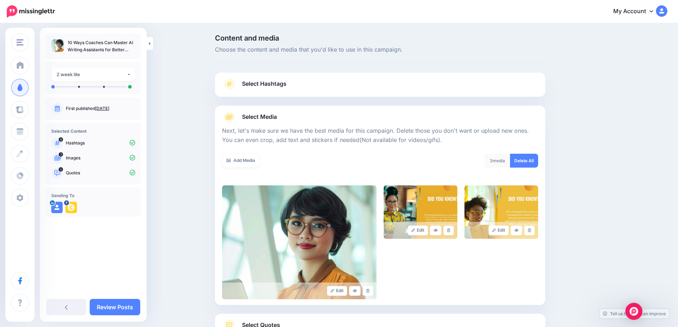
scroll to position [57, 0]
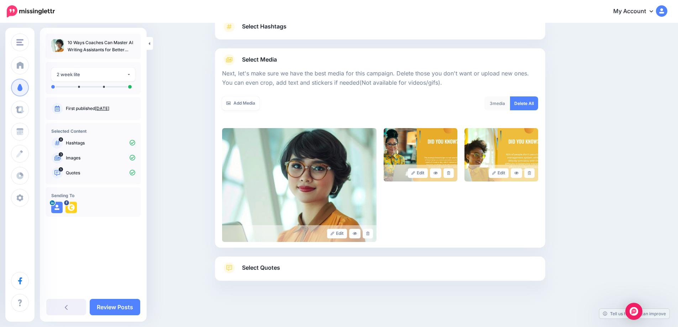
click at [255, 266] on span "Select Quotes" at bounding box center [261, 268] width 38 height 10
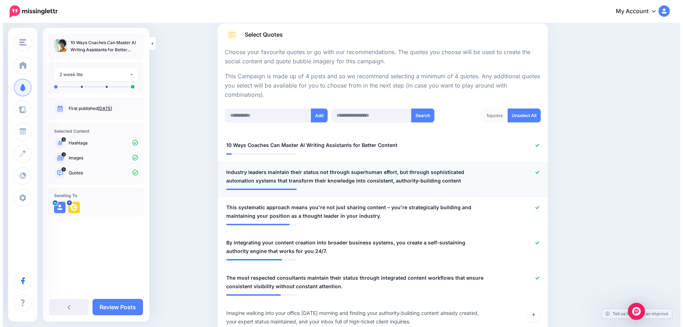
scroll to position [0, 0]
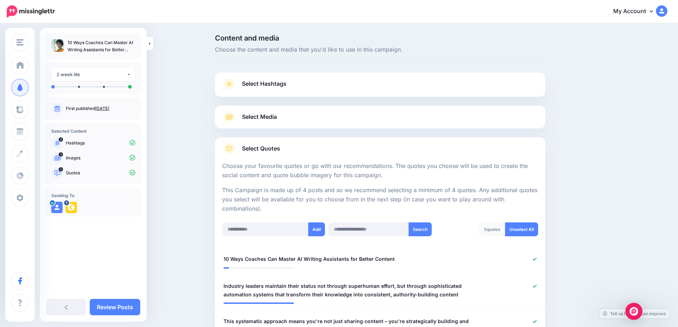
click at [268, 86] on span "Select Hashtags" at bounding box center [264, 84] width 44 height 10
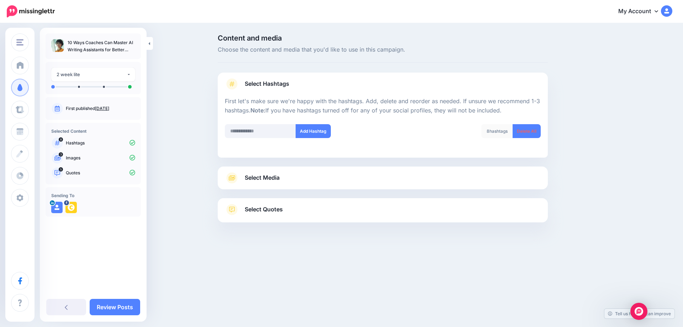
click at [371, 107] on p "First let's make sure we're happy with the hashtags. Add, delete and reorder as…" at bounding box center [383, 106] width 316 height 18
click at [501, 131] on div "8 hashtags" at bounding box center [497, 131] width 32 height 14
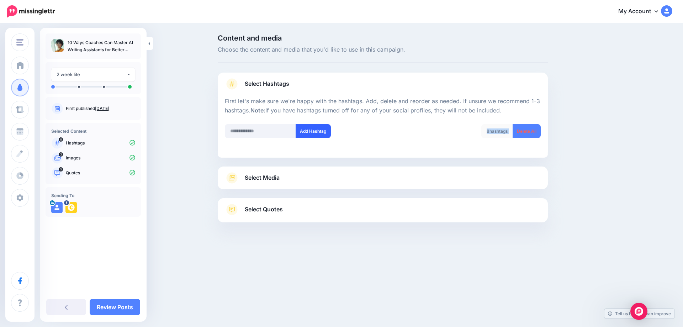
click at [313, 129] on button "Add Hashtag" at bounding box center [313, 131] width 35 height 14
click at [313, 129] on div "Add Hashtag" at bounding box center [301, 131] width 153 height 14
click at [313, 129] on div at bounding box center [301, 131] width 153 height 14
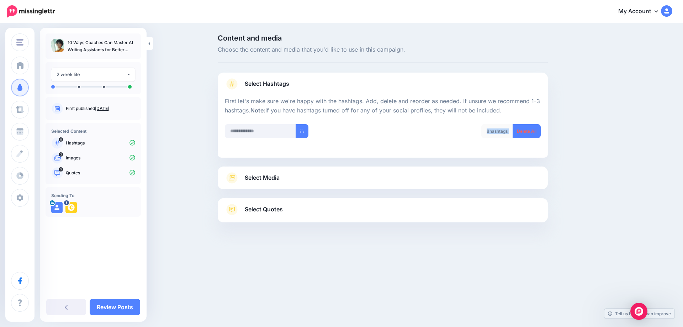
click at [313, 129] on div at bounding box center [301, 131] width 153 height 14
click at [313, 129] on button "Add Hashtag" at bounding box center [313, 131] width 35 height 14
click at [313, 129] on div at bounding box center [301, 131] width 153 height 14
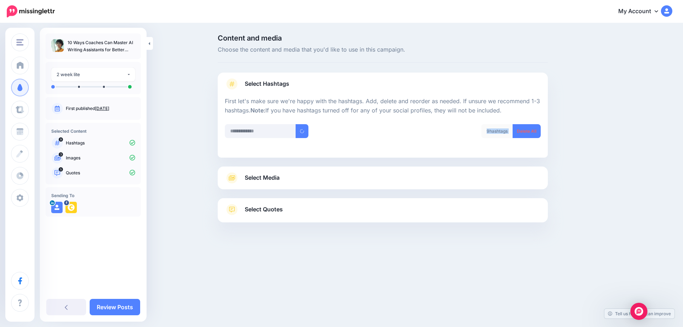
click at [313, 129] on div at bounding box center [301, 131] width 153 height 14
click at [313, 129] on button "Add Hashtag" at bounding box center [313, 131] width 35 height 14
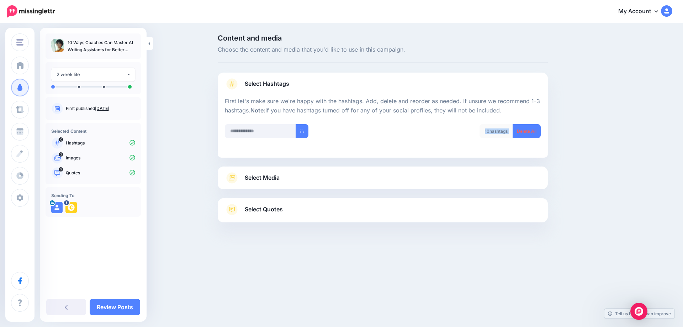
click at [313, 129] on div at bounding box center [301, 131] width 153 height 14
click at [313, 129] on div "Add Hashtag" at bounding box center [301, 131] width 153 height 14
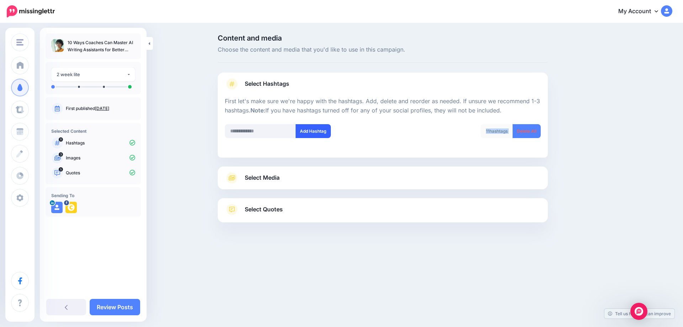
click at [313, 129] on button "Add Hashtag" at bounding box center [313, 131] width 35 height 14
click at [313, 129] on div at bounding box center [301, 131] width 153 height 14
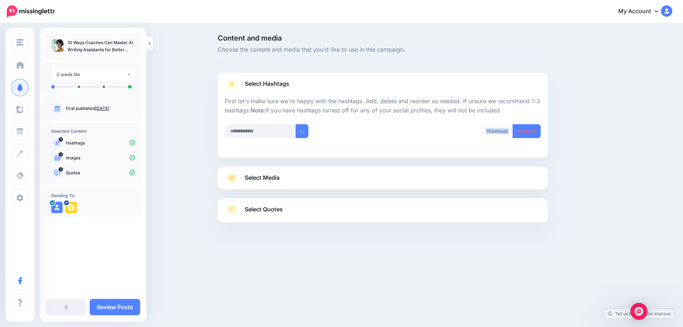
click at [313, 129] on div at bounding box center [301, 131] width 153 height 14
click at [313, 129] on button "Add Hashtag" at bounding box center [313, 131] width 35 height 14
click at [118, 309] on link "Review Posts" at bounding box center [115, 307] width 51 height 16
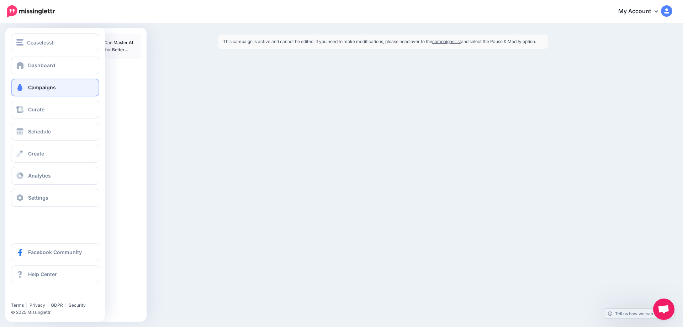
click at [47, 84] on span "Campaigns" at bounding box center [42, 87] width 28 height 6
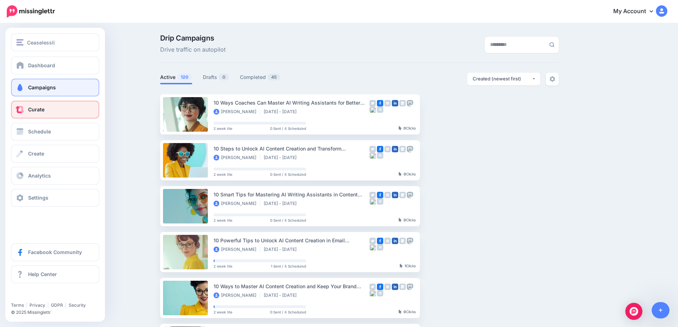
click at [21, 113] on span at bounding box center [19, 109] width 9 height 7
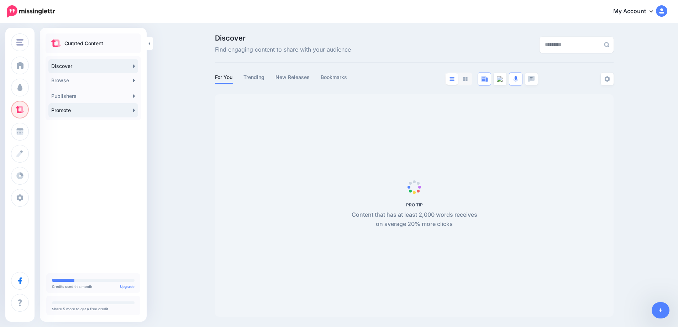
click at [134, 111] on icon at bounding box center [134, 109] width 2 height 3
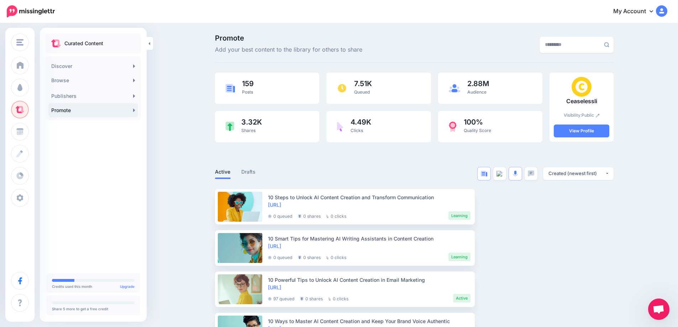
click at [132, 110] on link "Promote" at bounding box center [93, 110] width 90 height 14
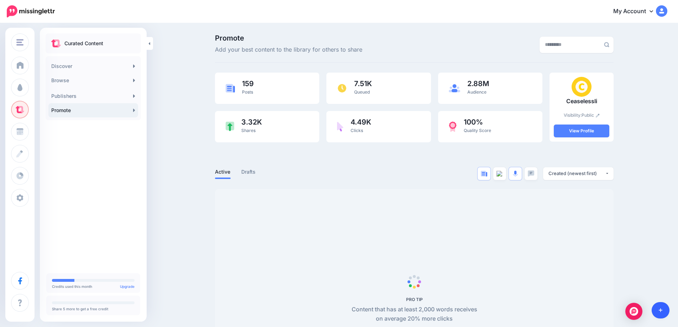
click at [658, 311] on icon at bounding box center [660, 310] width 4 height 5
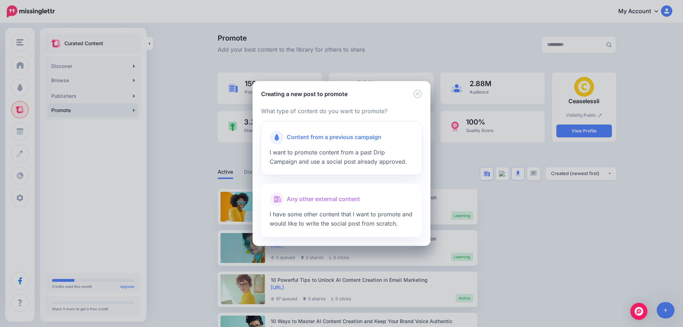
click at [360, 143] on div "Content from a previous campaign" at bounding box center [342, 137] width 144 height 14
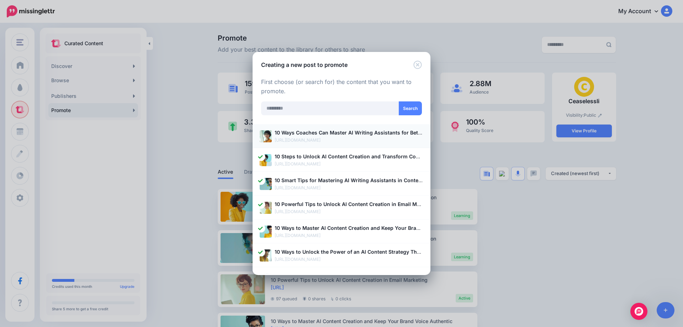
click at [321, 137] on p "10 Ways Coaches Can Master AI Writing Assistants for Better Content" at bounding box center [349, 132] width 149 height 8
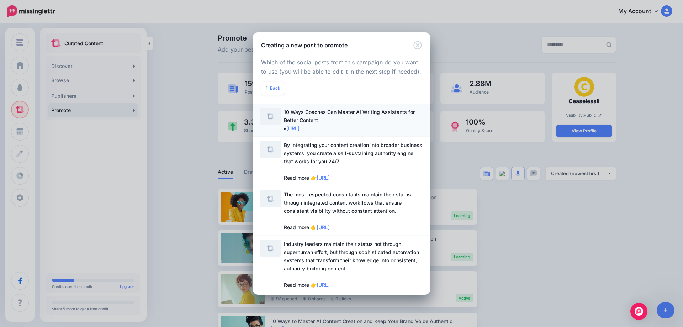
click at [337, 122] on span "10 Ways Coaches Can Master AI Writing Assistants for Better Content ▸ https://l…" at bounding box center [353, 120] width 139 height 25
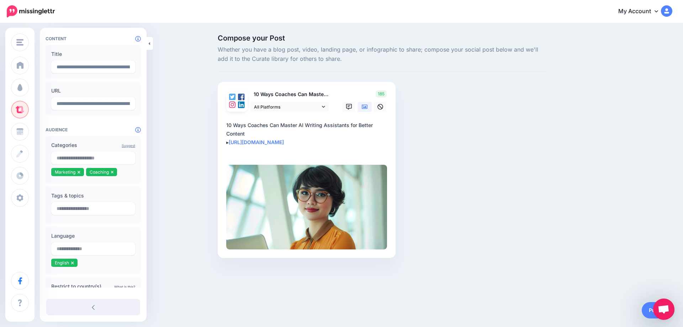
scroll to position [79, 0]
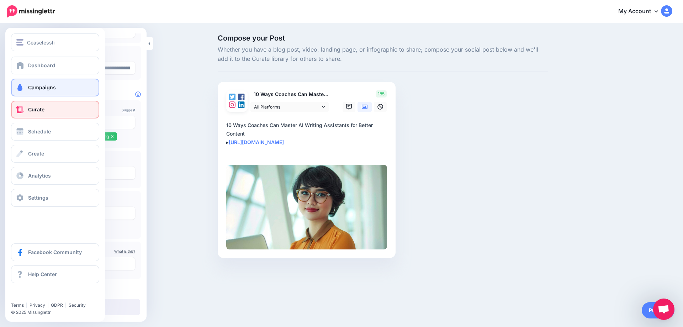
click at [22, 90] on span at bounding box center [19, 87] width 9 height 7
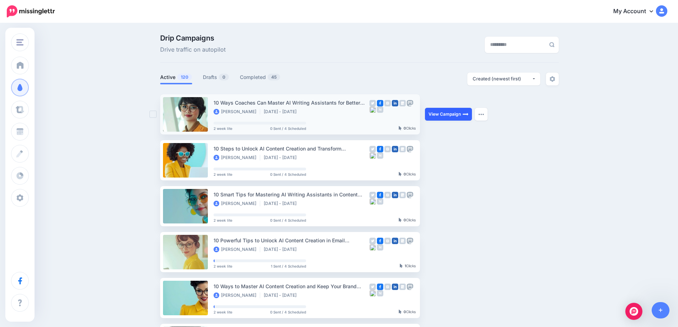
click at [445, 117] on link "View Campaign" at bounding box center [448, 114] width 47 height 13
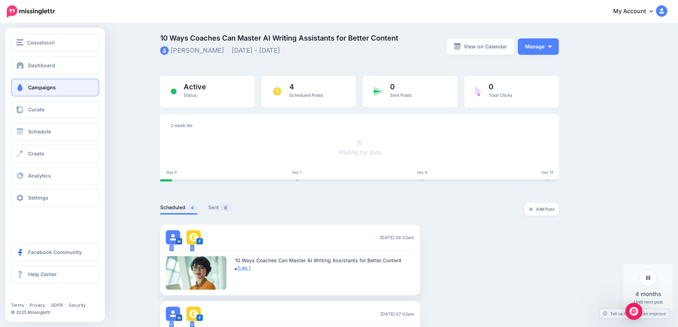
click at [48, 84] on link "Campaigns" at bounding box center [55, 88] width 88 height 18
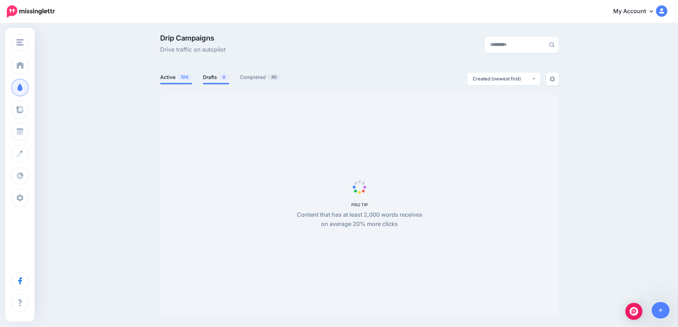
click at [218, 80] on link "Drafts 0" at bounding box center [216, 77] width 26 height 9
click at [183, 79] on span "120" at bounding box center [187, 77] width 15 height 7
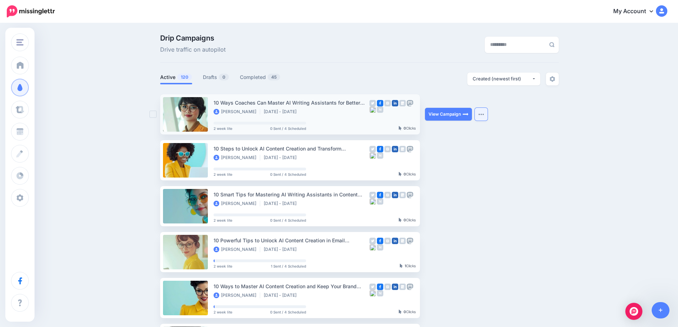
click at [487, 113] on button "button" at bounding box center [481, 114] width 13 height 13
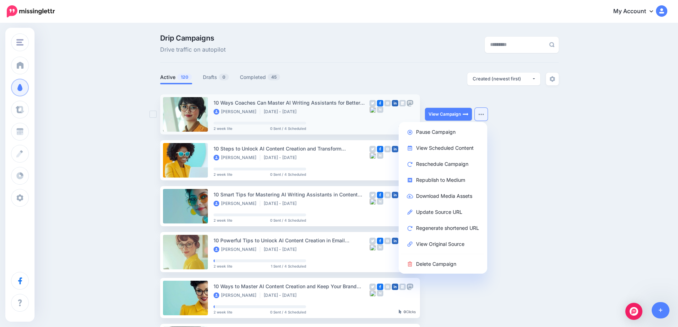
click at [254, 104] on div "10 Ways Coaches Can Master AI Writing Assistants for Better Content" at bounding box center [291, 103] width 156 height 8
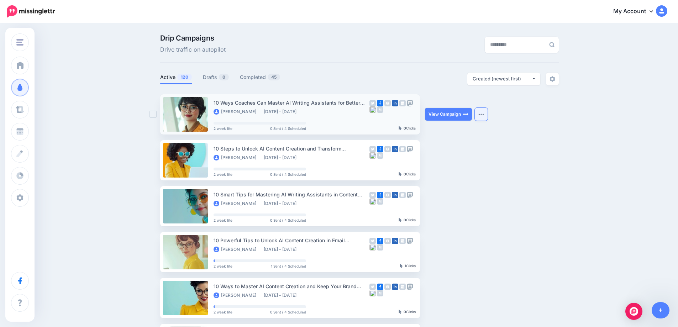
click at [482, 118] on button "button" at bounding box center [481, 114] width 13 height 13
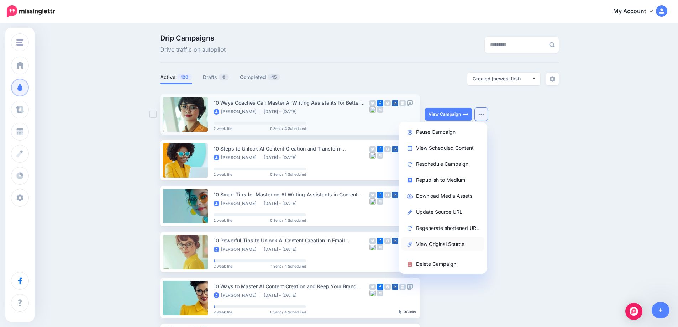
click at [442, 241] on link "View Original Source" at bounding box center [442, 244] width 83 height 14
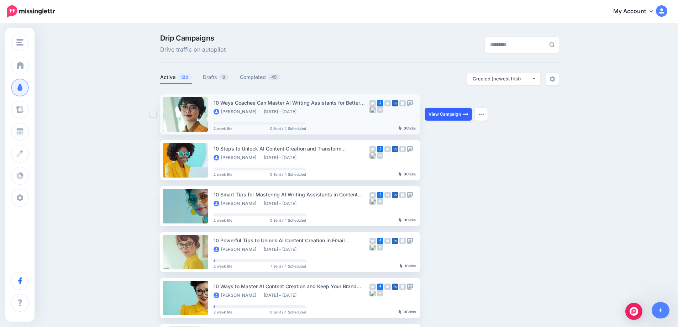
click at [455, 116] on link "View Campaign" at bounding box center [448, 114] width 47 height 13
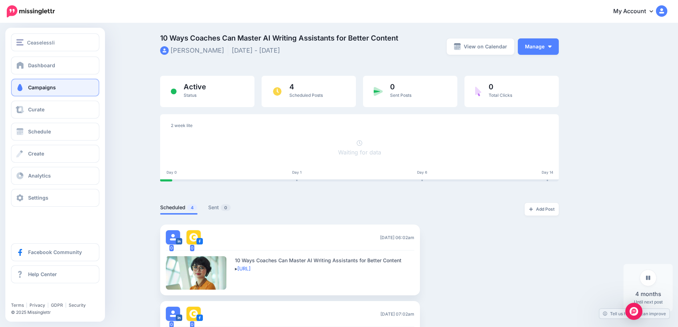
click at [47, 90] on link "Campaigns" at bounding box center [55, 88] width 88 height 18
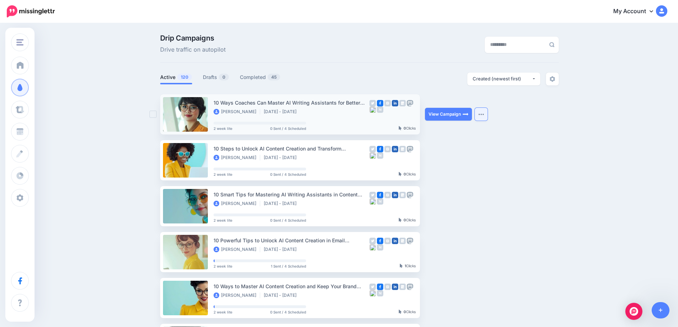
click at [482, 119] on button "button" at bounding box center [481, 114] width 13 height 13
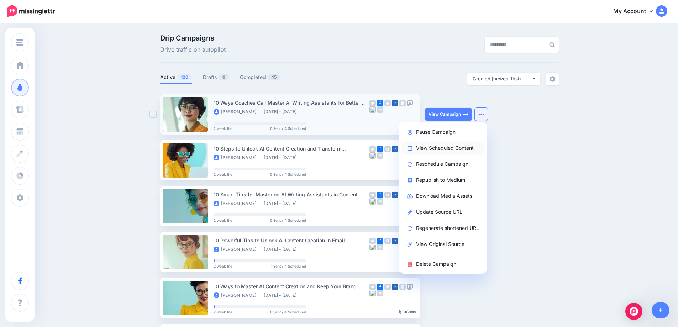
click at [462, 149] on link "View Scheduled Content" at bounding box center [442, 148] width 83 height 14
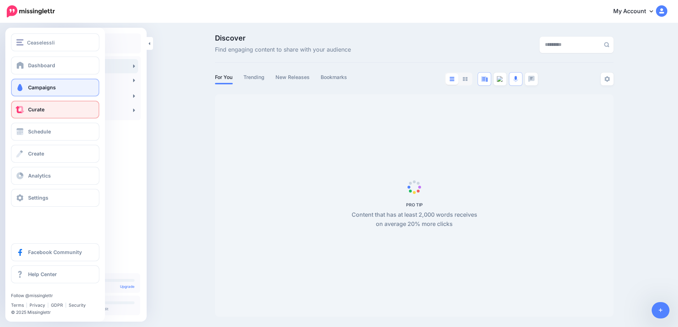
click at [26, 90] on link "Campaigns" at bounding box center [55, 88] width 88 height 18
